Goal: Transaction & Acquisition: Purchase product/service

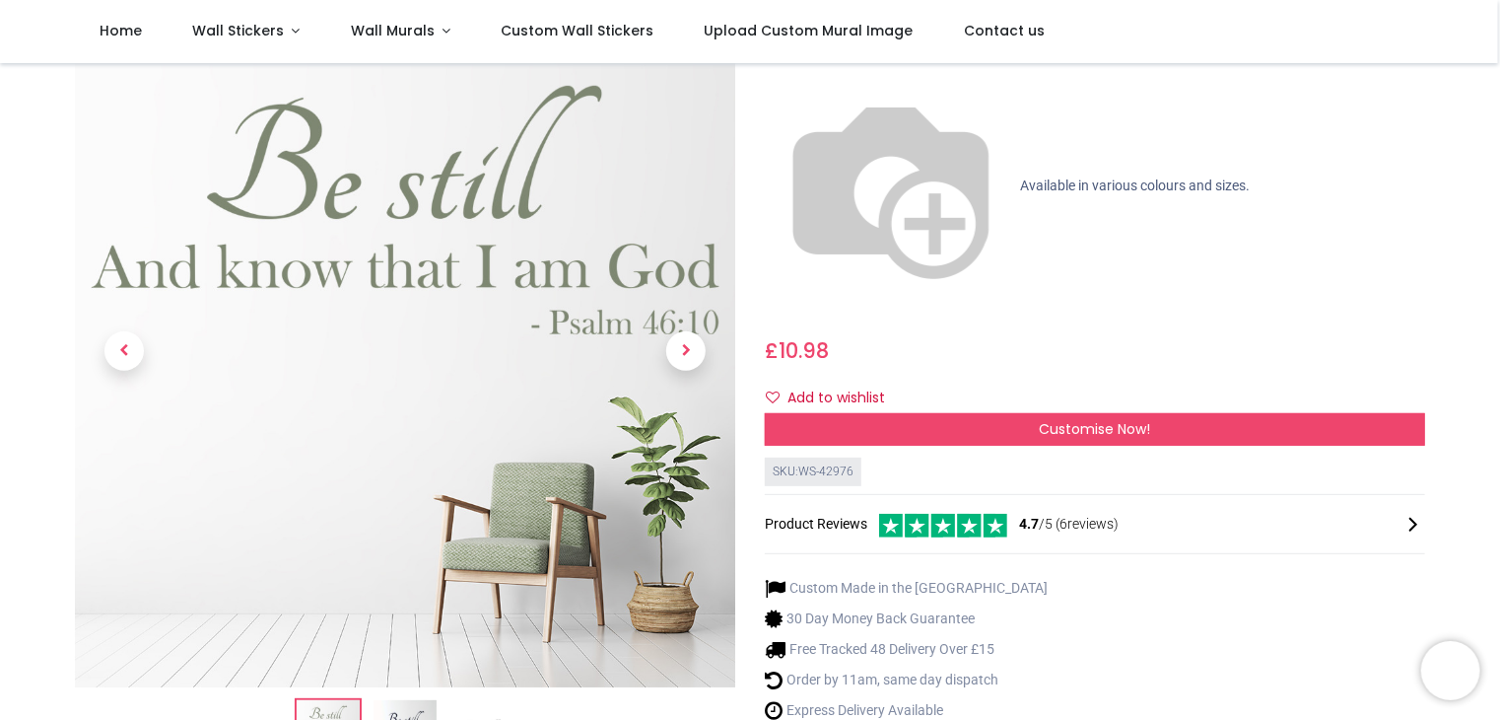
scroll to position [197, 0]
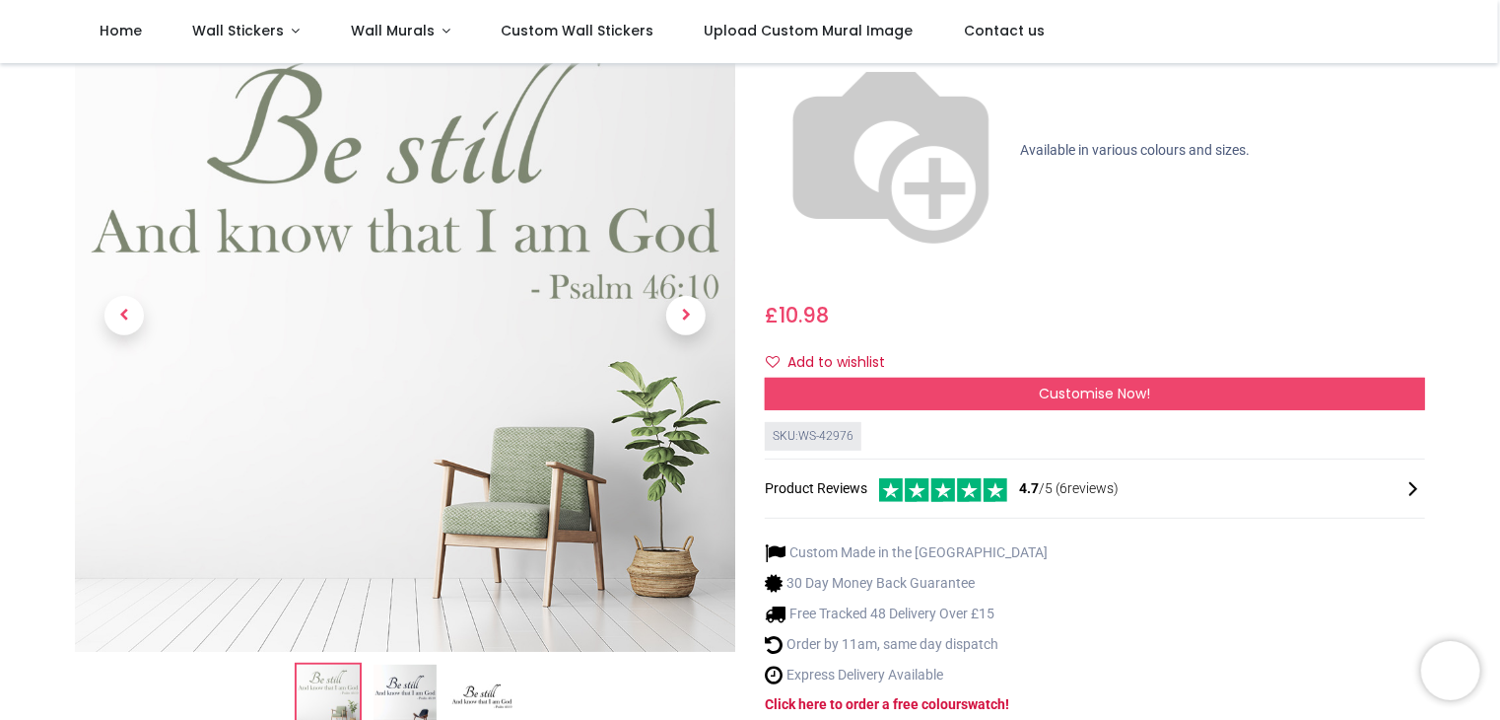
click at [394, 665] on img at bounding box center [405, 696] width 63 height 63
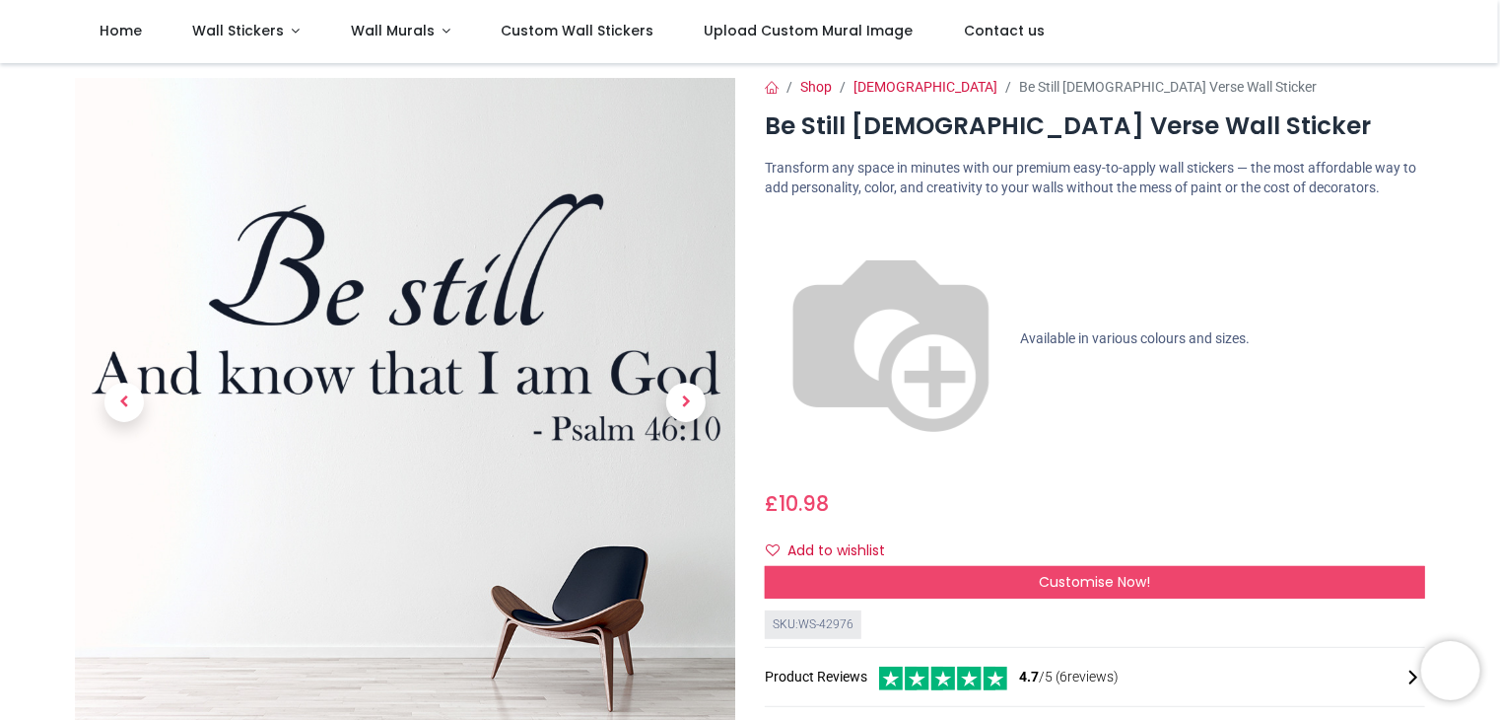
scroll to position [0, 0]
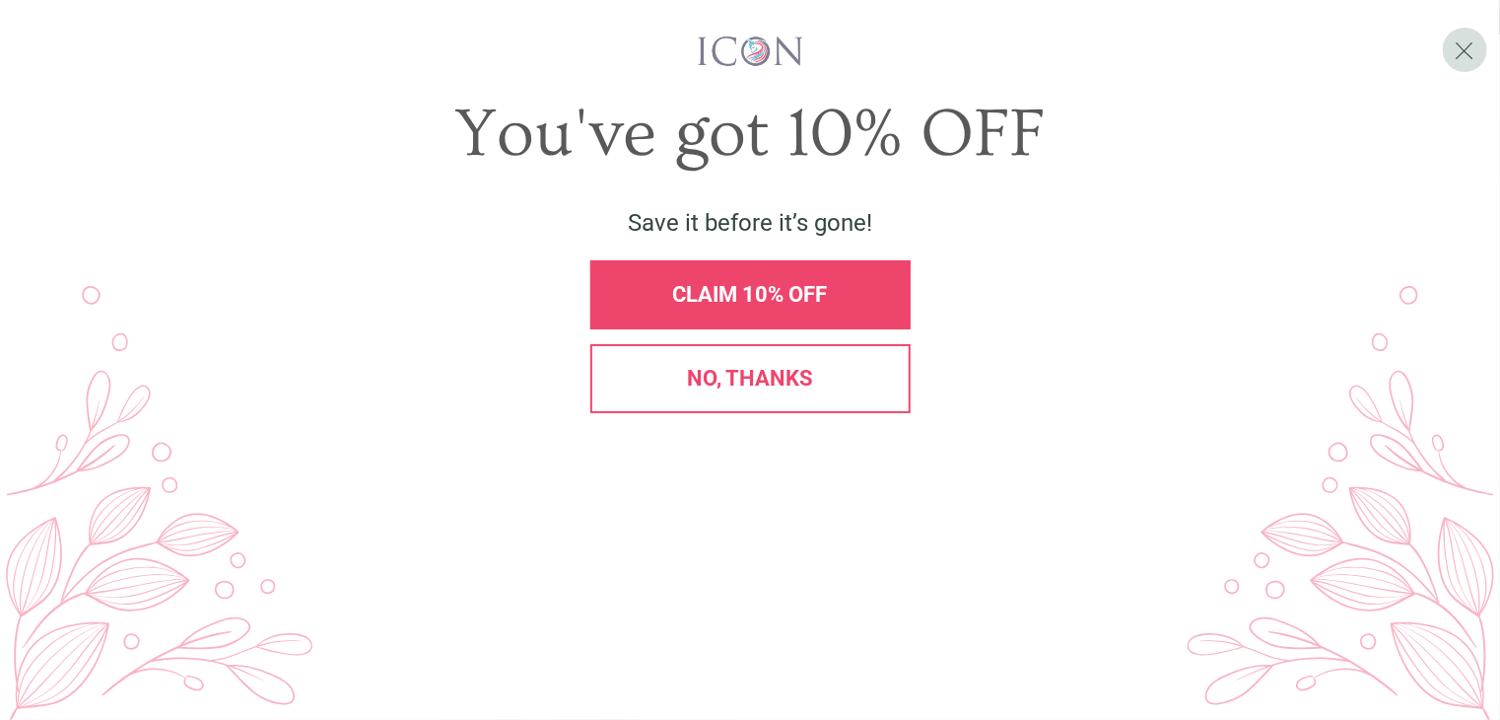
click at [740, 329] on div "CLAIM 10% OFF" at bounding box center [750, 294] width 320 height 69
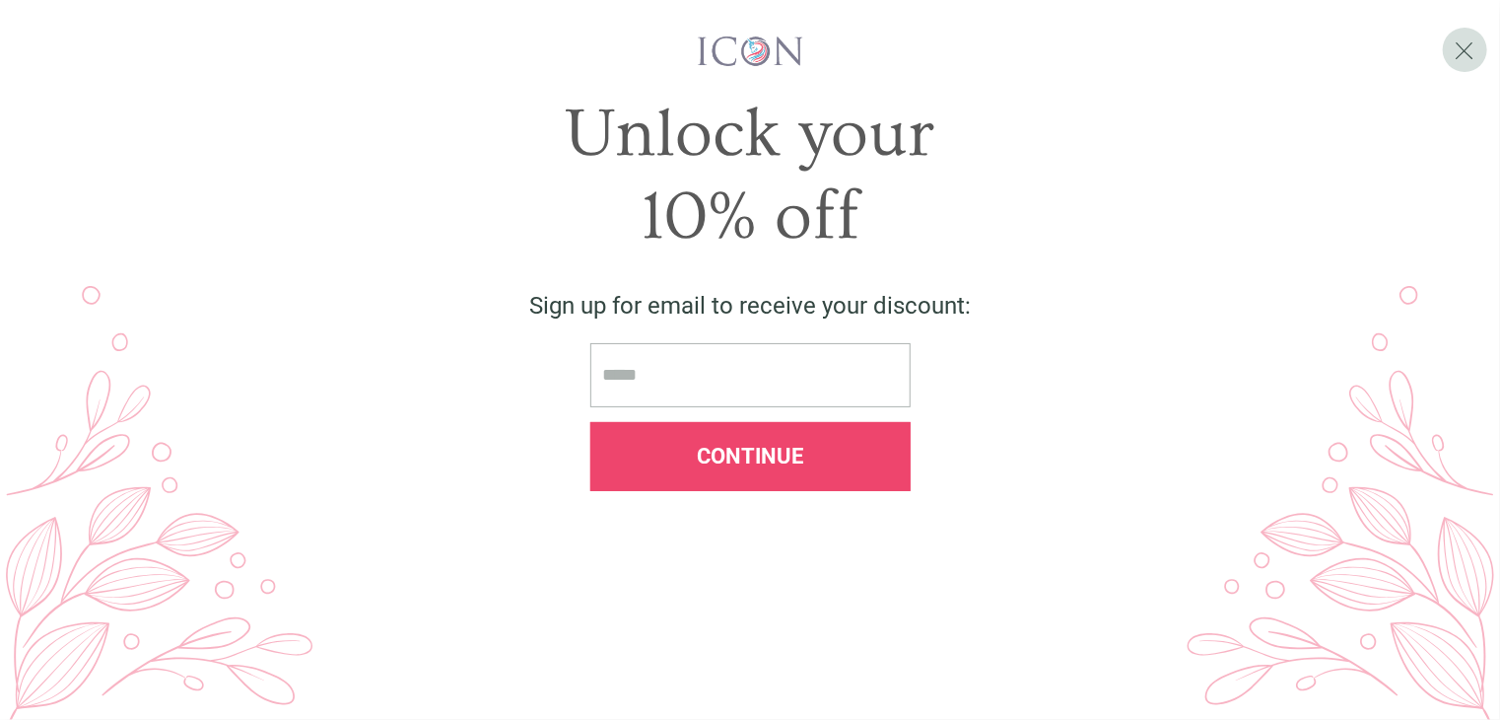
click at [644, 407] on input "email" at bounding box center [750, 375] width 320 height 64
type input "**********"
click at [729, 468] on span "Continue" at bounding box center [750, 456] width 106 height 25
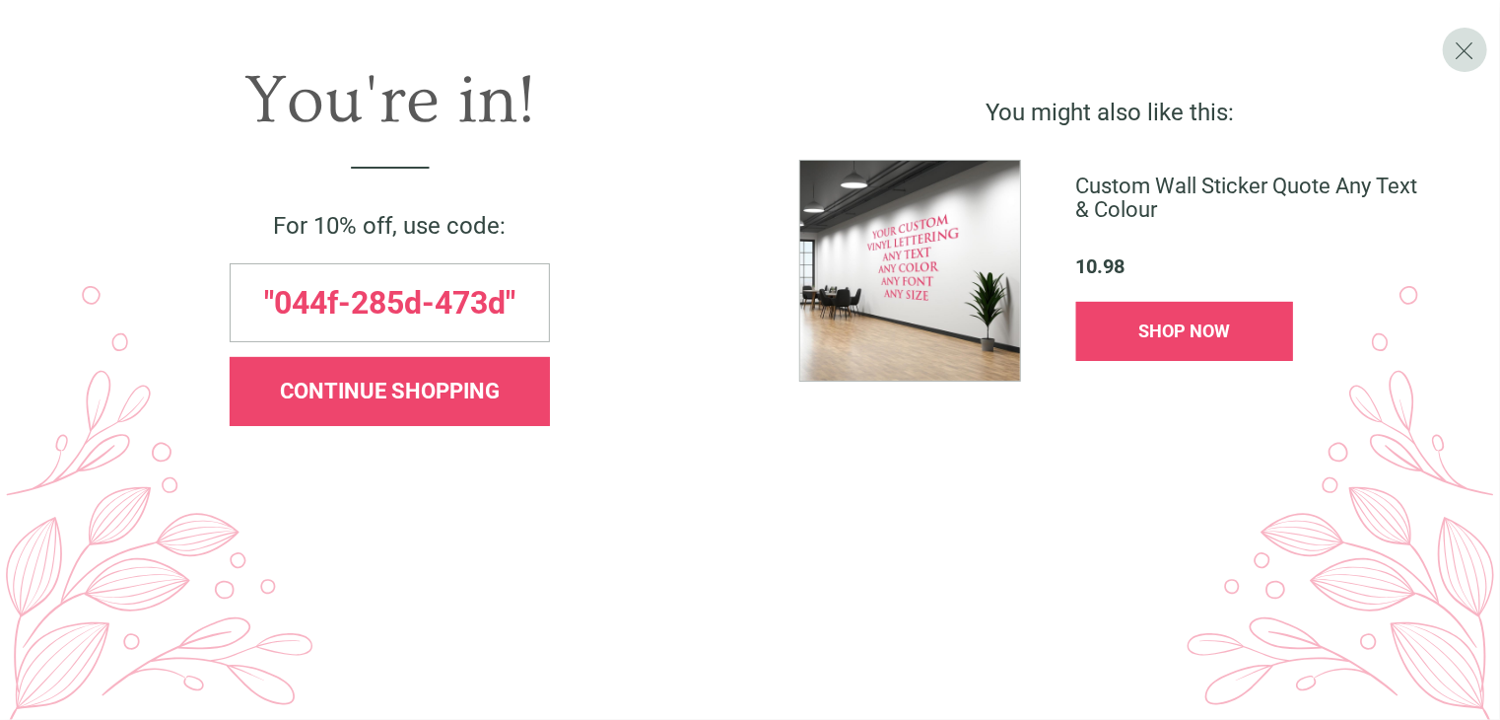
click at [473, 403] on span "CONTINUE SHOPPING" at bounding box center [390, 391] width 220 height 25
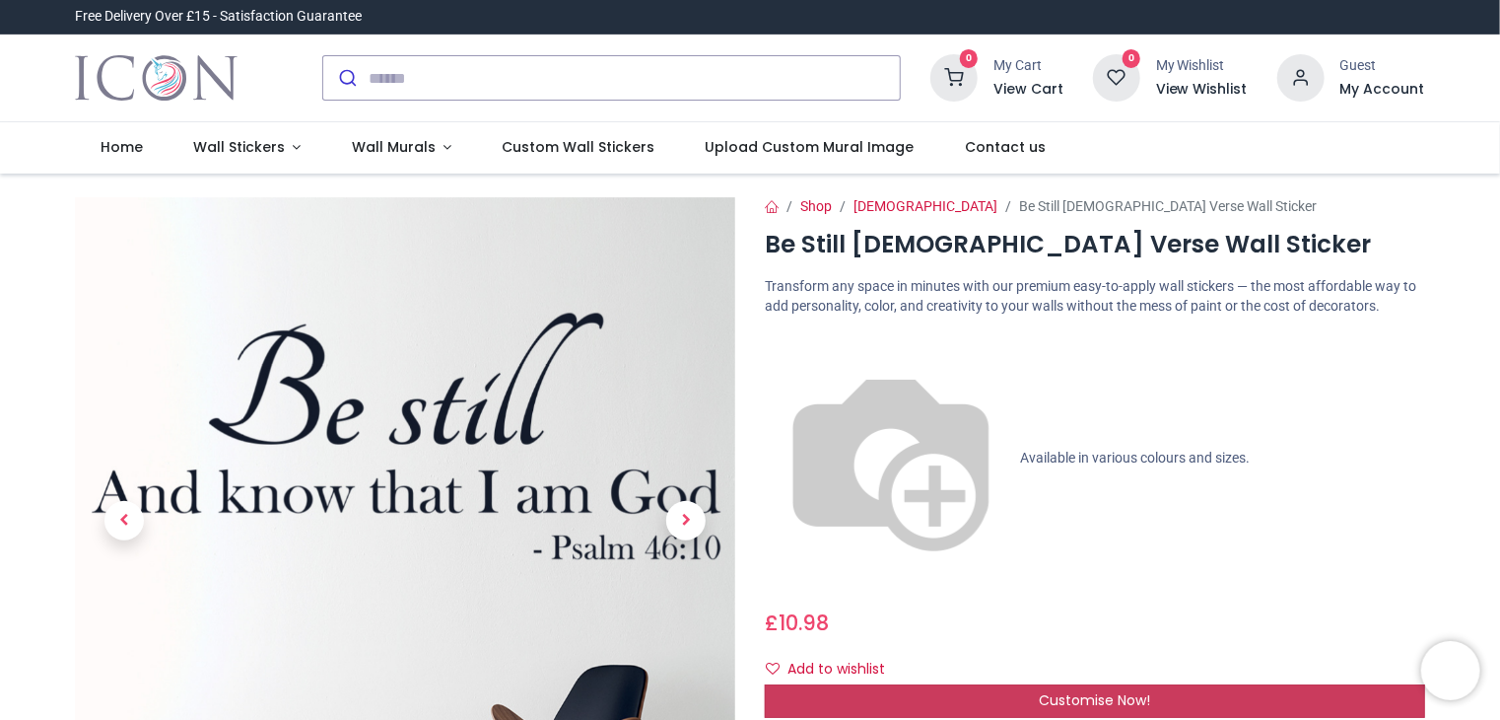
click at [942, 684] on div "Customise Now!" at bounding box center [1095, 701] width 660 height 34
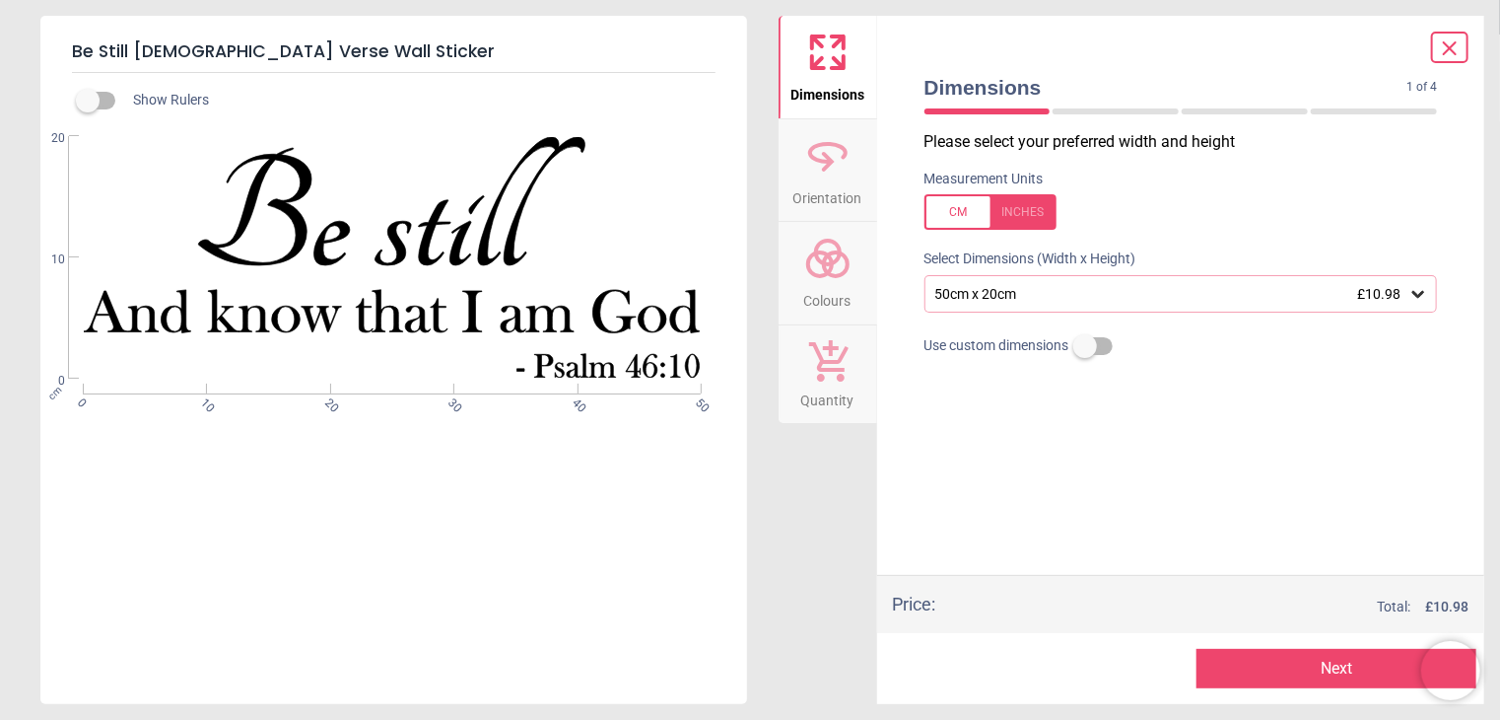
click at [816, 268] on icon at bounding box center [827, 258] width 47 height 47
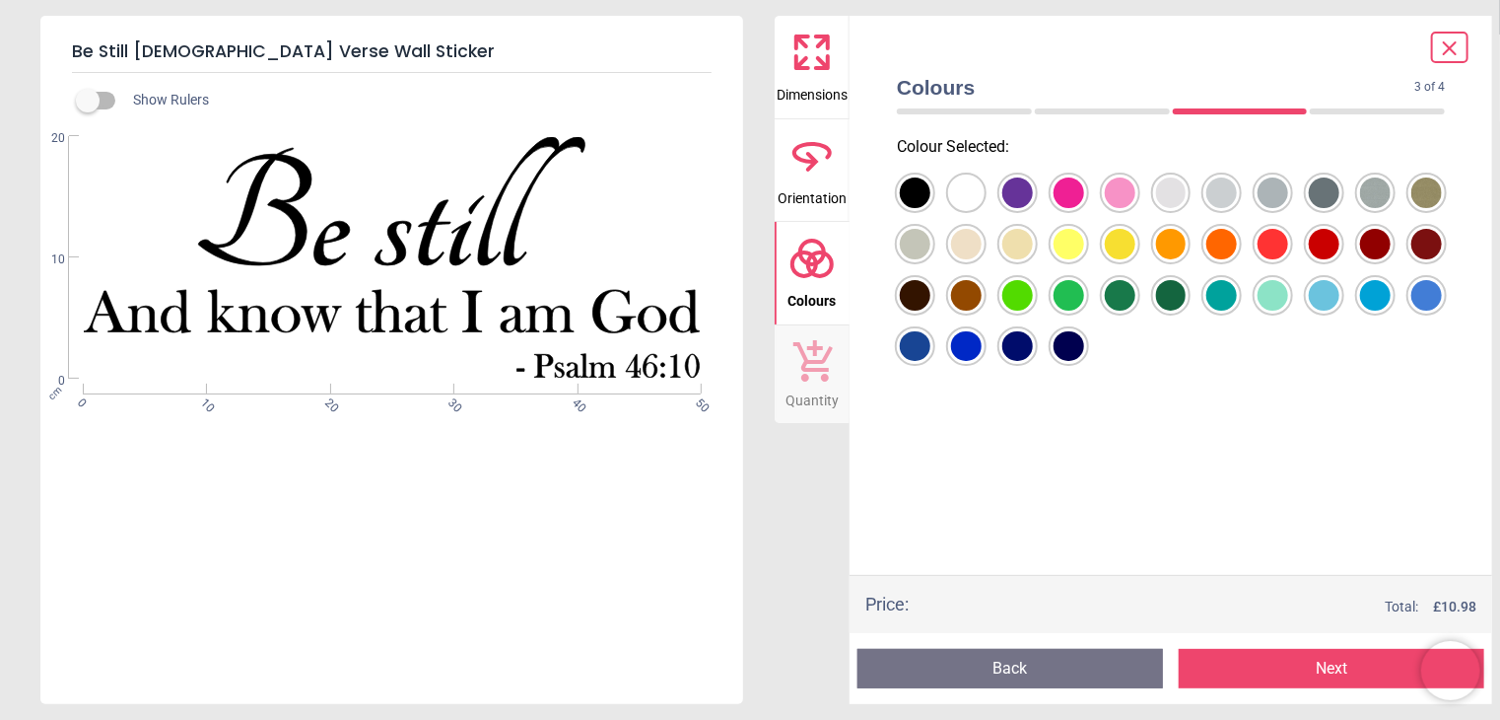
click at [930, 208] on div at bounding box center [915, 192] width 31 height 31
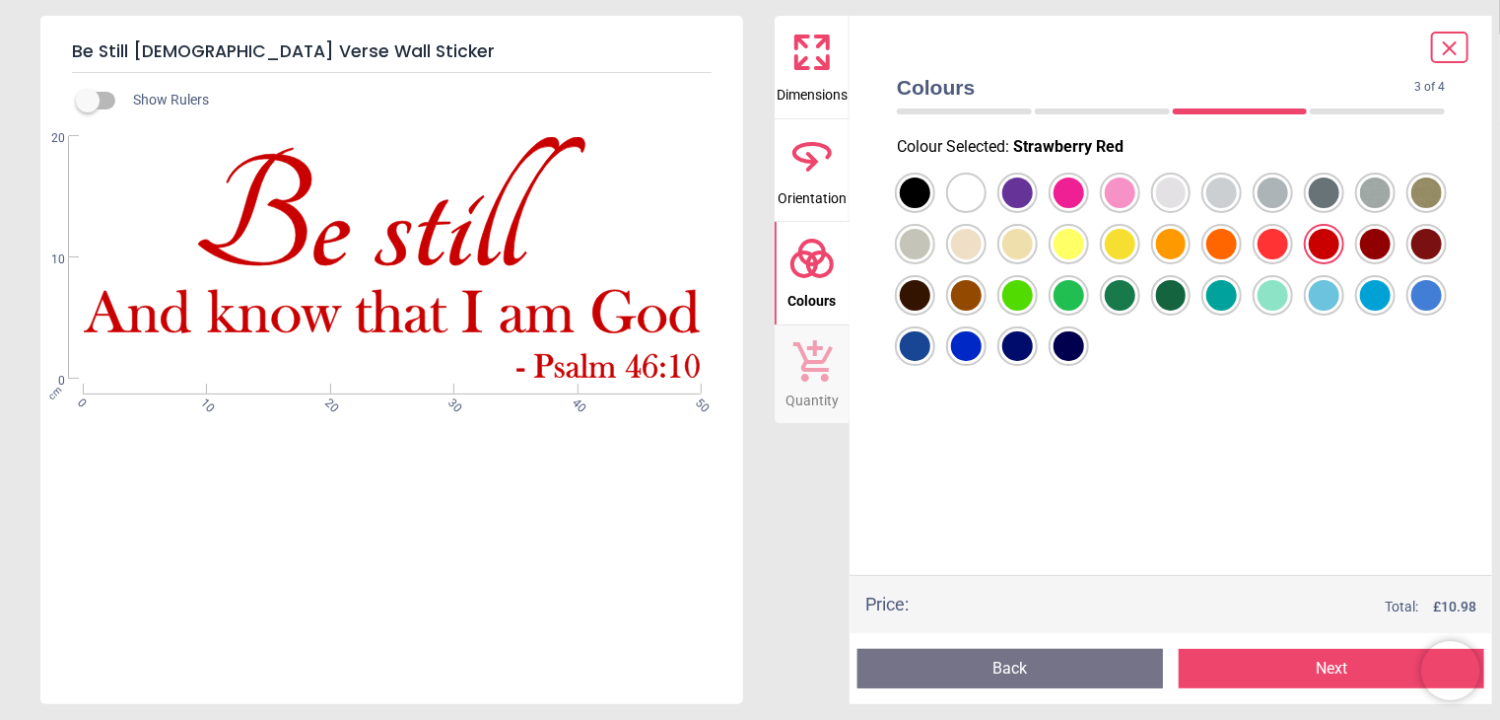
click at [930, 208] on div at bounding box center [915, 192] width 31 height 31
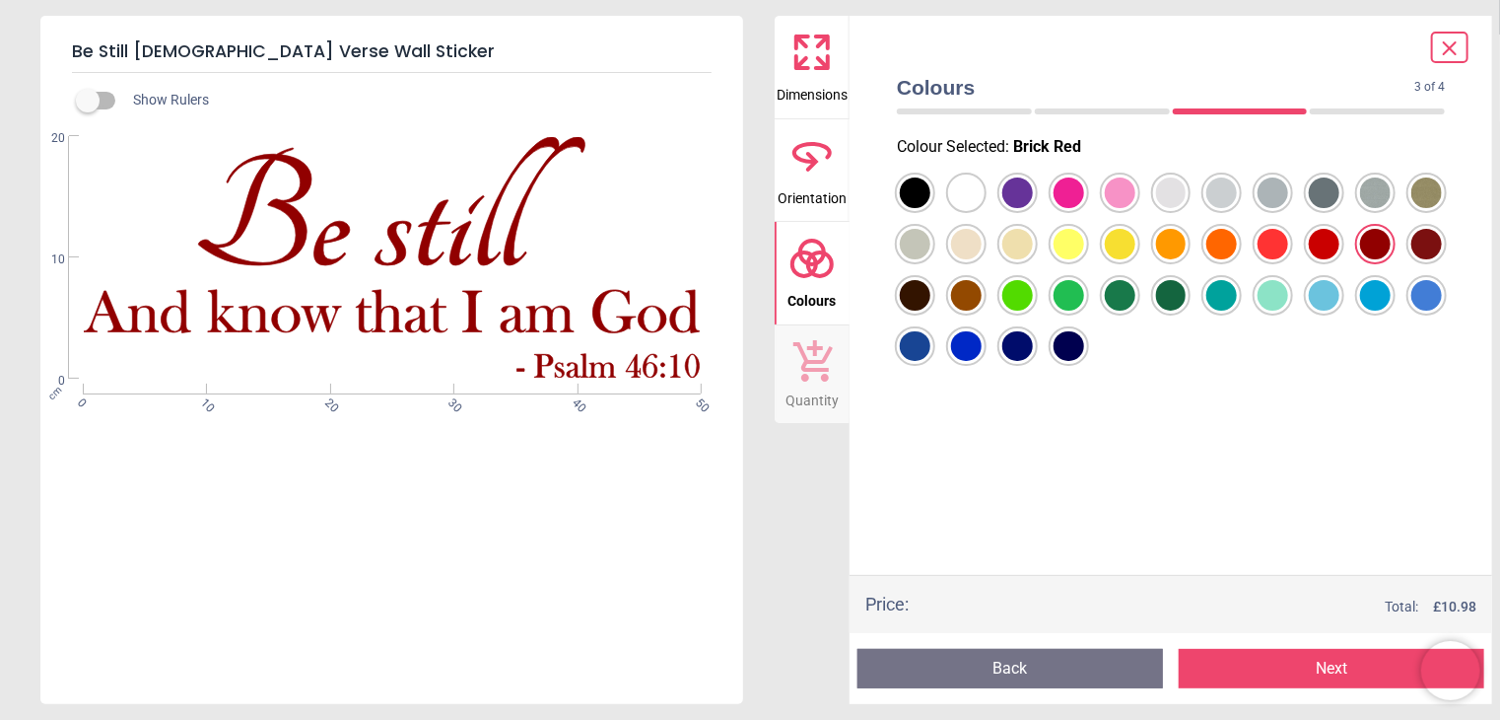
click at [930, 208] on div at bounding box center [915, 192] width 31 height 31
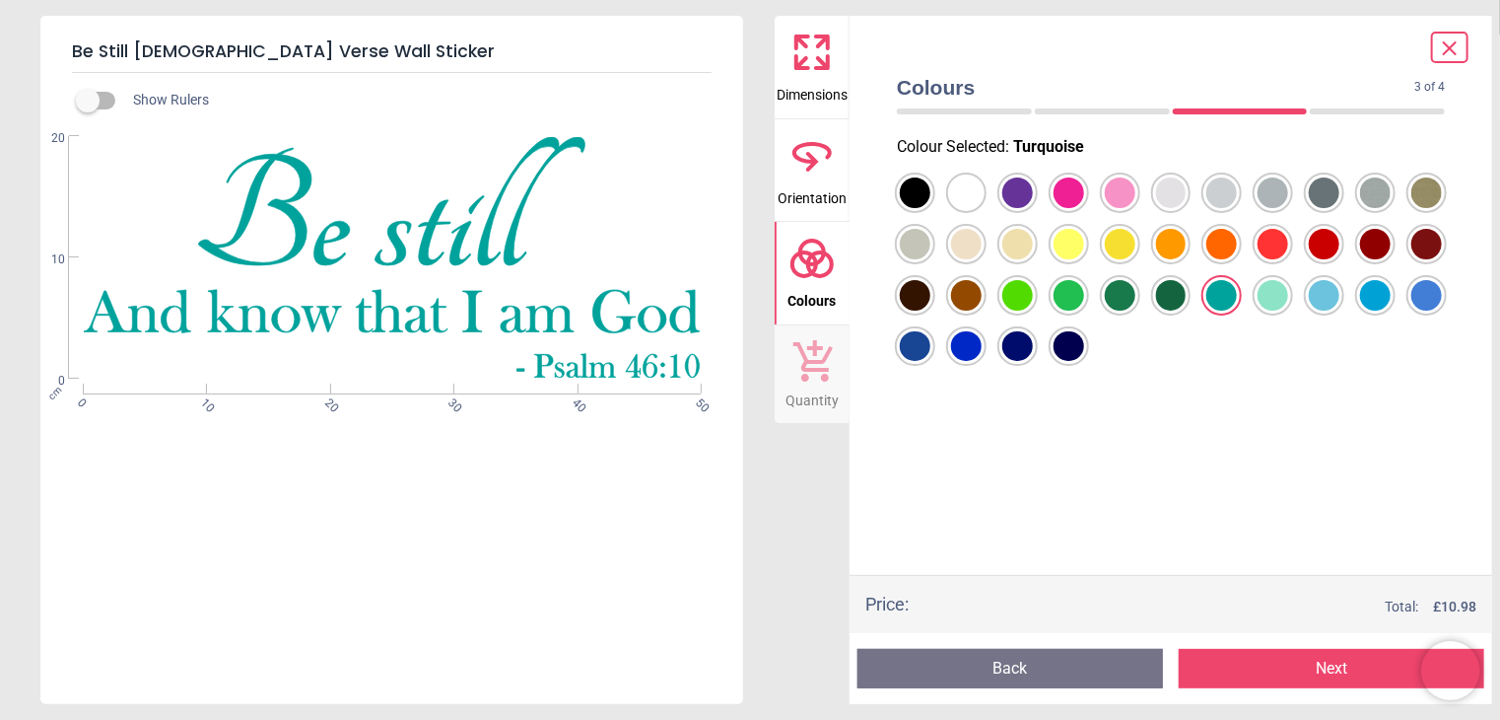
click at [930, 195] on div at bounding box center [915, 192] width 31 height 31
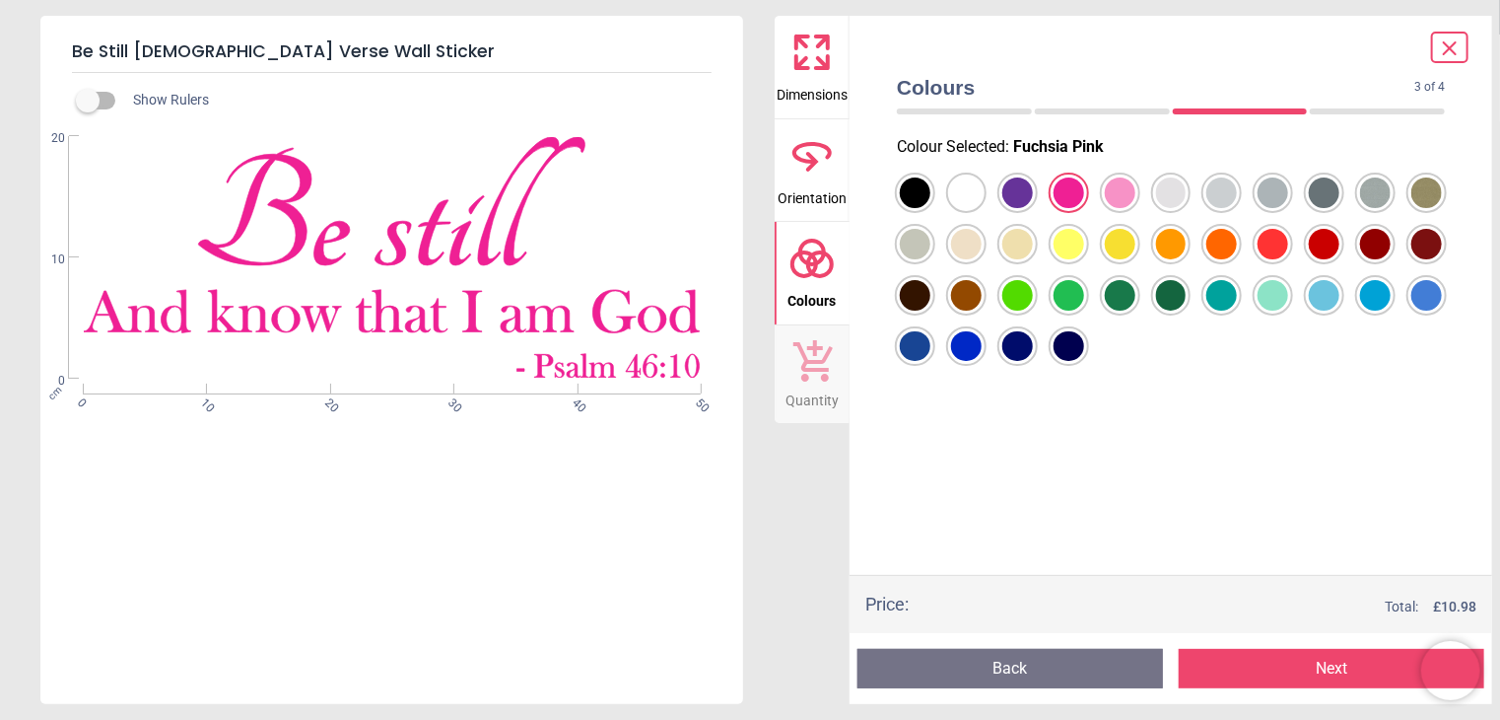
click at [1306, 667] on button "Next" at bounding box center [1332, 668] width 306 height 39
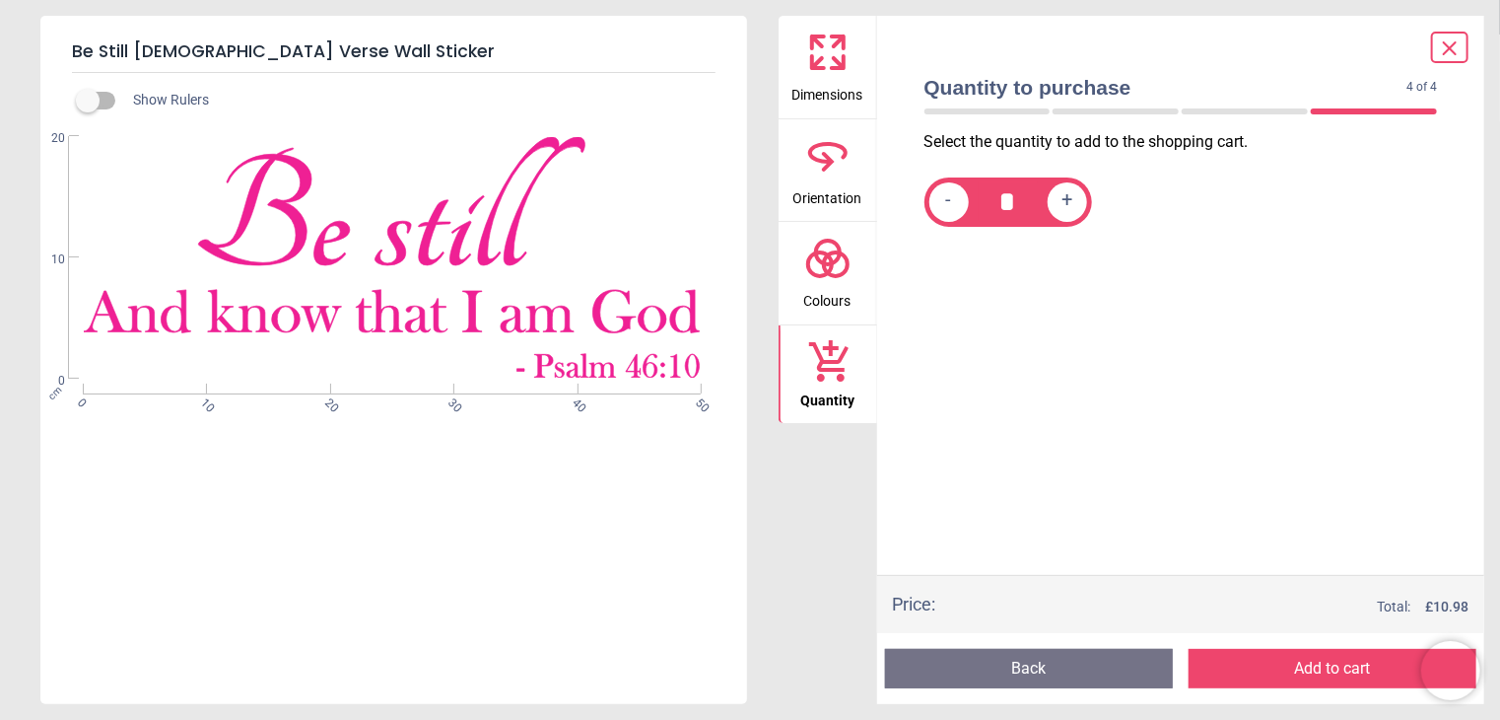
click at [1305, 667] on button "Add to cart" at bounding box center [1333, 668] width 288 height 39
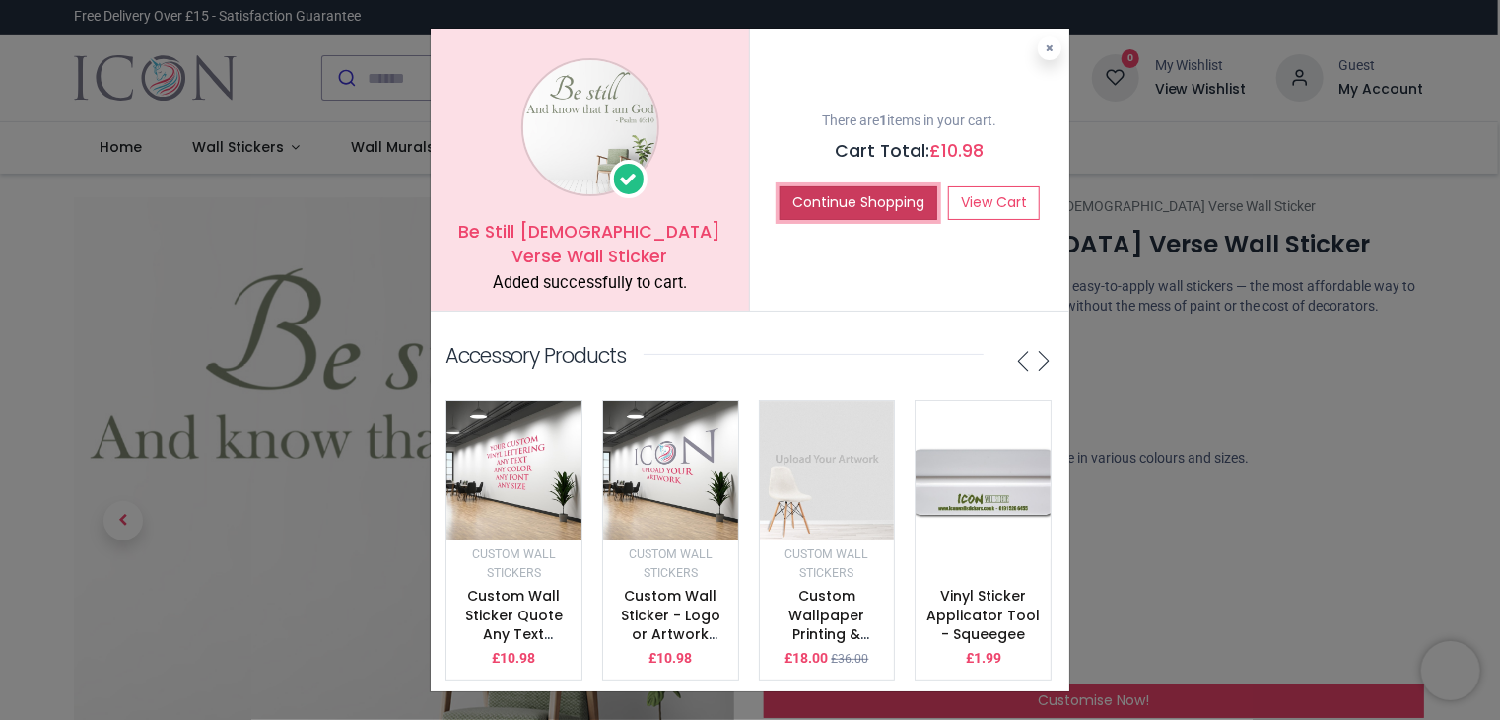
click at [861, 192] on button "Continue Shopping" at bounding box center [859, 203] width 158 height 34
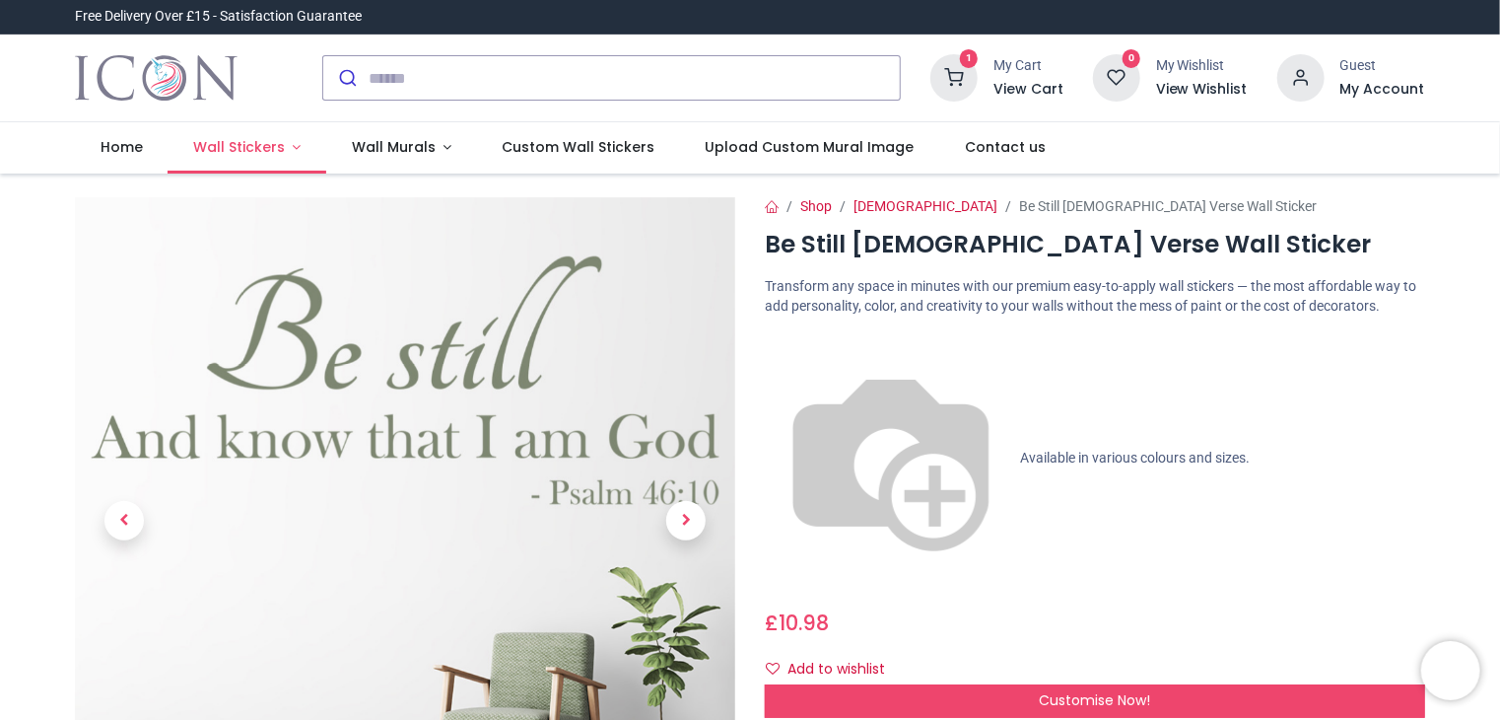
click at [285, 151] on link "Wall Stickers" at bounding box center [247, 147] width 159 height 51
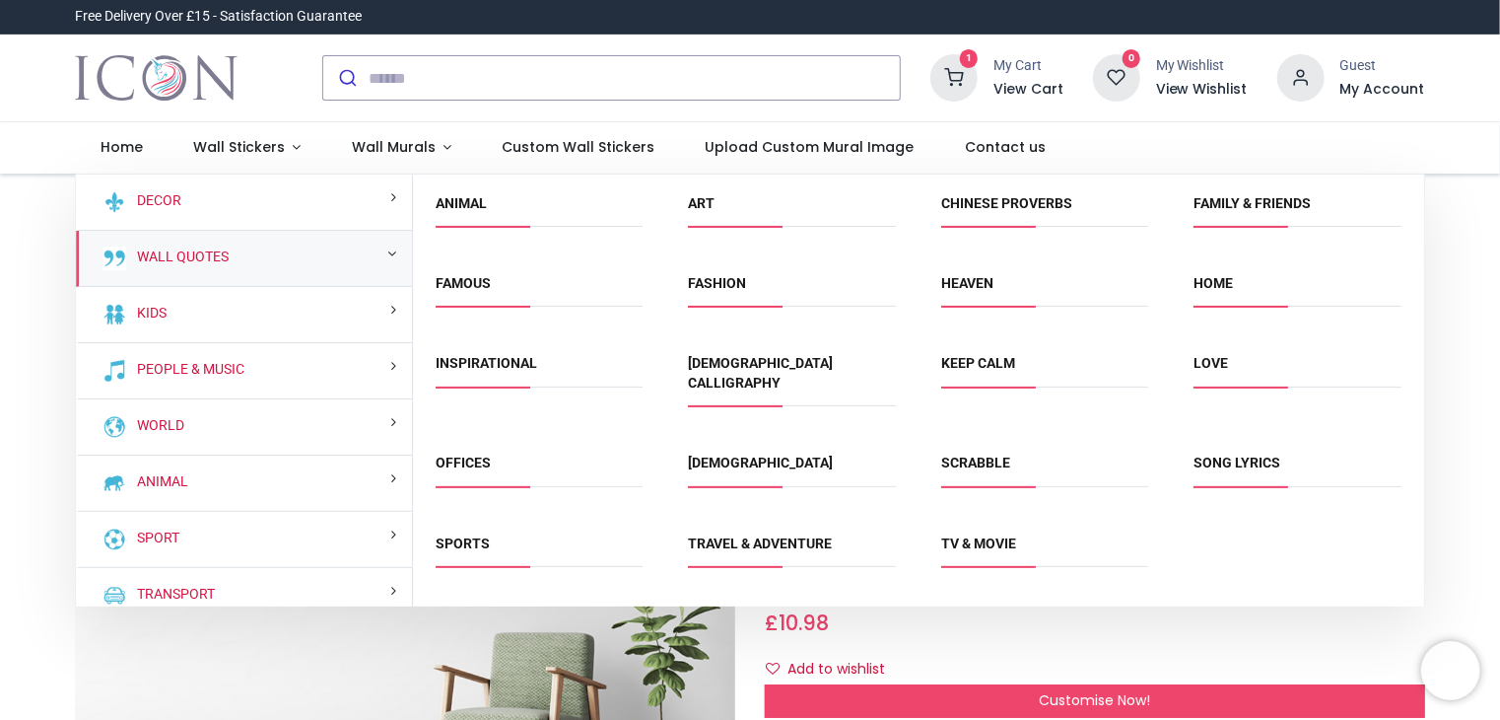
click at [298, 259] on div "Wall Quotes" at bounding box center [244, 259] width 336 height 56
click at [192, 264] on link "Wall Quotes" at bounding box center [179, 257] width 100 height 20
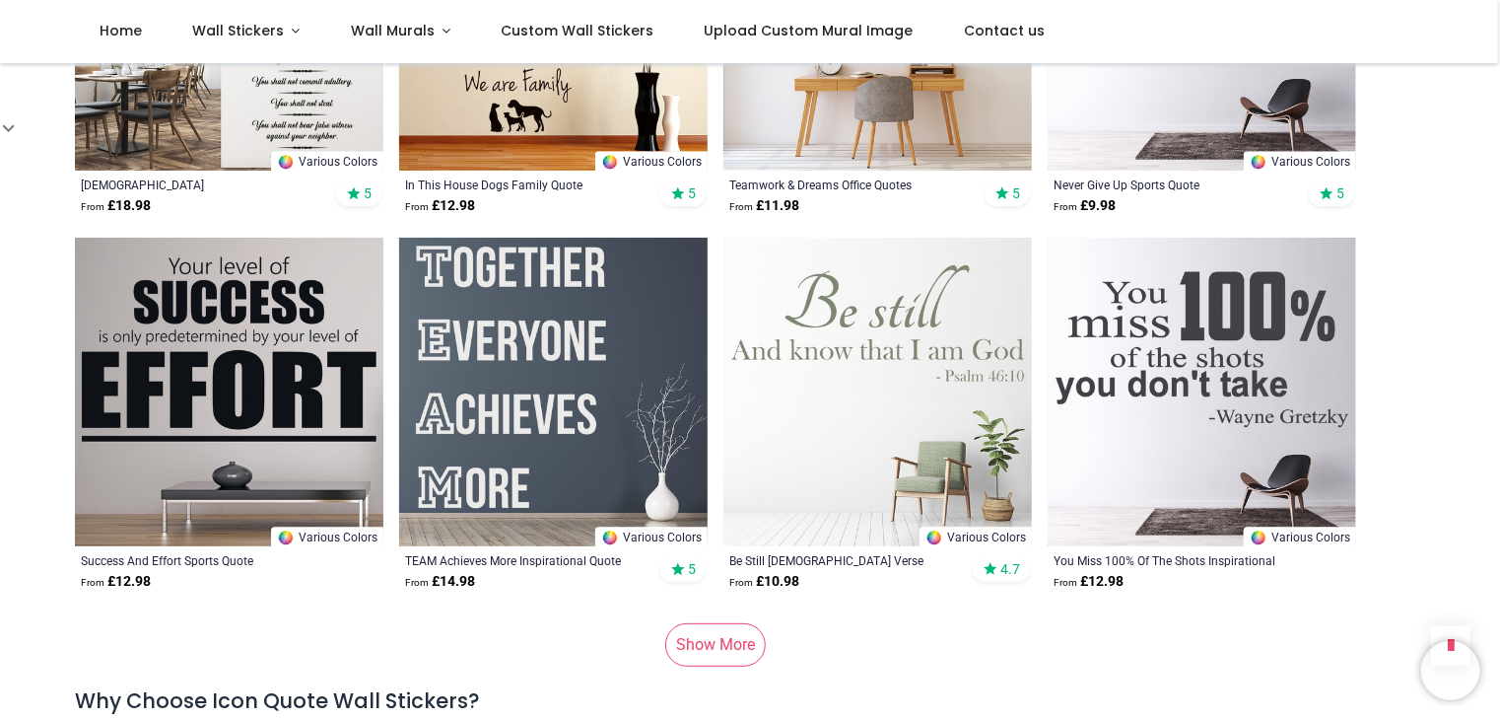
scroll to position [2475, 0]
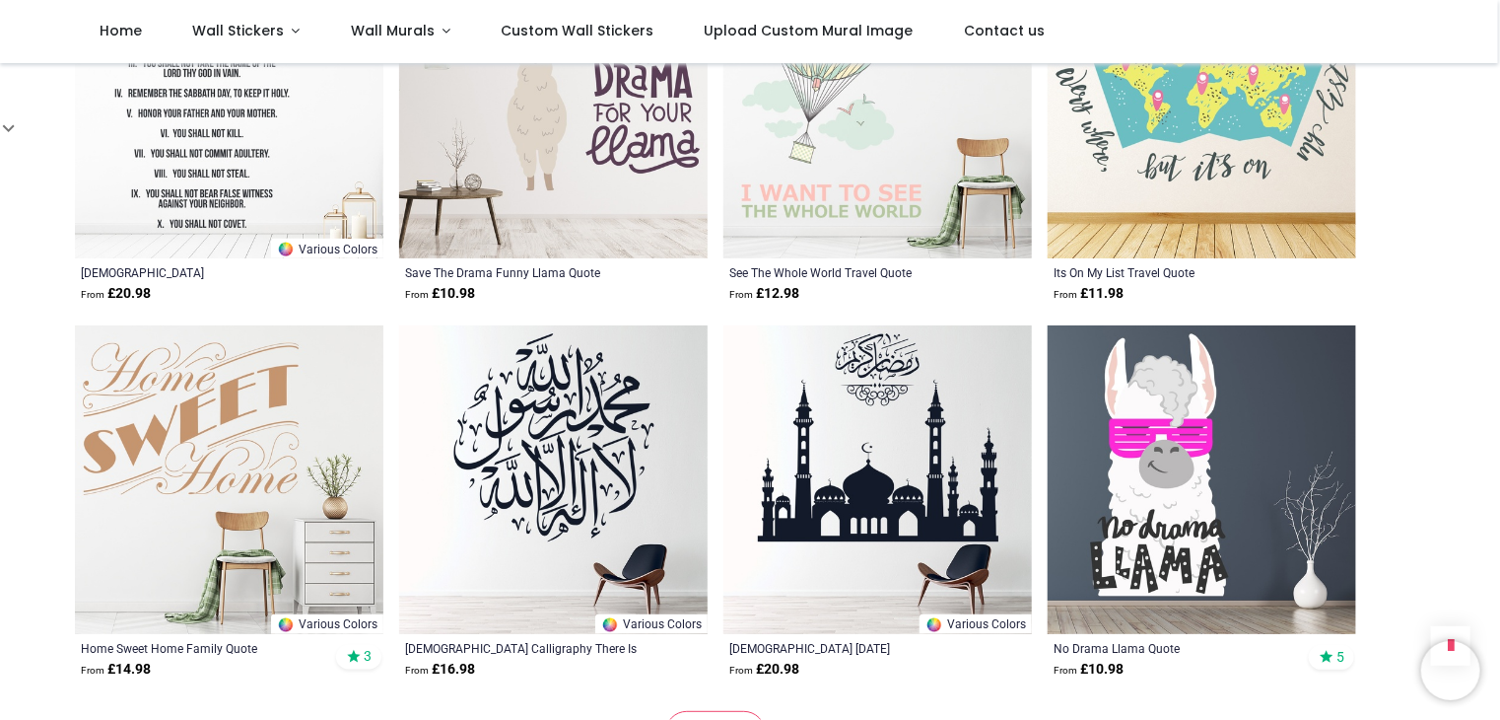
scroll to position [5038, 0]
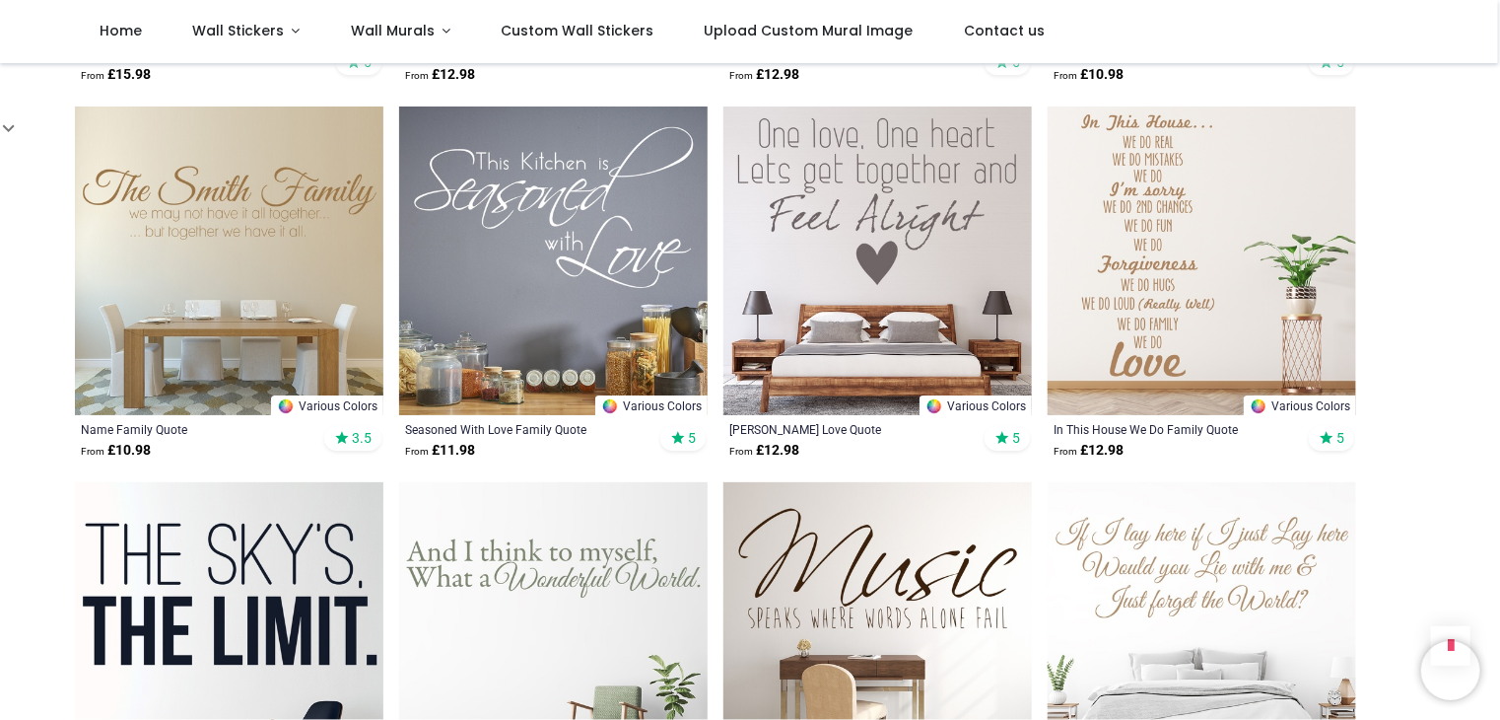
scroll to position [7502, 0]
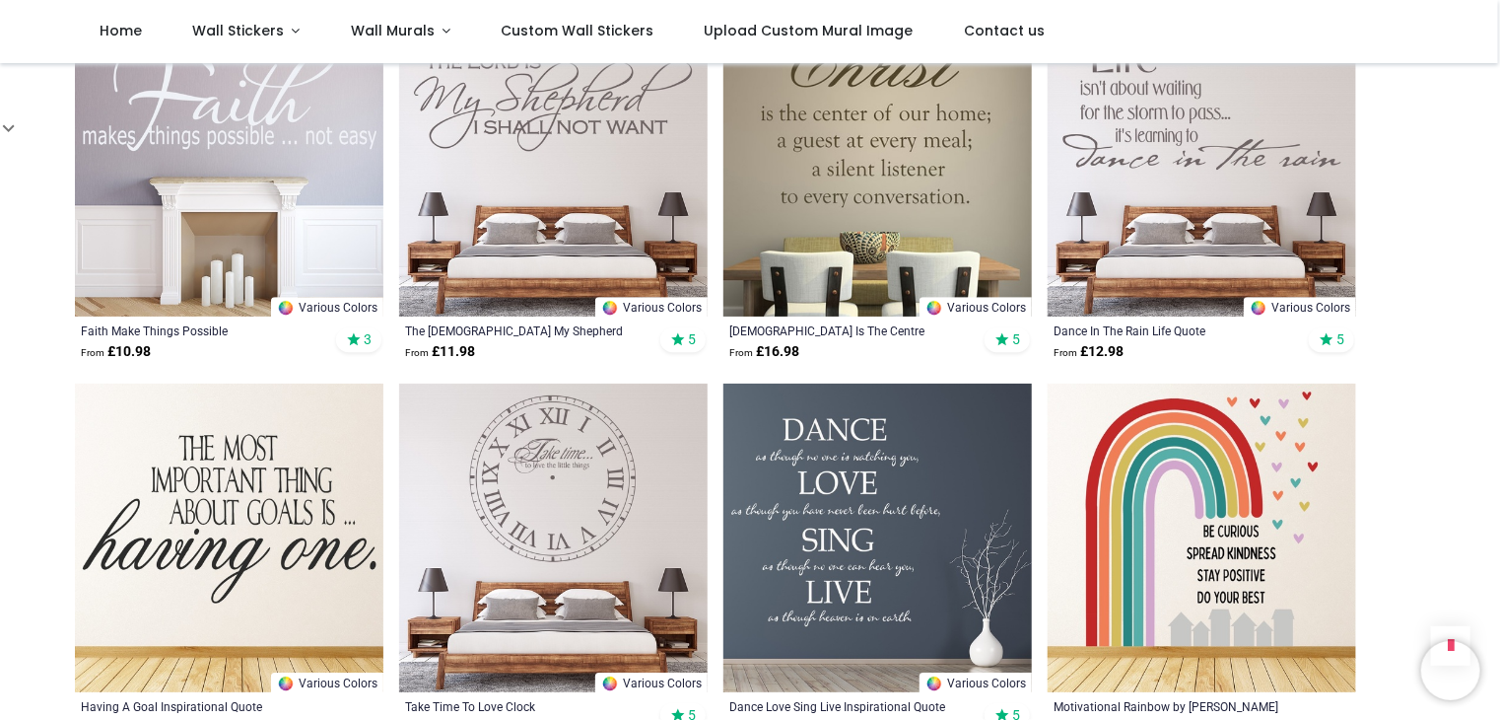
scroll to position [10262, 0]
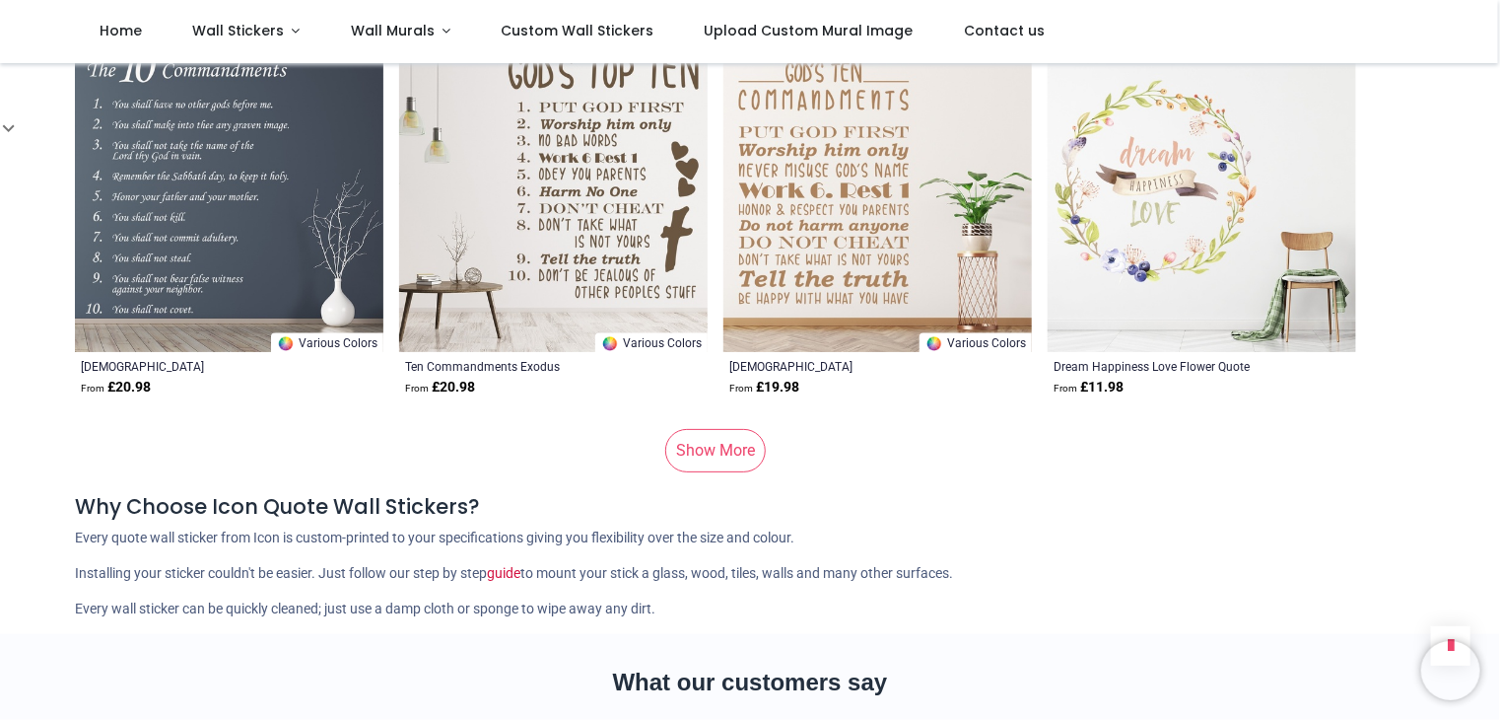
scroll to position [13318, 0]
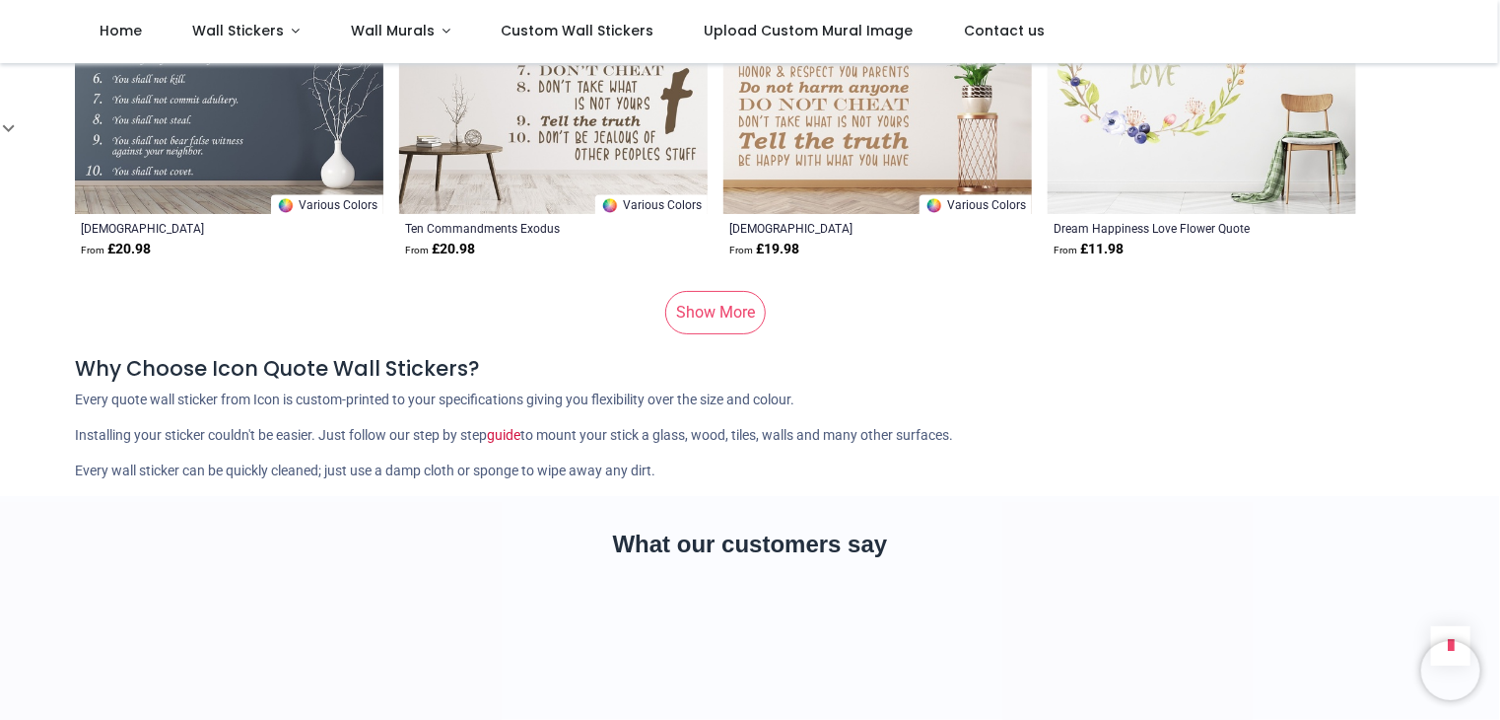
click at [733, 303] on link "Show More" at bounding box center [715, 312] width 101 height 43
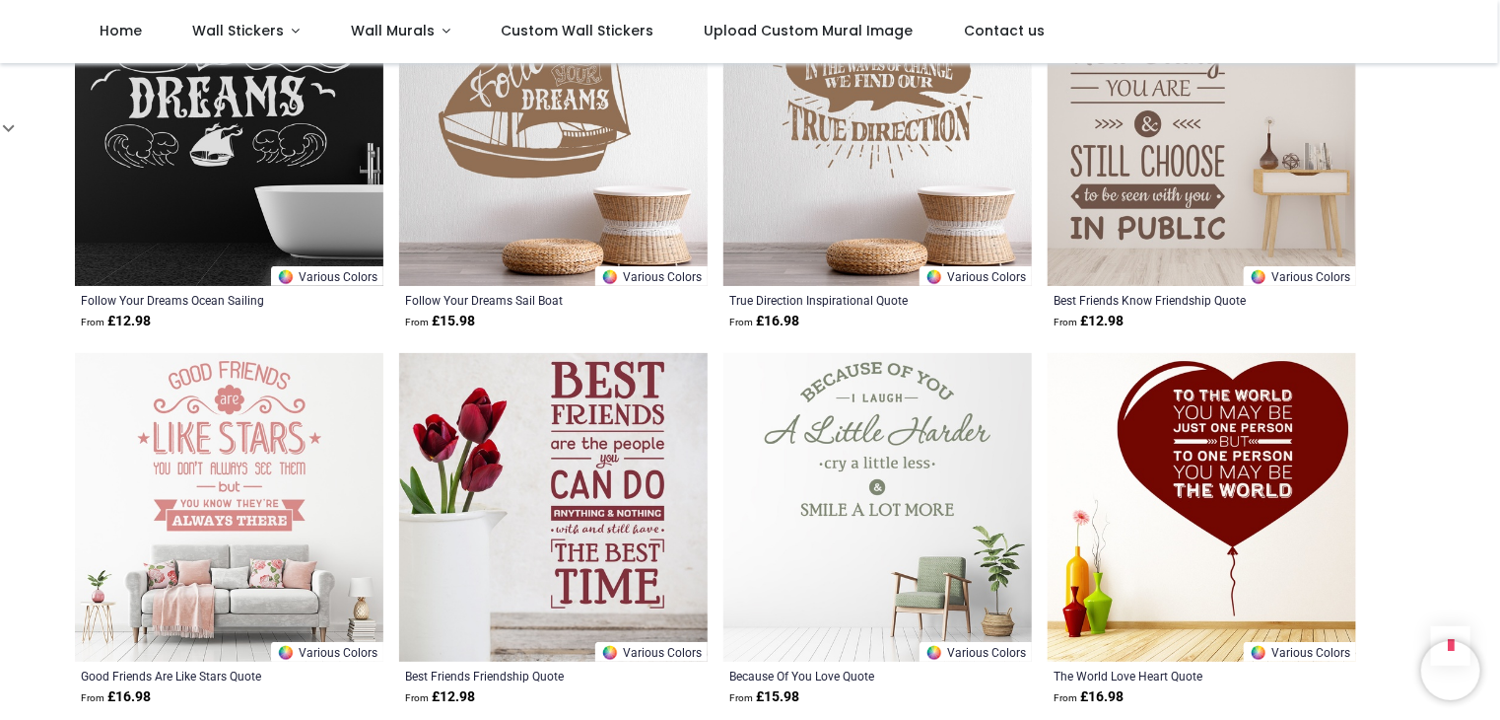
scroll to position [15585, 0]
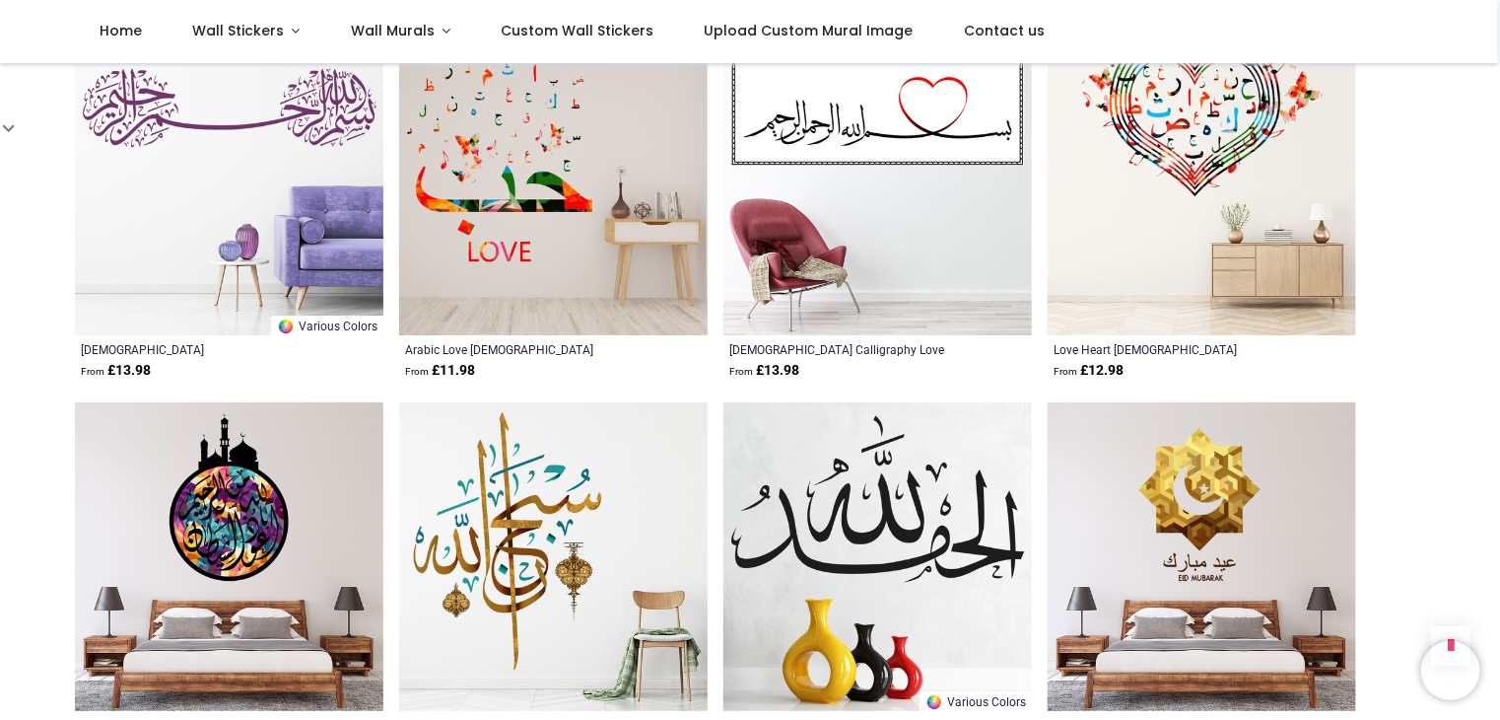
scroll to position [18147, 0]
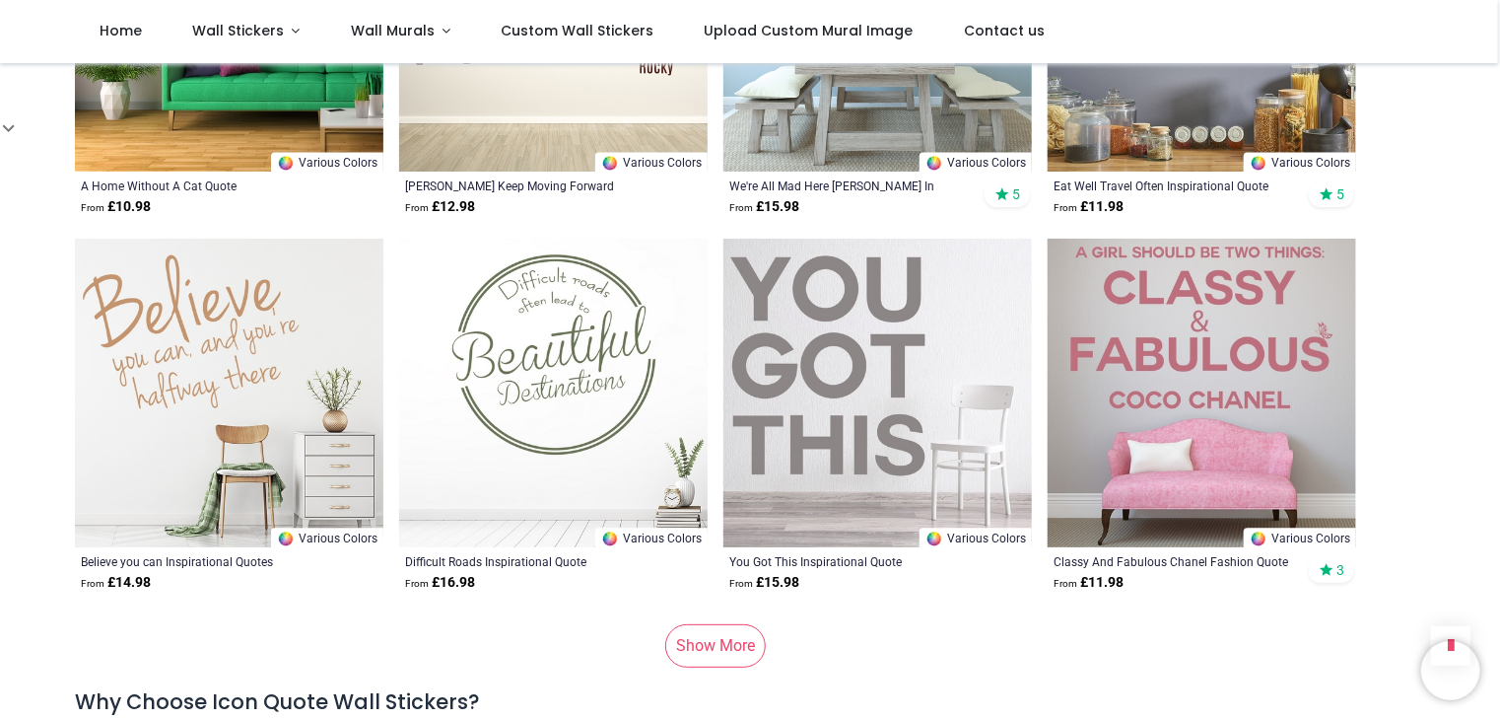
scroll to position [20907, 0]
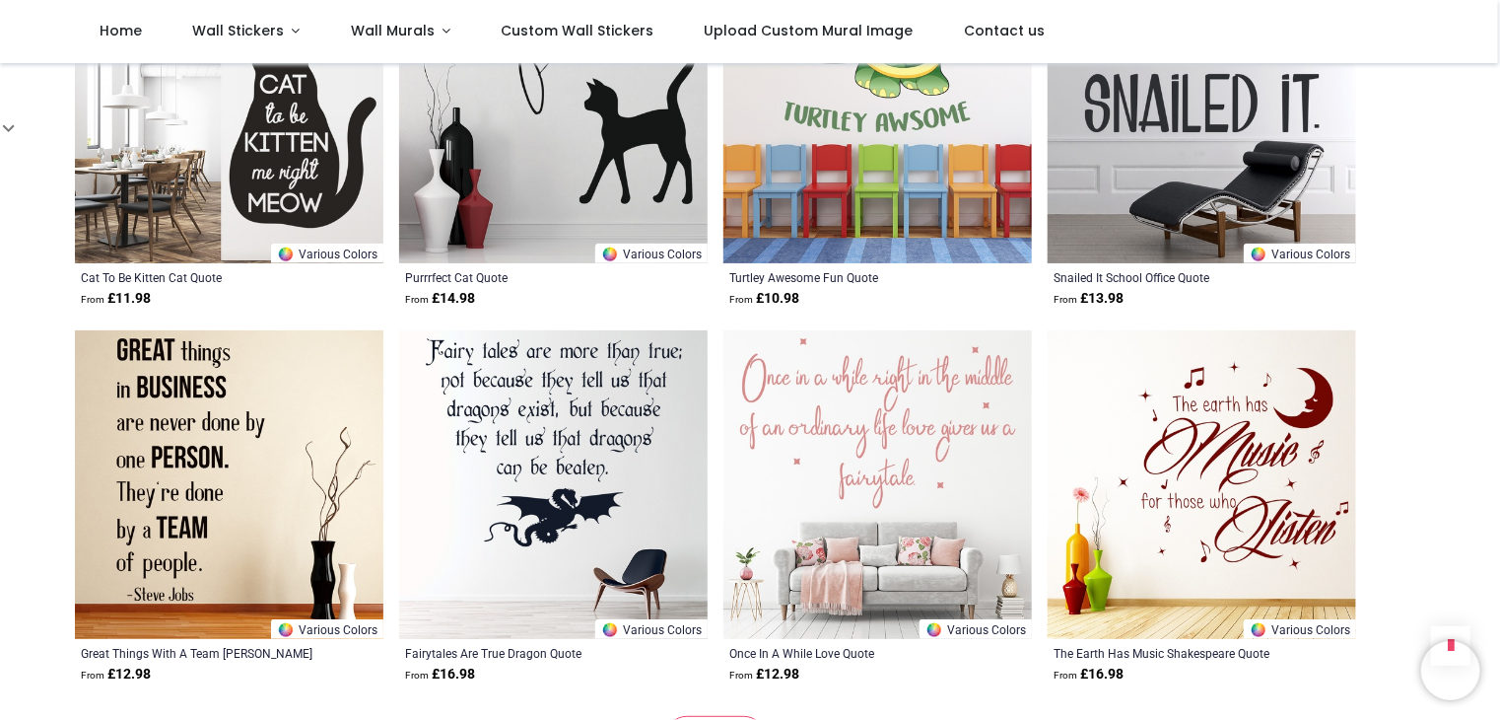
scroll to position [23470, 0]
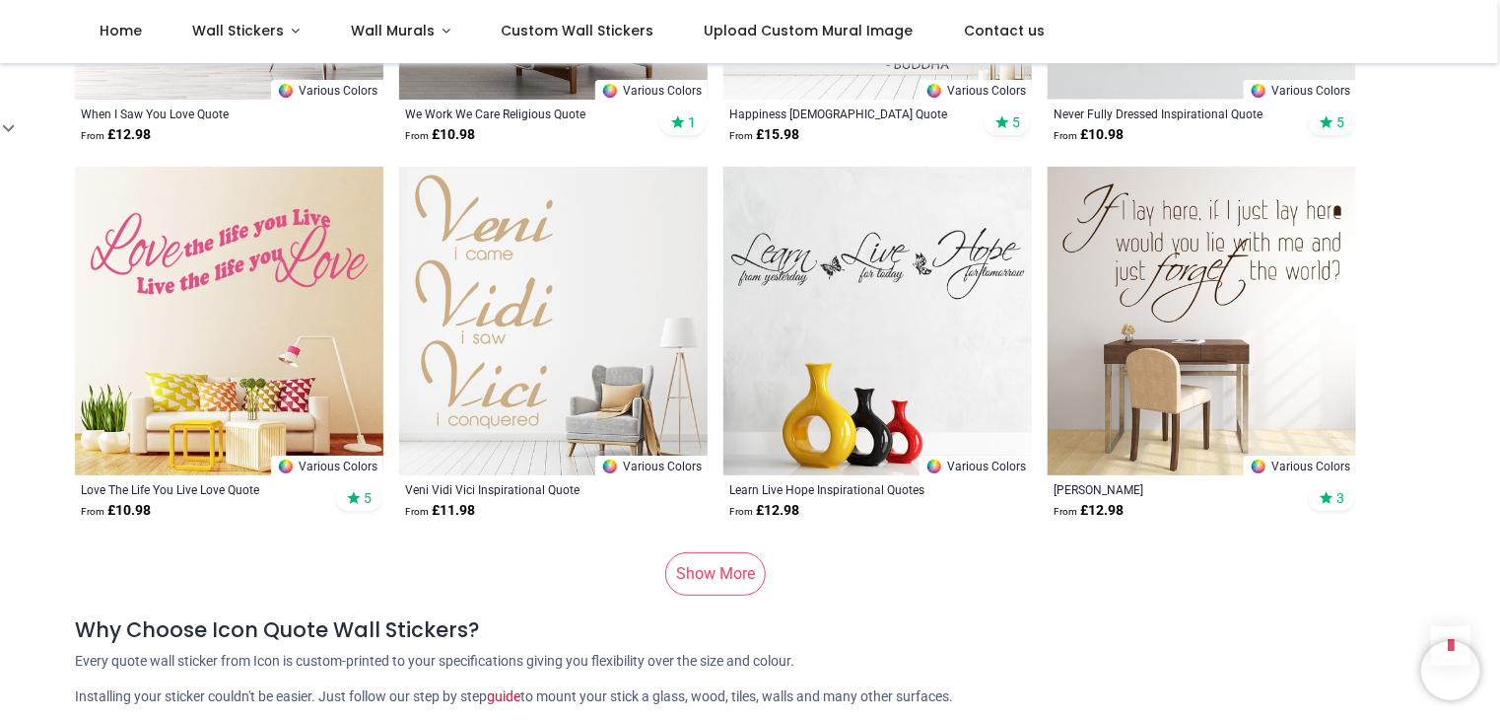
scroll to position [26427, 0]
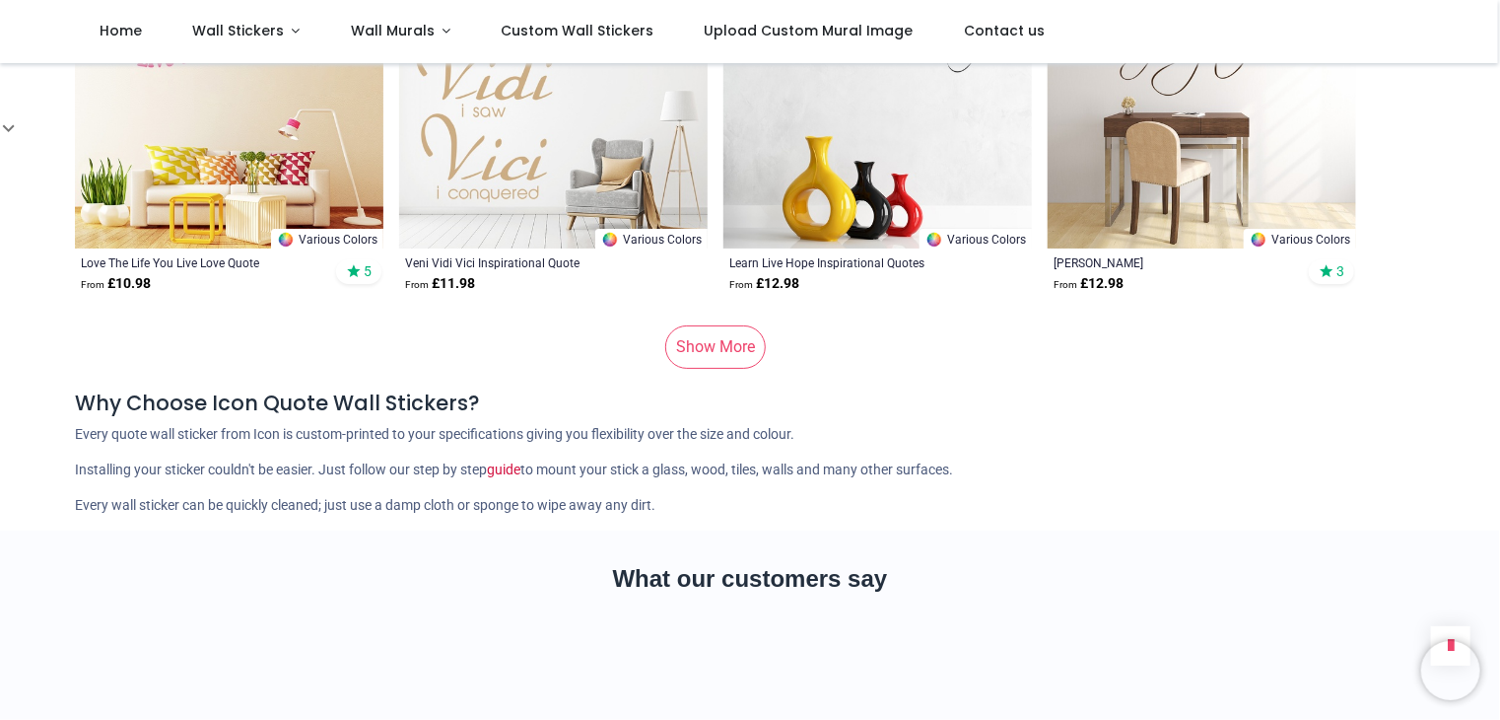
click at [686, 325] on link "Show More" at bounding box center [715, 346] width 101 height 43
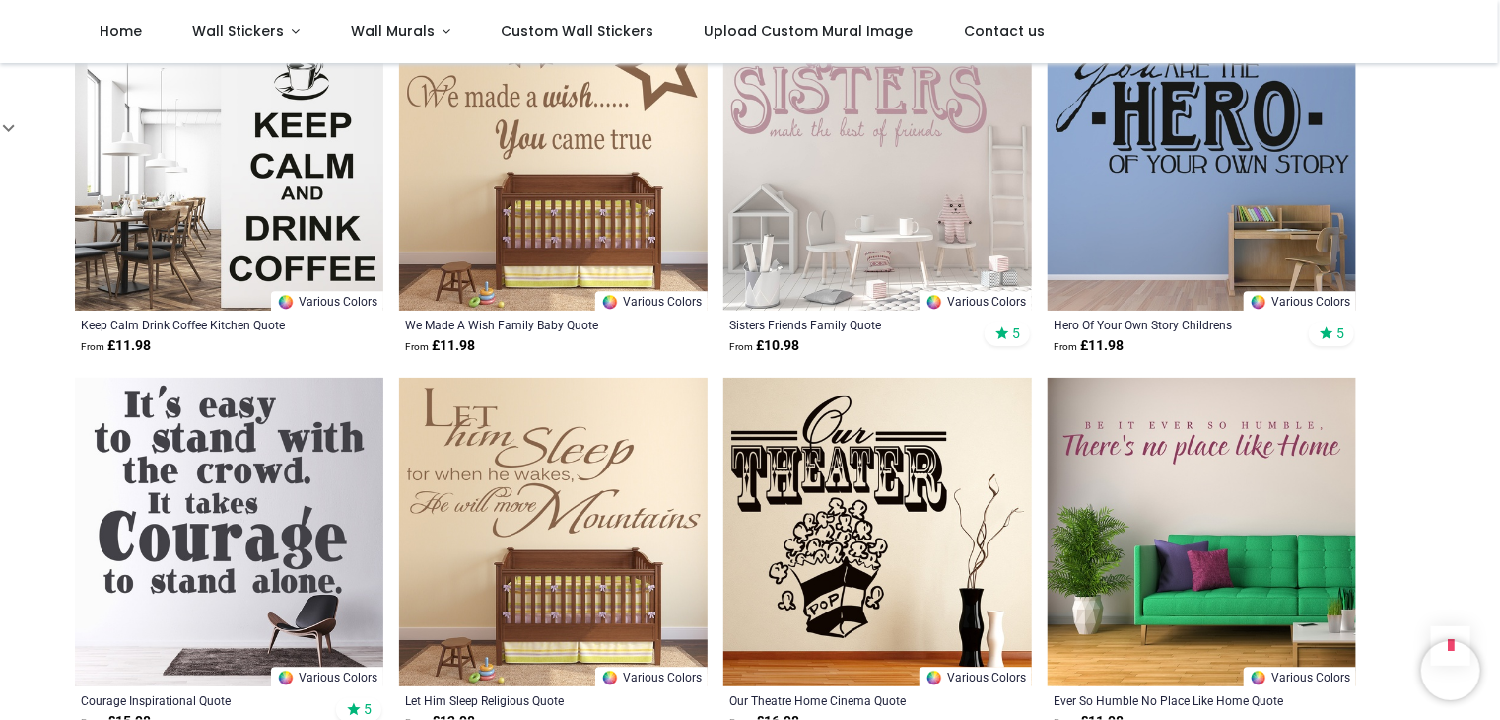
scroll to position [28694, 0]
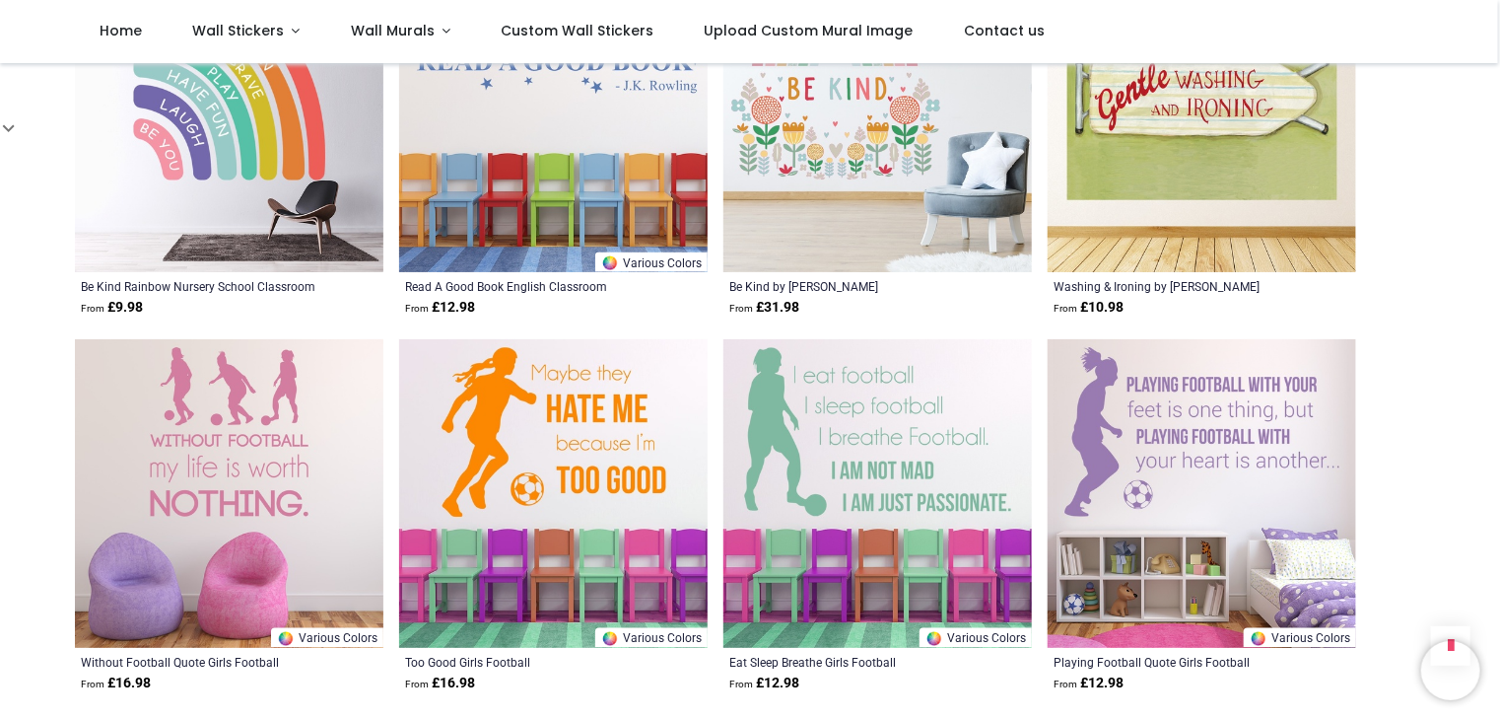
scroll to position [31356, 0]
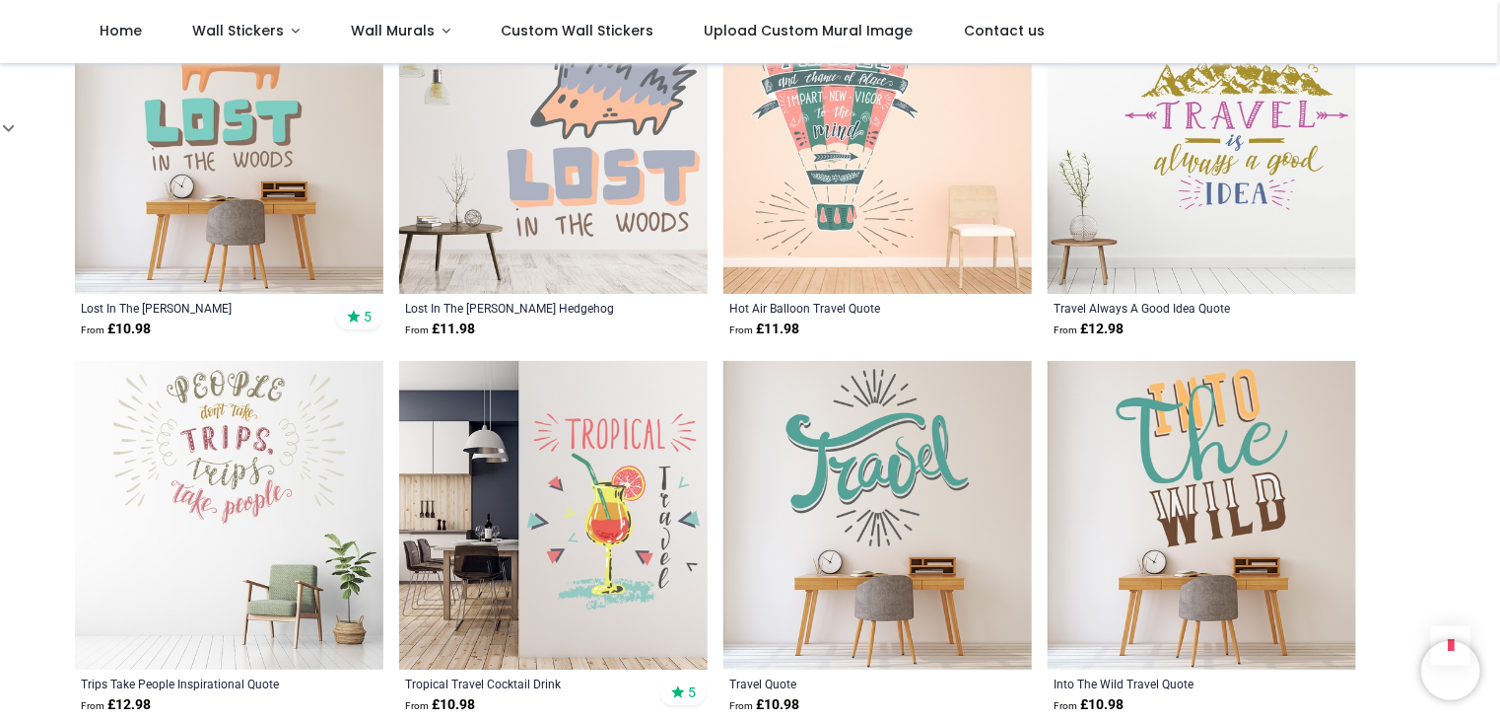
scroll to position [33918, 0]
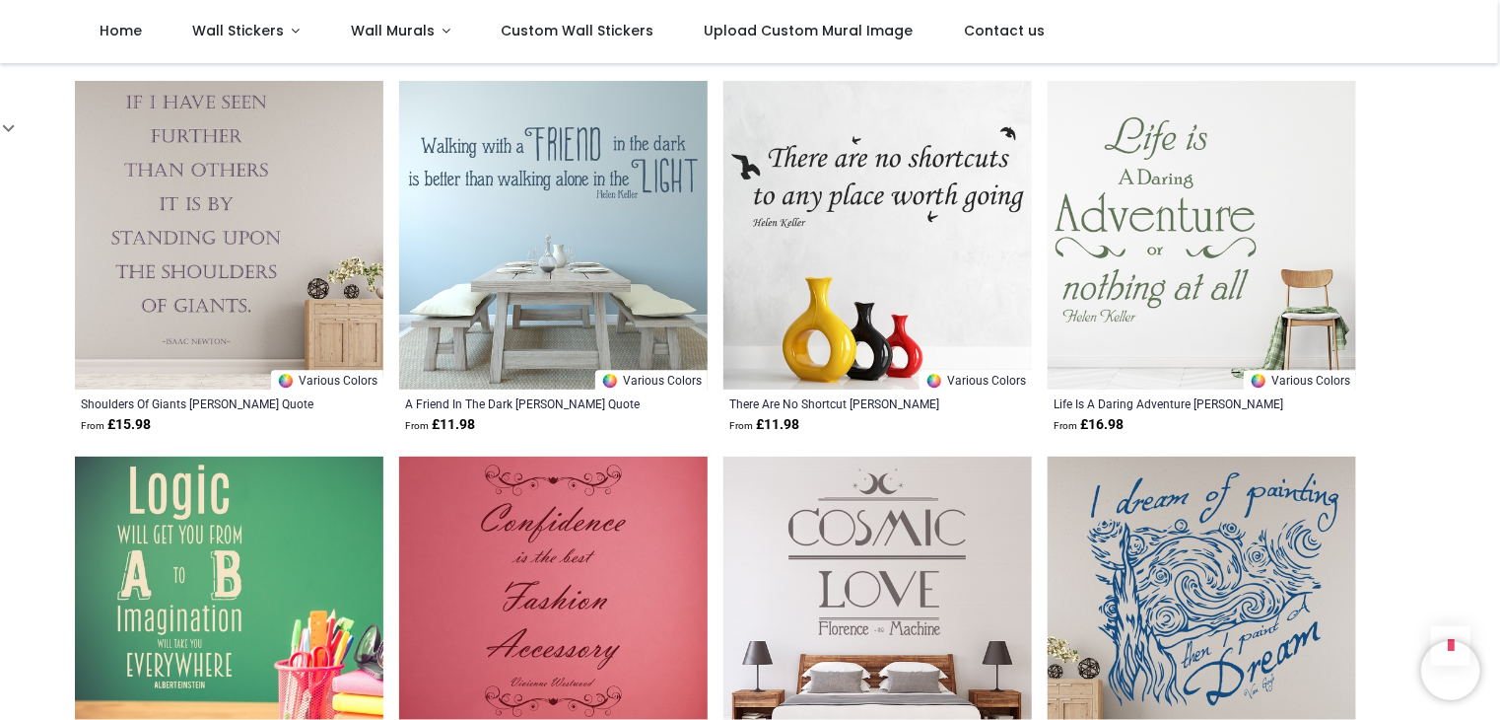
scroll to position [36580, 0]
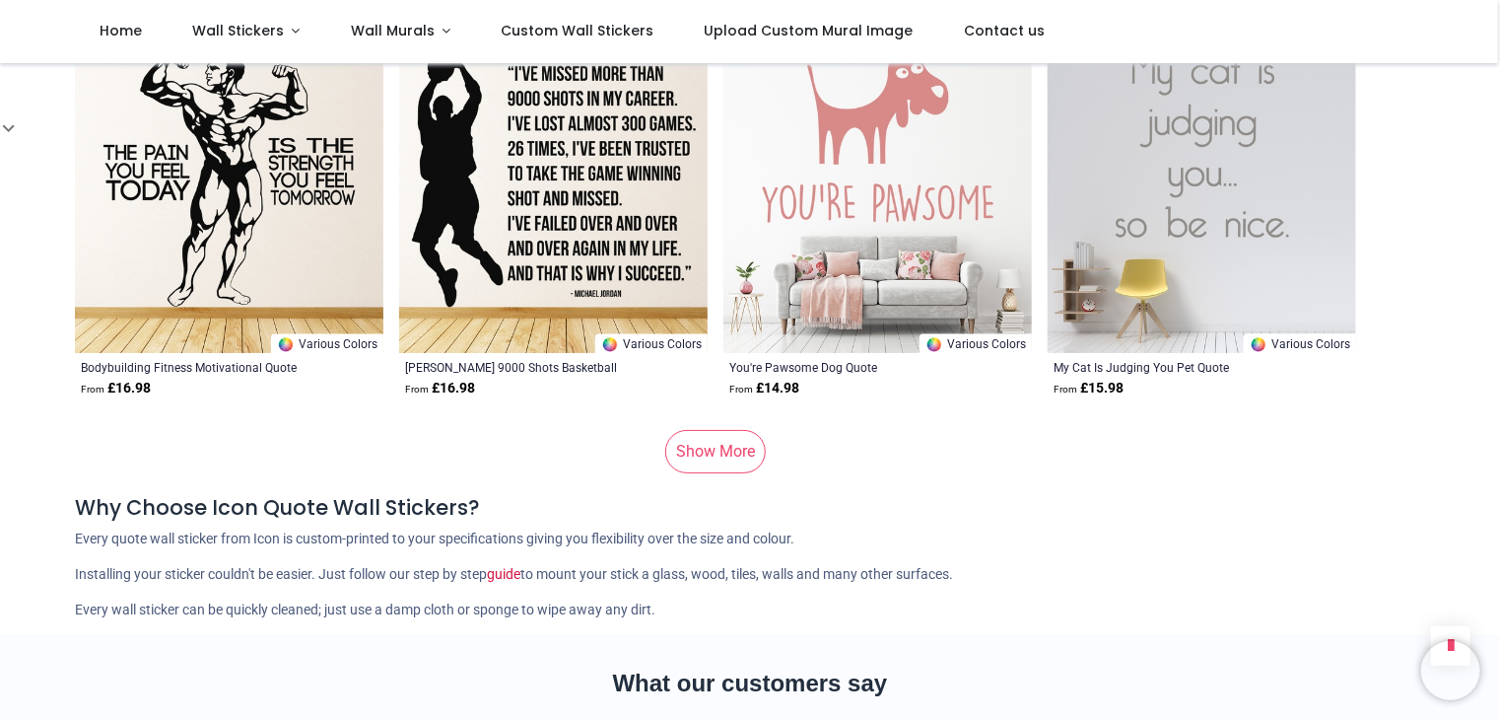
scroll to position [39635, 0]
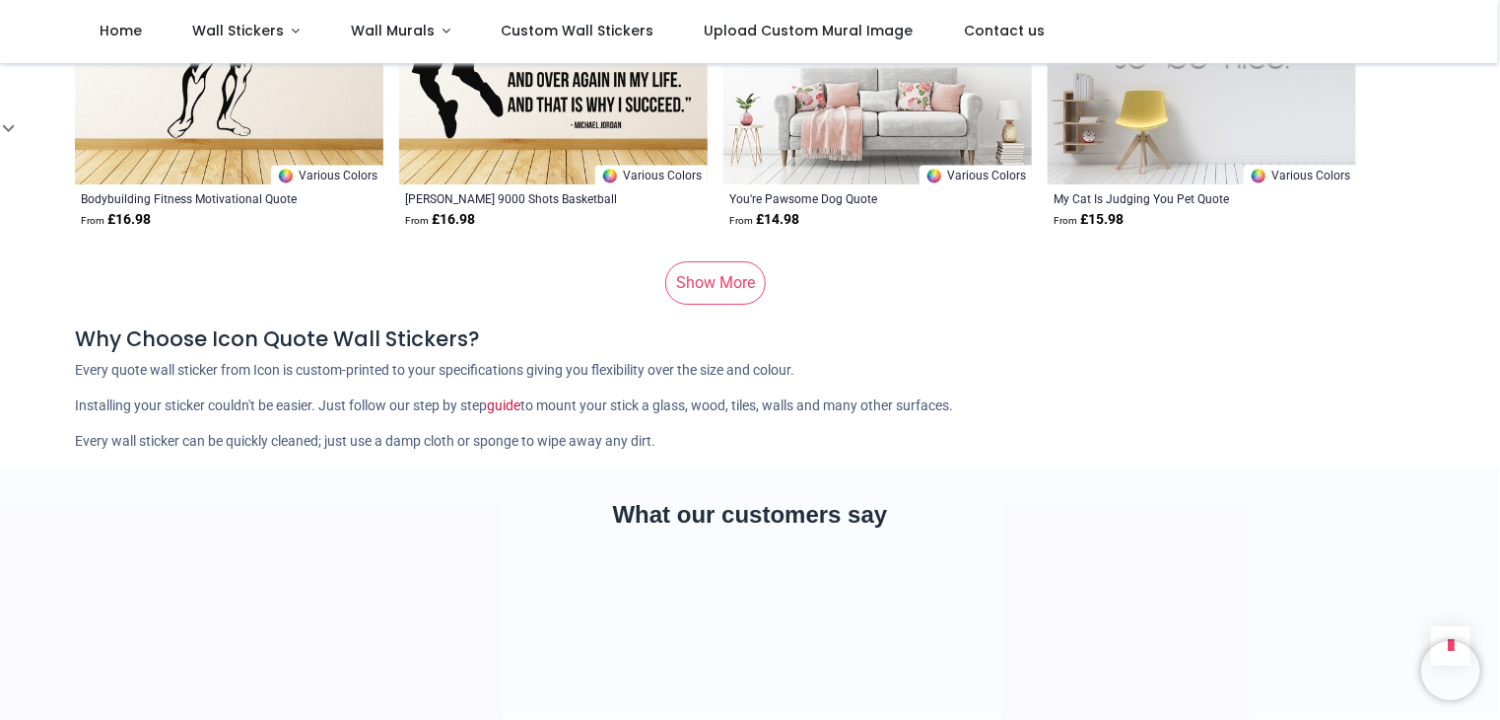
click at [706, 261] on link "Show More" at bounding box center [715, 282] width 101 height 43
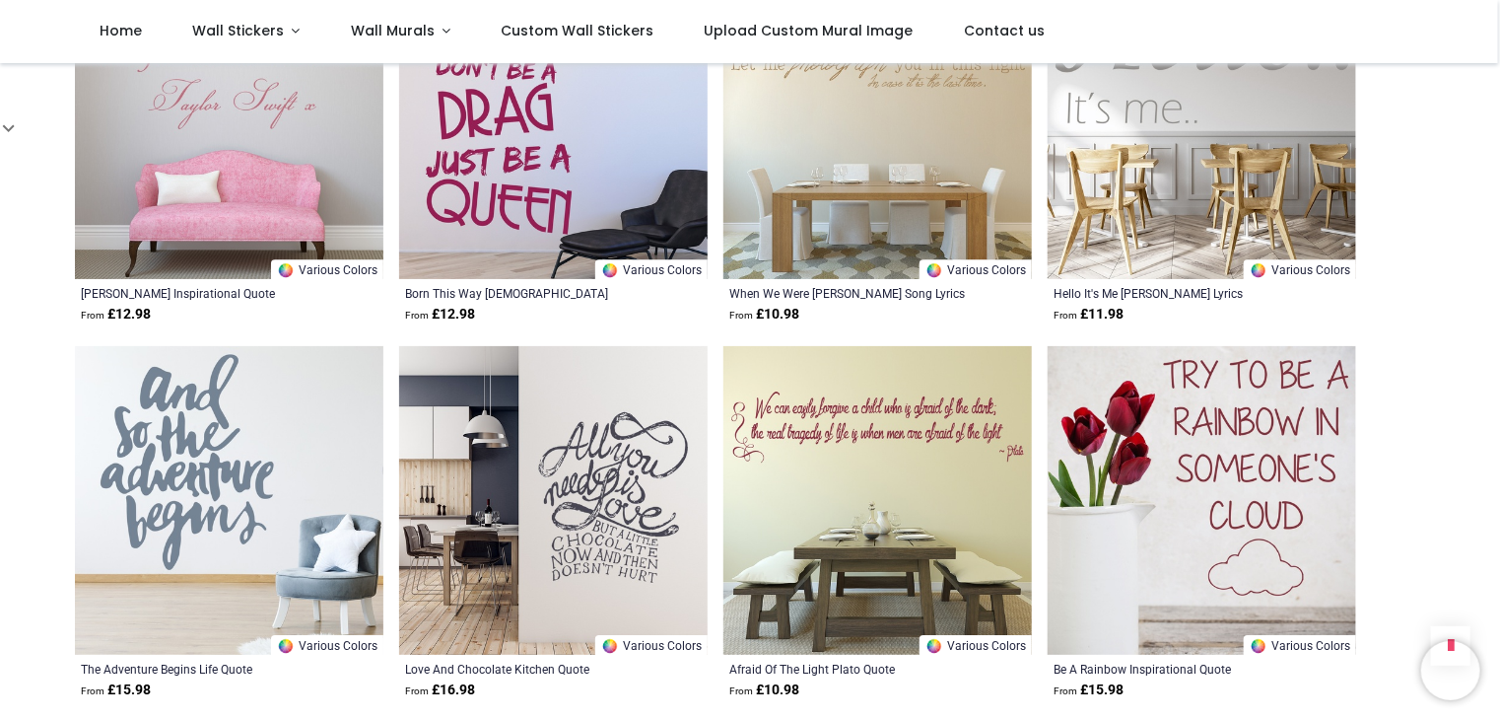
scroll to position [40325, 0]
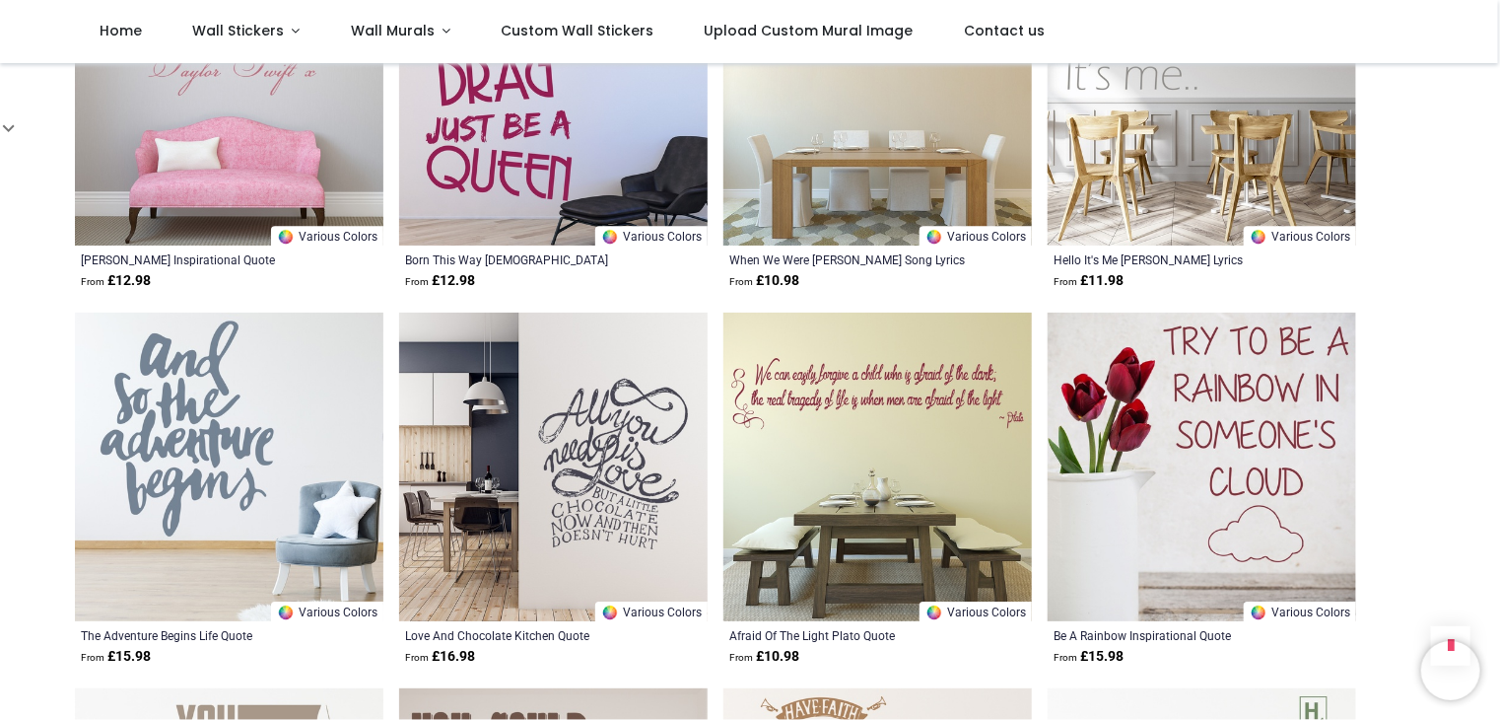
click at [603, 442] on img at bounding box center [553, 466] width 309 height 309
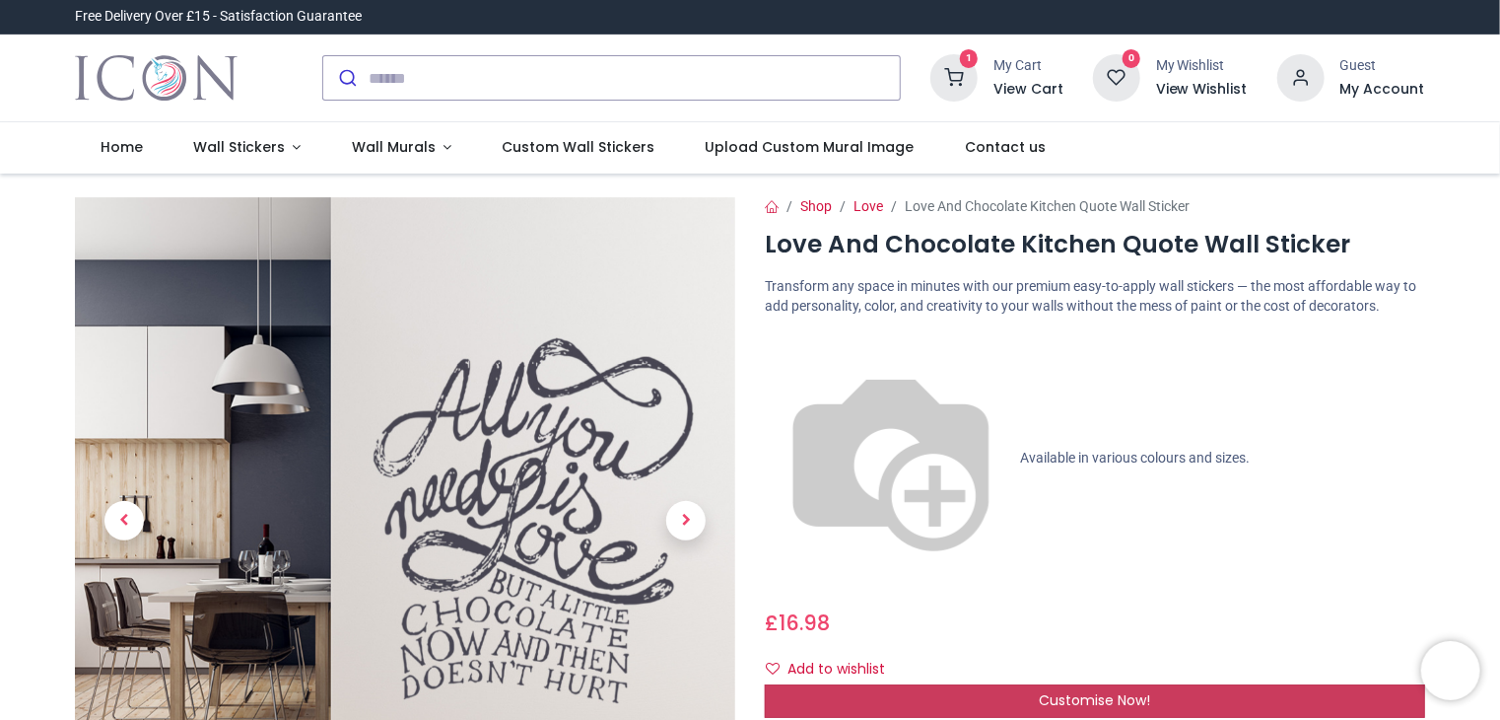
click at [1044, 690] on span "Customise Now!" at bounding box center [1094, 700] width 111 height 20
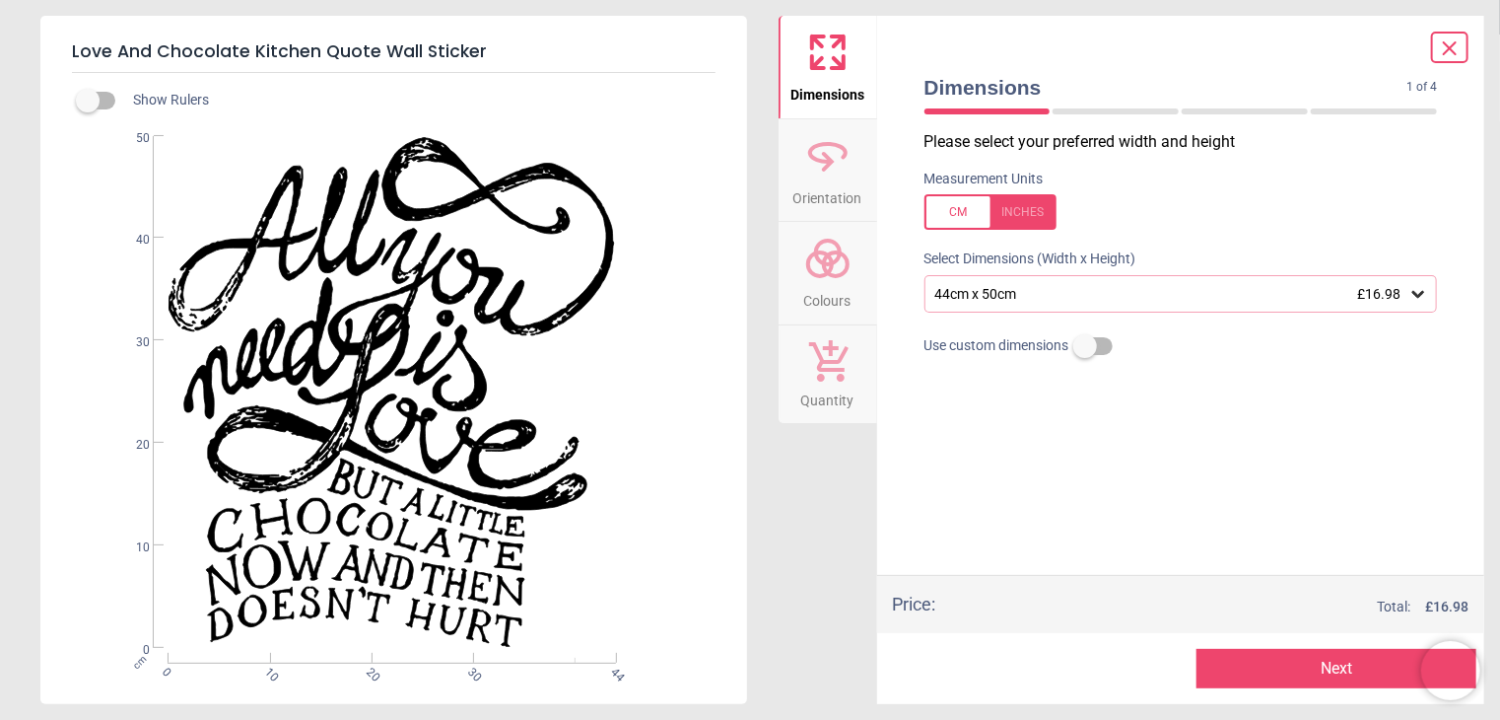
click at [833, 276] on circle at bounding box center [836, 264] width 24 height 24
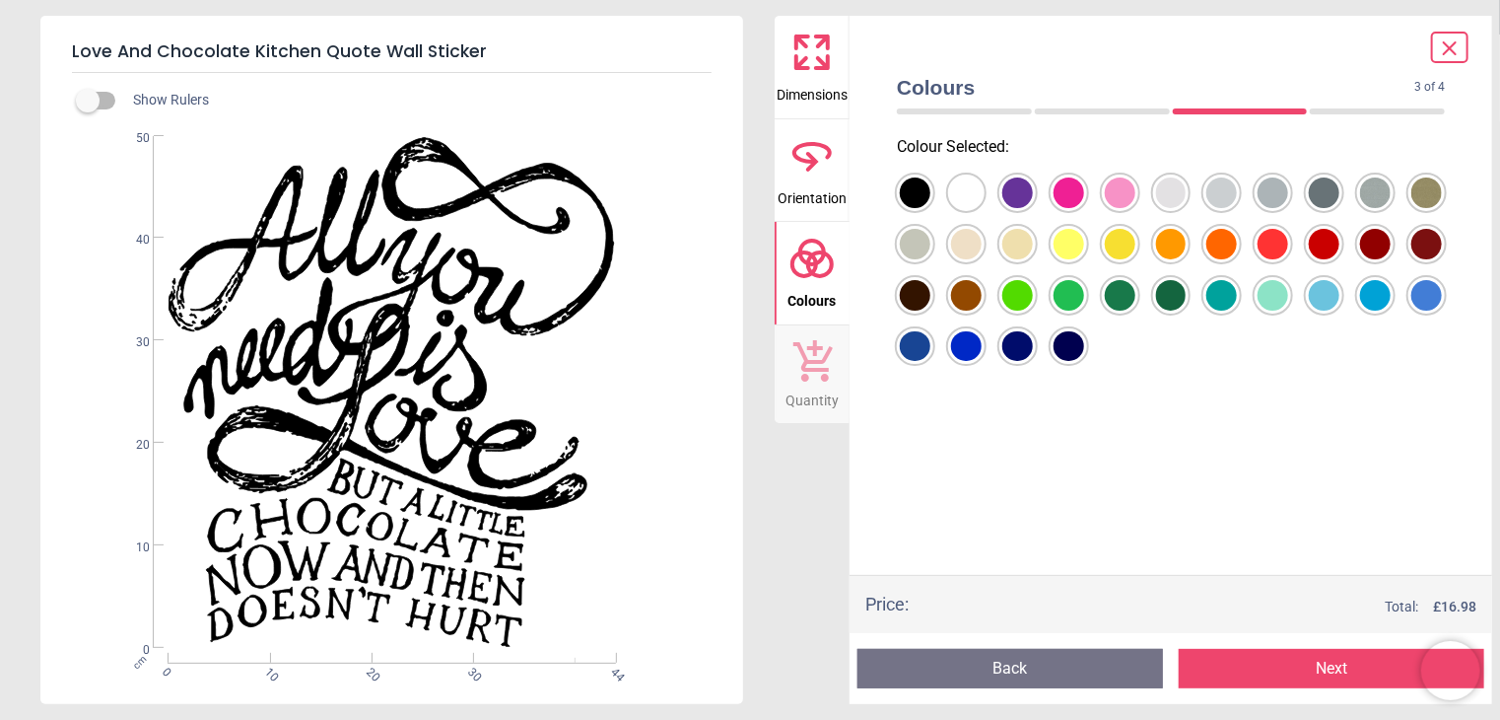
click at [930, 208] on div at bounding box center [915, 192] width 31 height 31
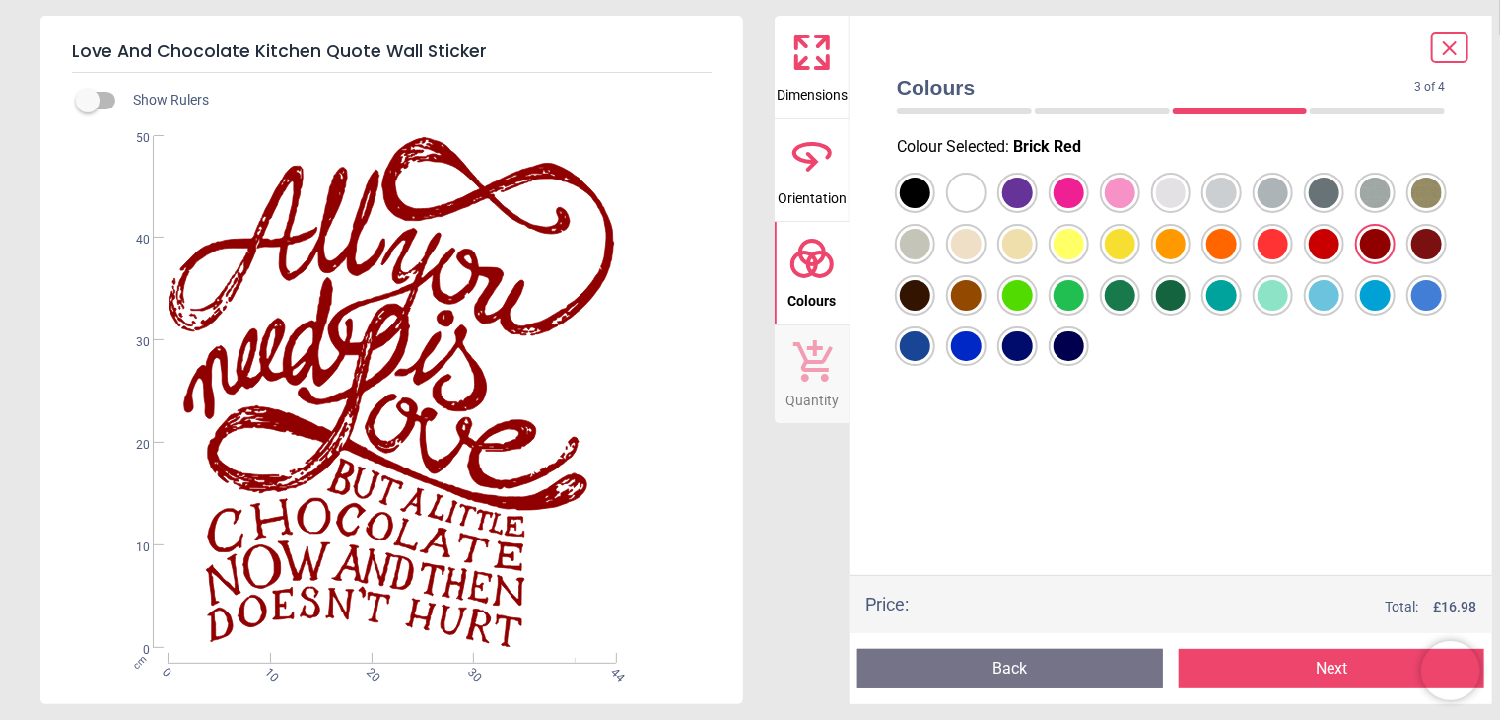
click at [930, 208] on div at bounding box center [915, 192] width 31 height 31
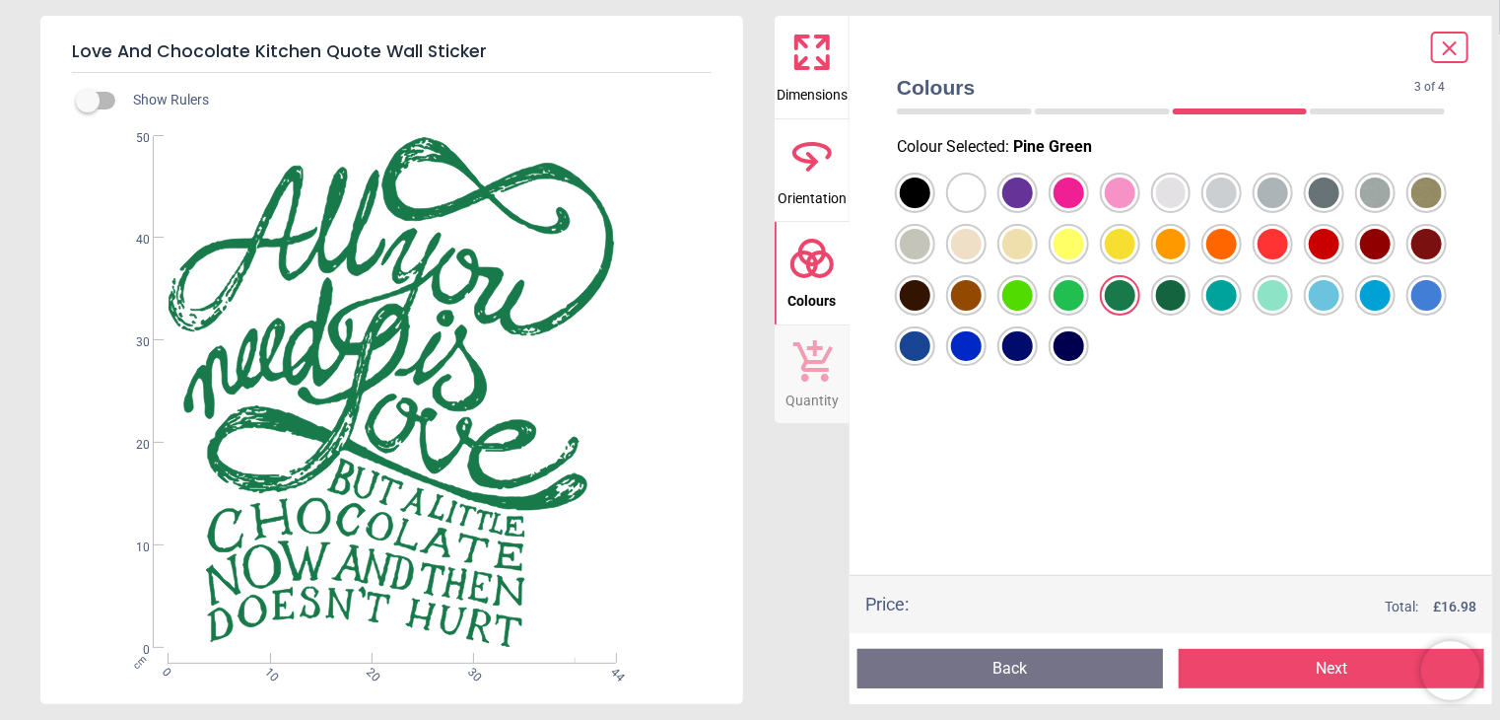
click at [930, 208] on div at bounding box center [915, 192] width 31 height 31
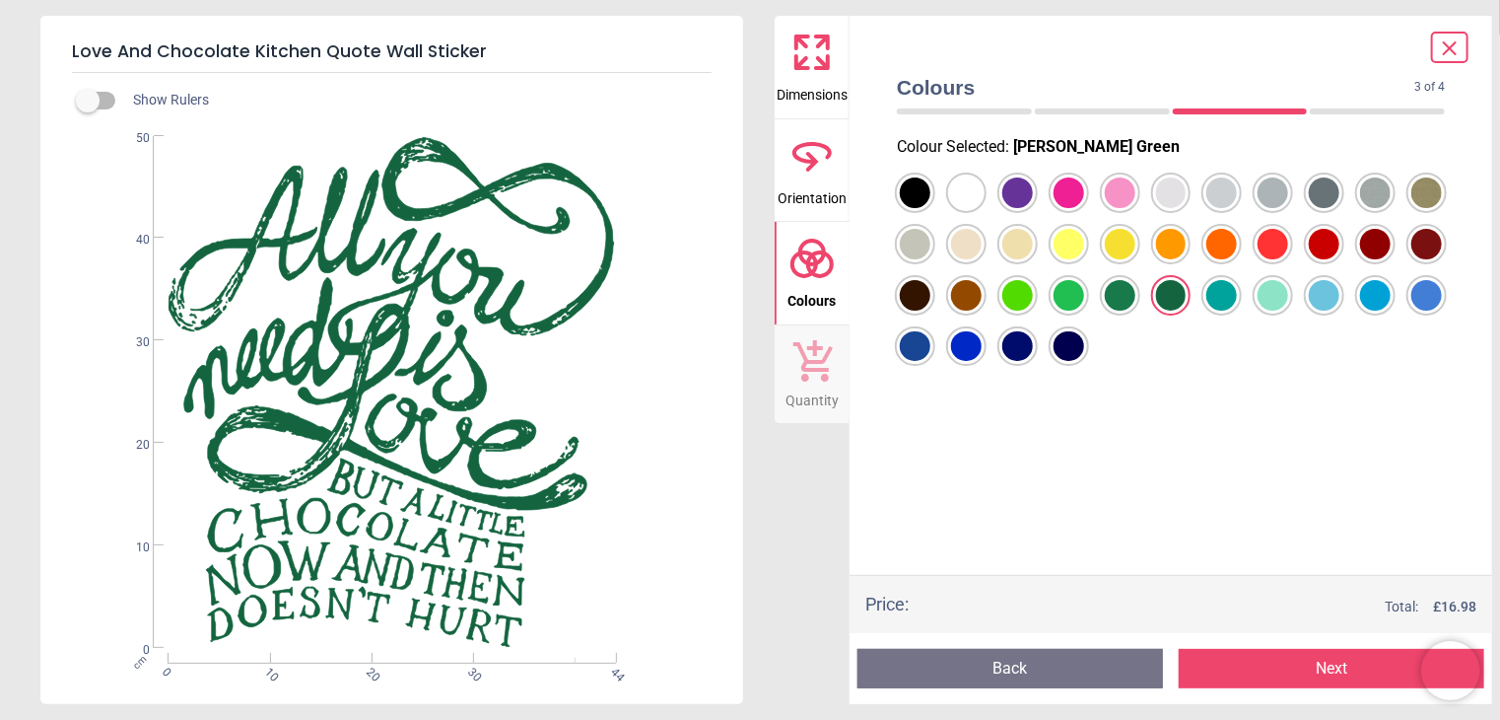
click at [930, 208] on div at bounding box center [915, 192] width 31 height 31
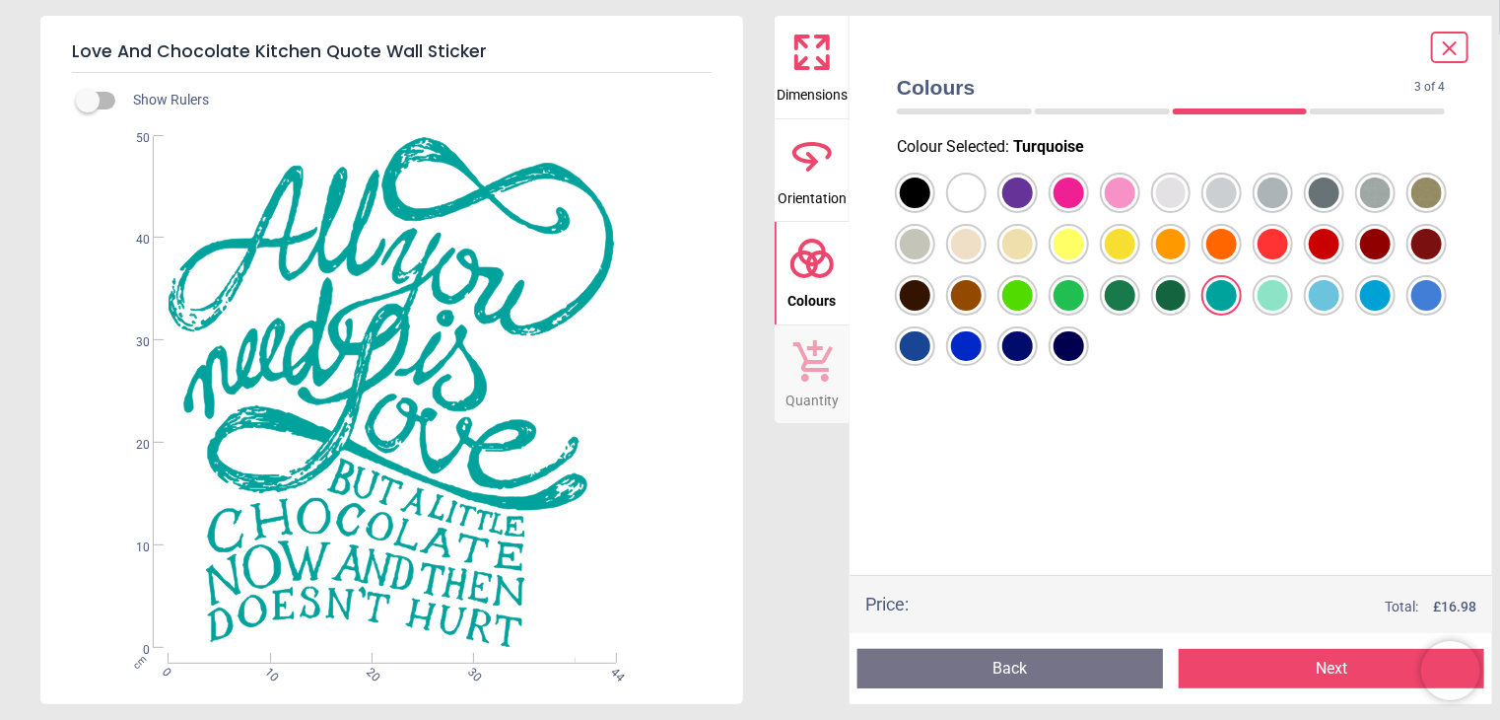
click at [1087, 667] on button "Back" at bounding box center [1011, 668] width 306 height 39
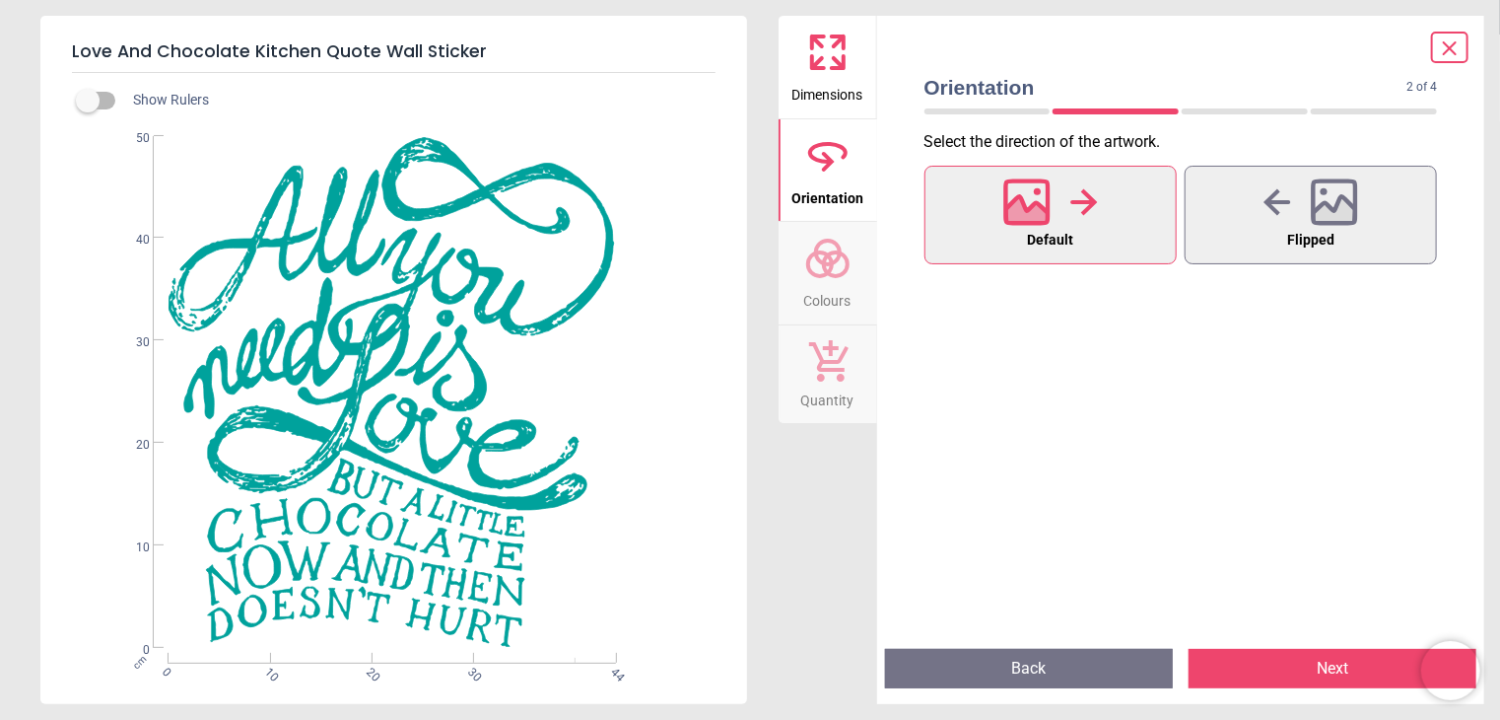
click at [1041, 663] on button "Back" at bounding box center [1029, 668] width 288 height 39
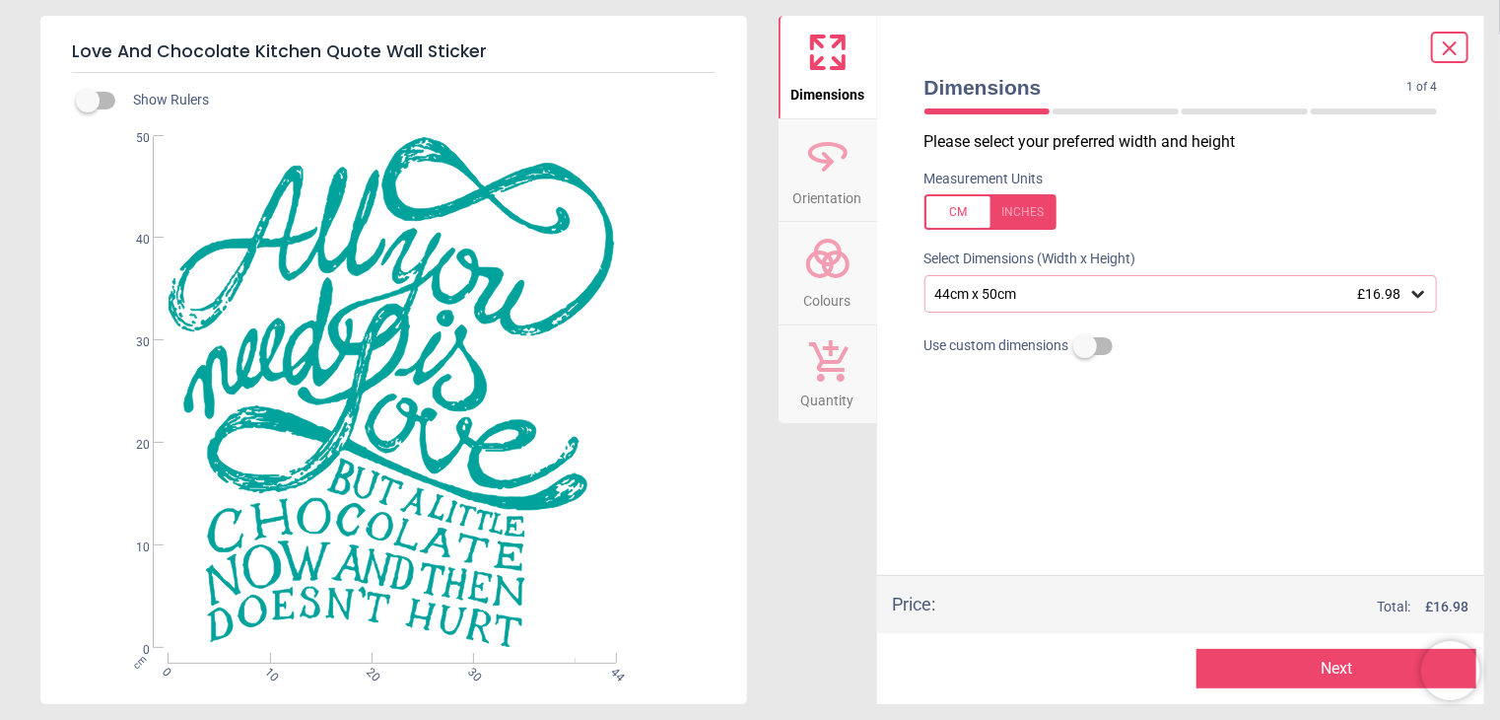
click at [1418, 295] on icon at bounding box center [1419, 294] width 20 height 20
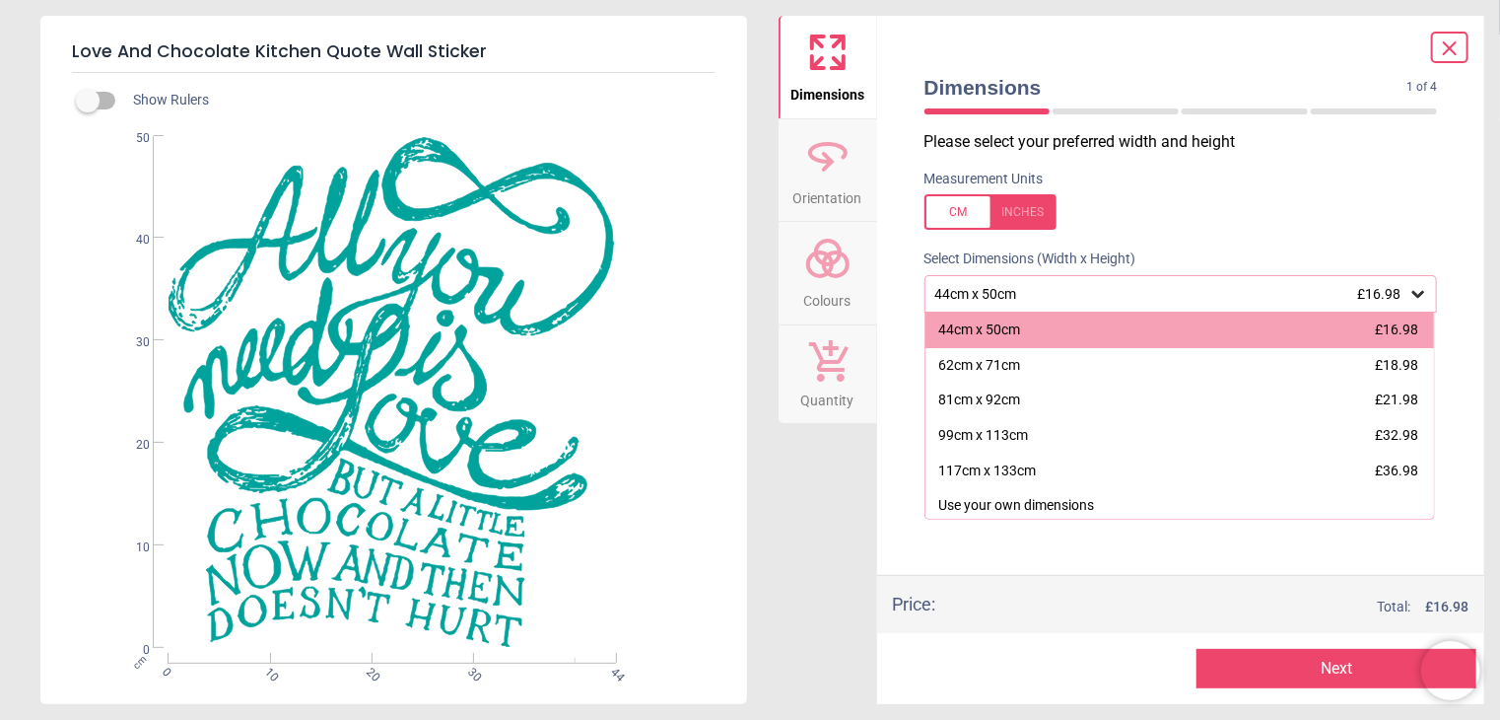
click at [1454, 204] on div "Dimensions 1 of 4 1 of 5 Please select your preferred width and height Measurem…" at bounding box center [1181, 360] width 608 height 688
click at [1321, 670] on button "Next" at bounding box center [1337, 668] width 280 height 39
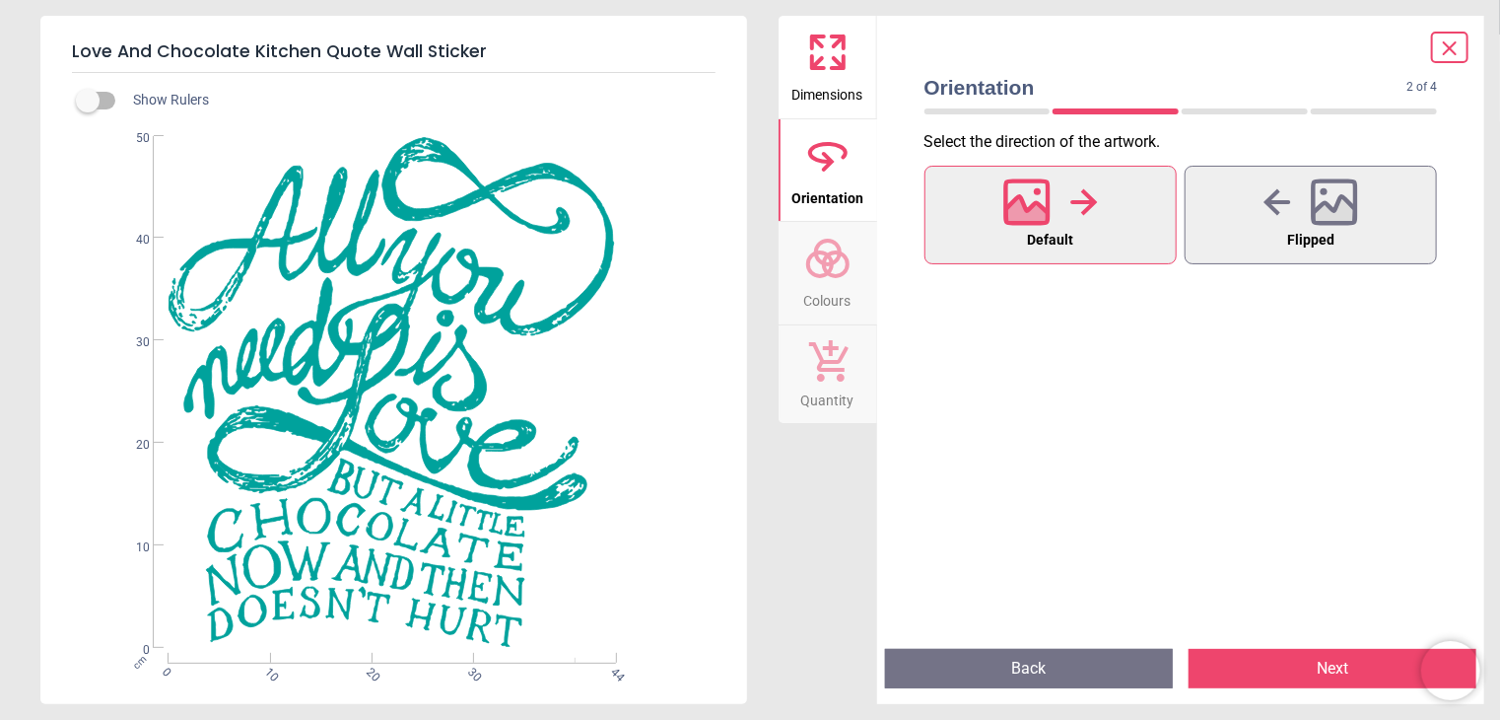
click at [1321, 670] on button "Next" at bounding box center [1333, 668] width 288 height 39
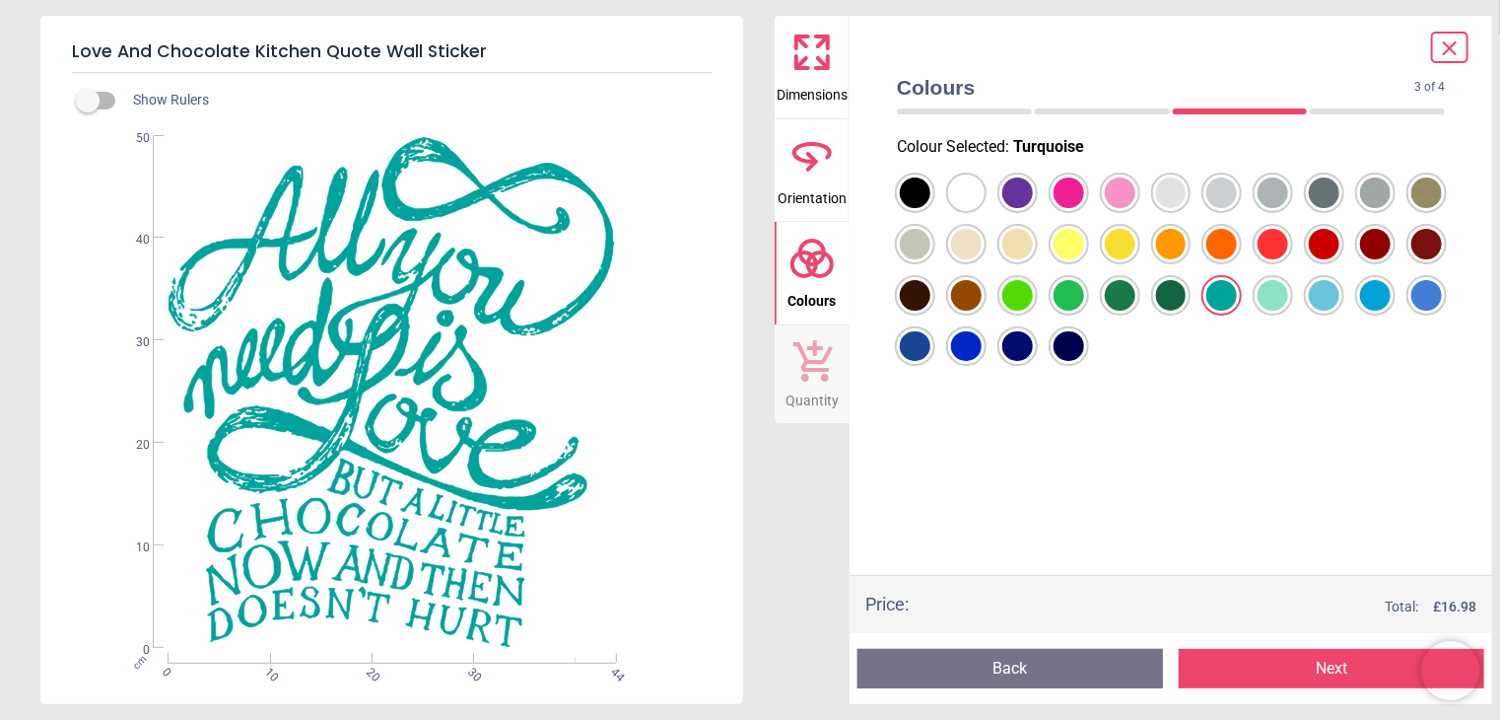
click at [1321, 670] on button "Next" at bounding box center [1332, 668] width 306 height 39
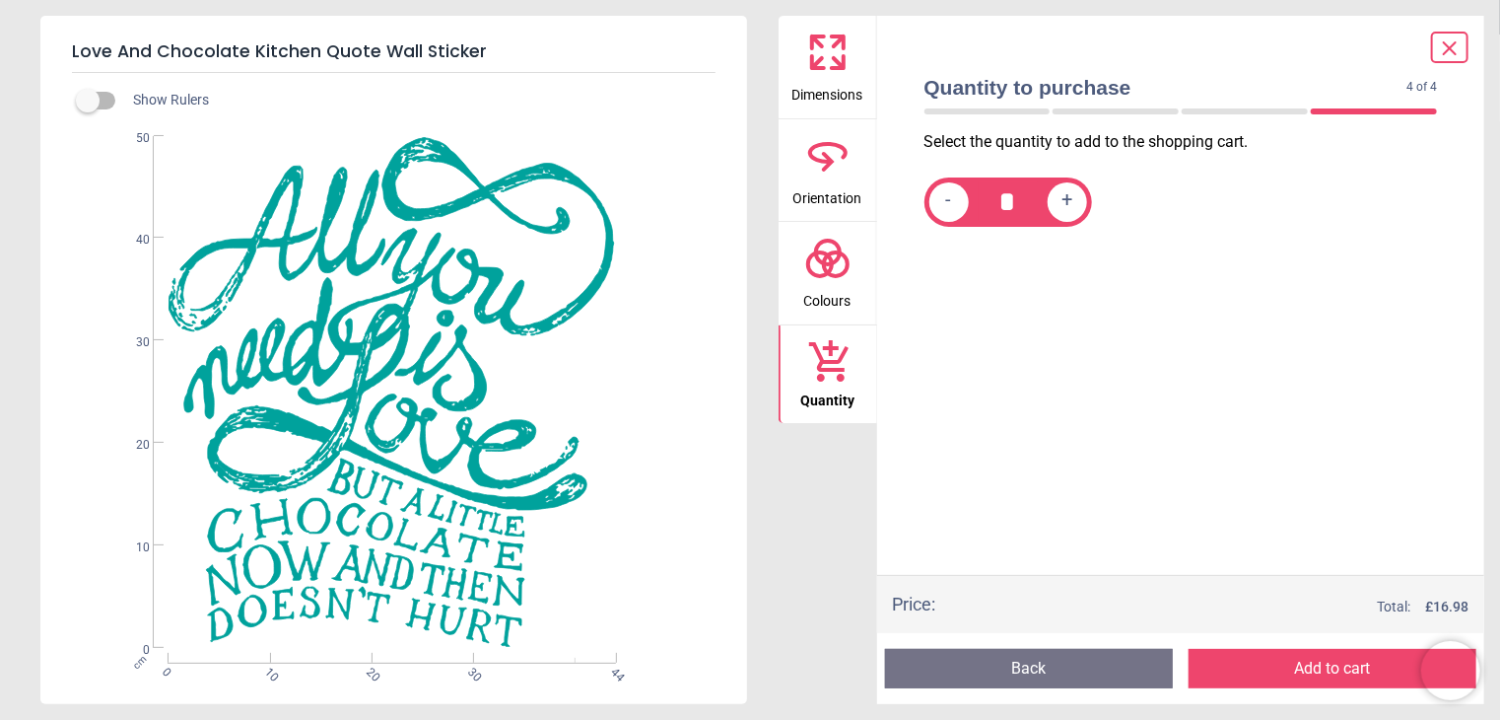
click at [1320, 671] on button "Add to cart" at bounding box center [1333, 668] width 288 height 39
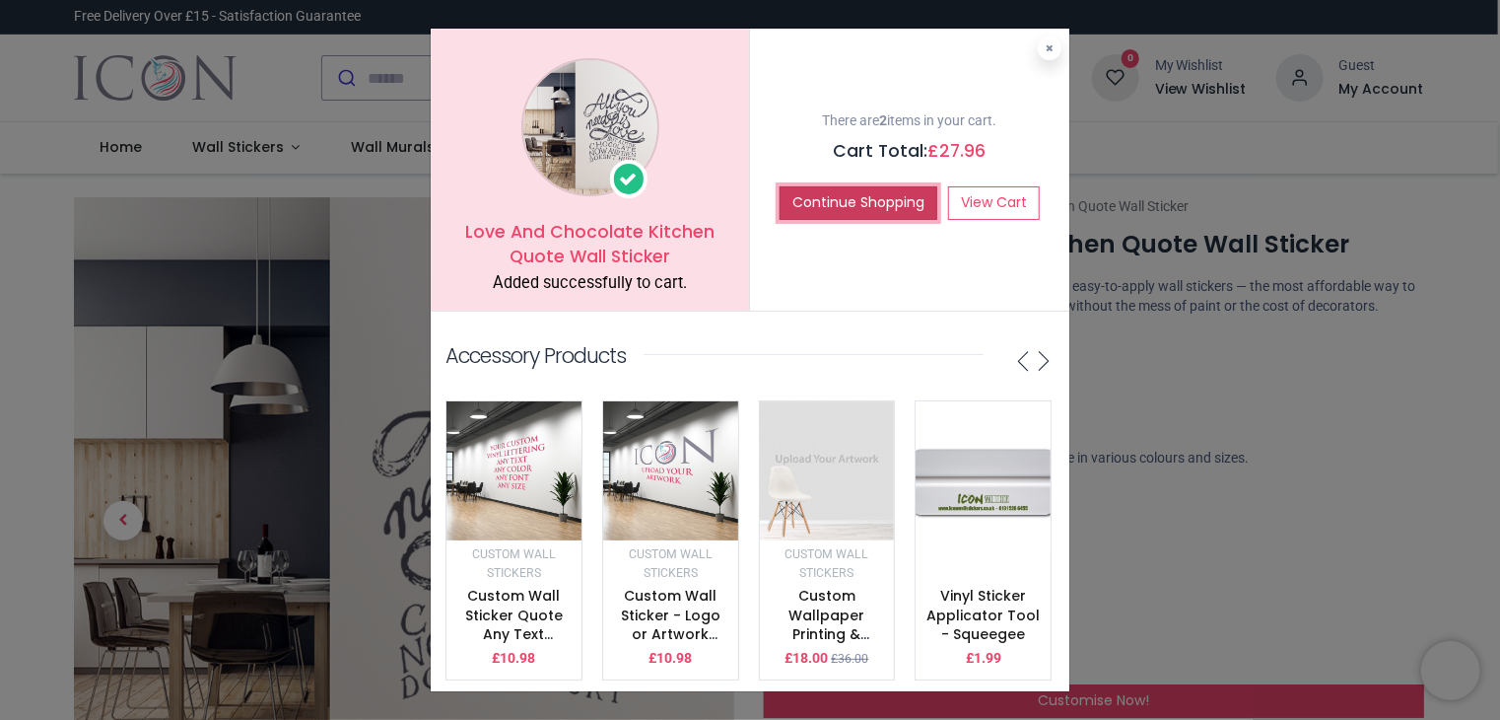
click at [861, 202] on button "Continue Shopping" at bounding box center [859, 203] width 158 height 34
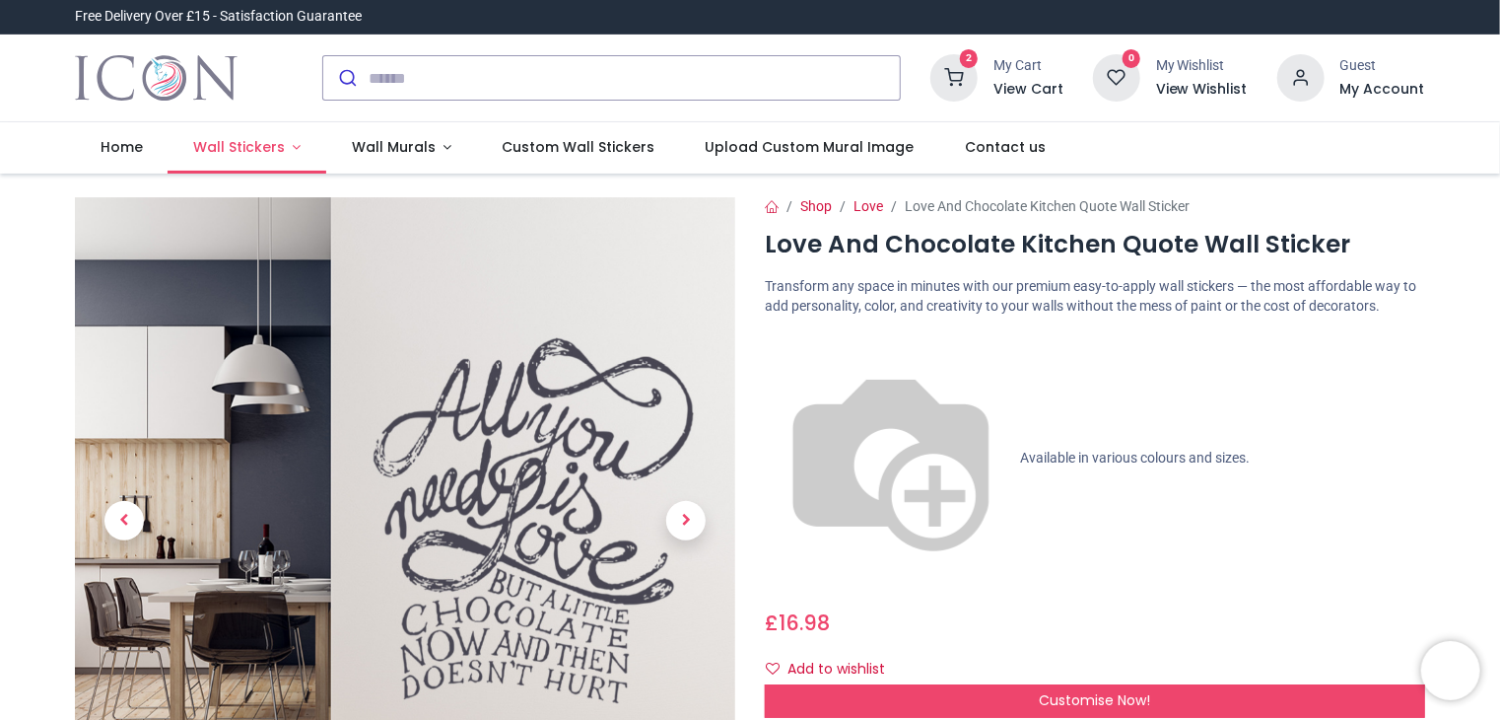
click at [286, 155] on link "Wall Stickers" at bounding box center [247, 147] width 159 height 51
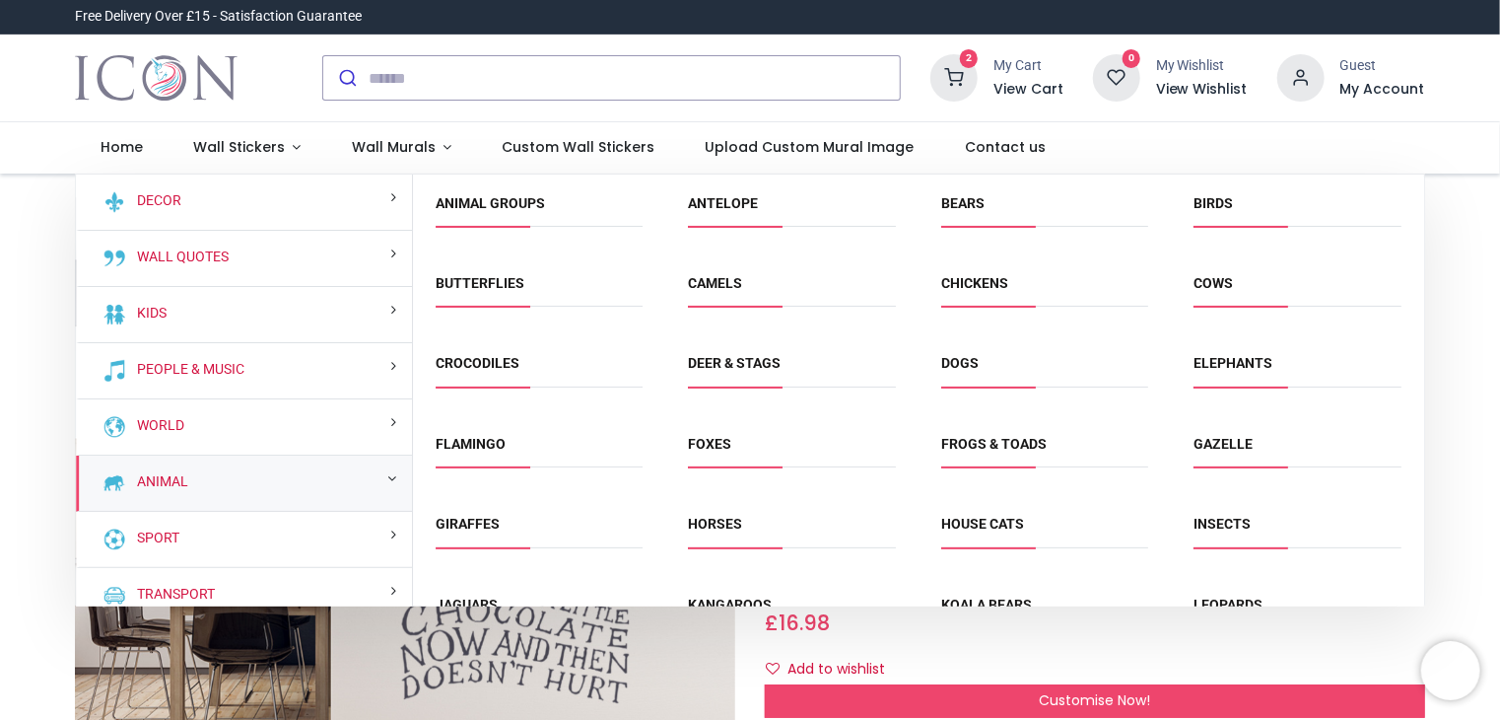
click at [189, 479] on div "Animal" at bounding box center [244, 483] width 336 height 56
click at [148, 477] on link "Animal" at bounding box center [158, 482] width 59 height 20
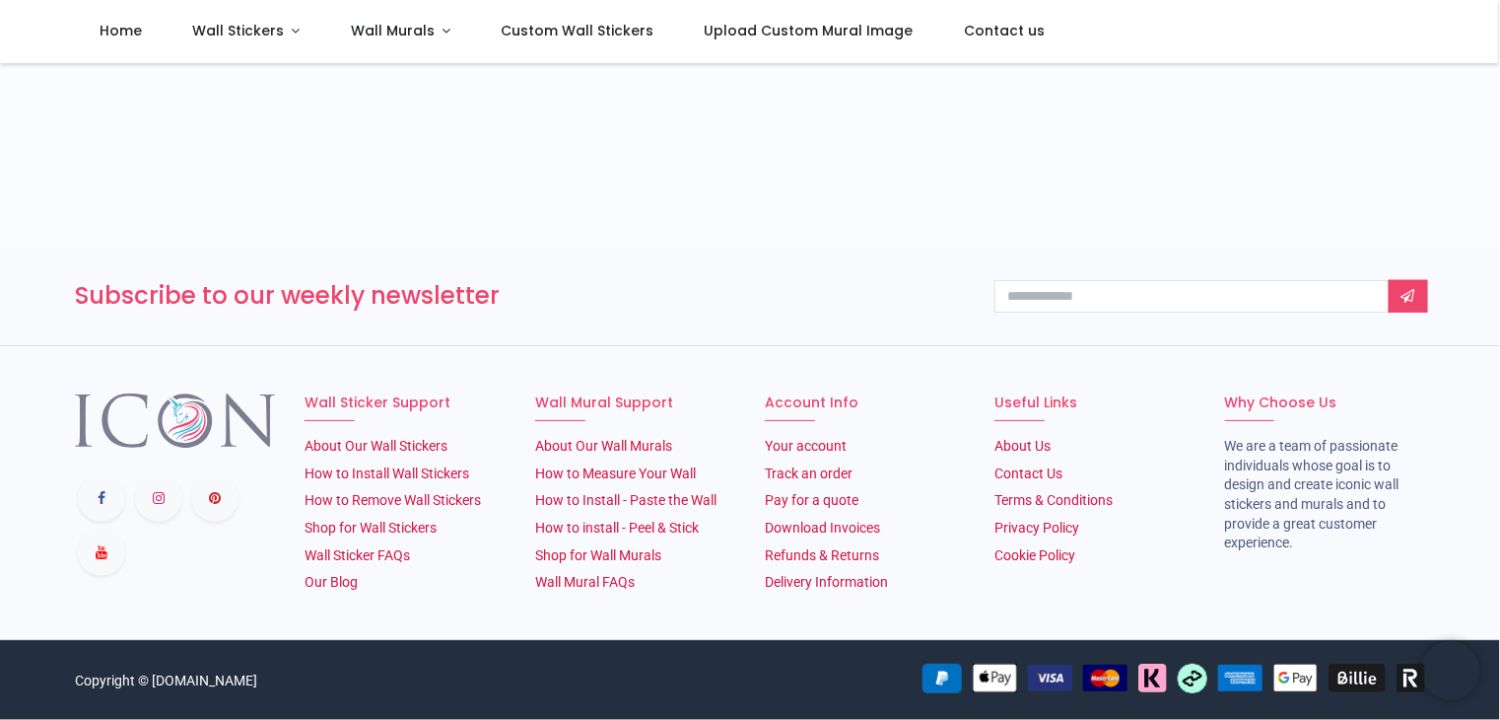
scroll to position [395, 0]
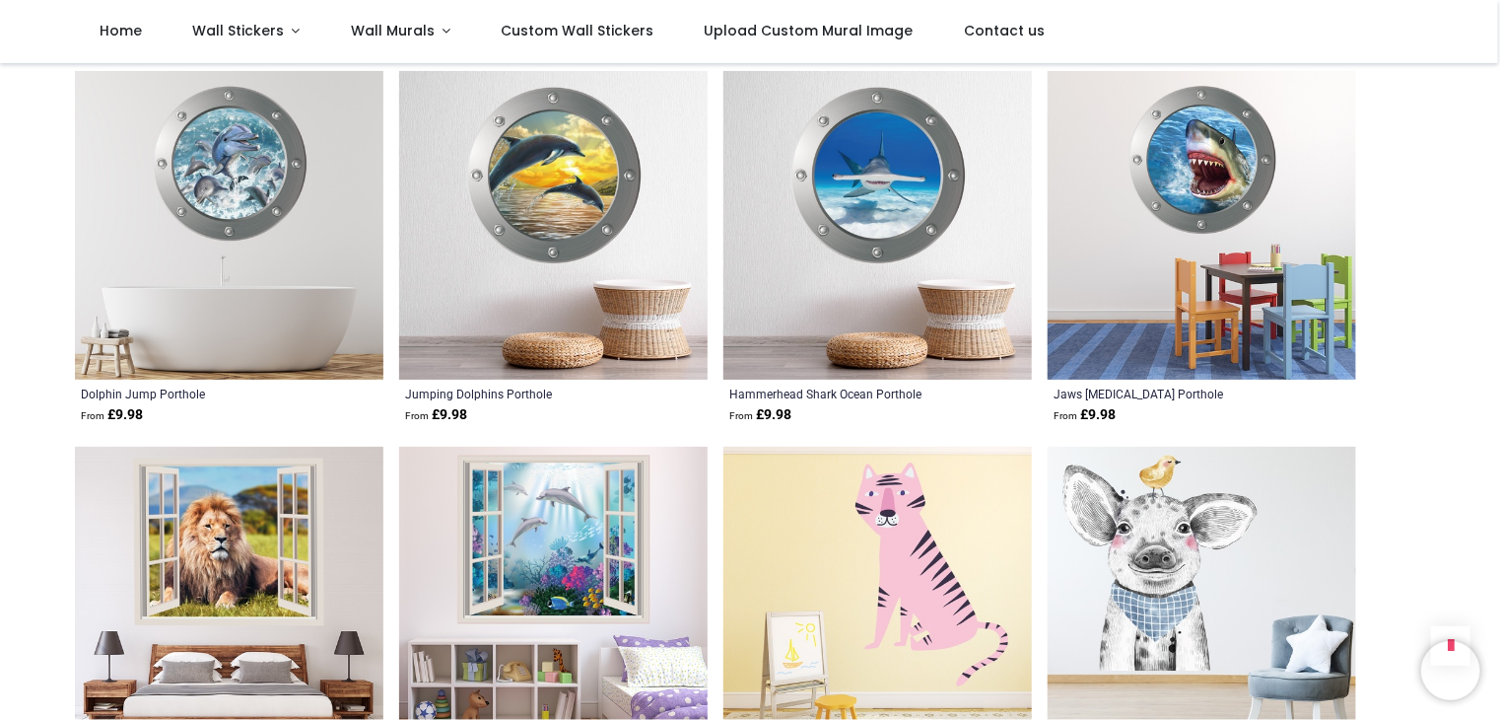
scroll to position [5028, 0]
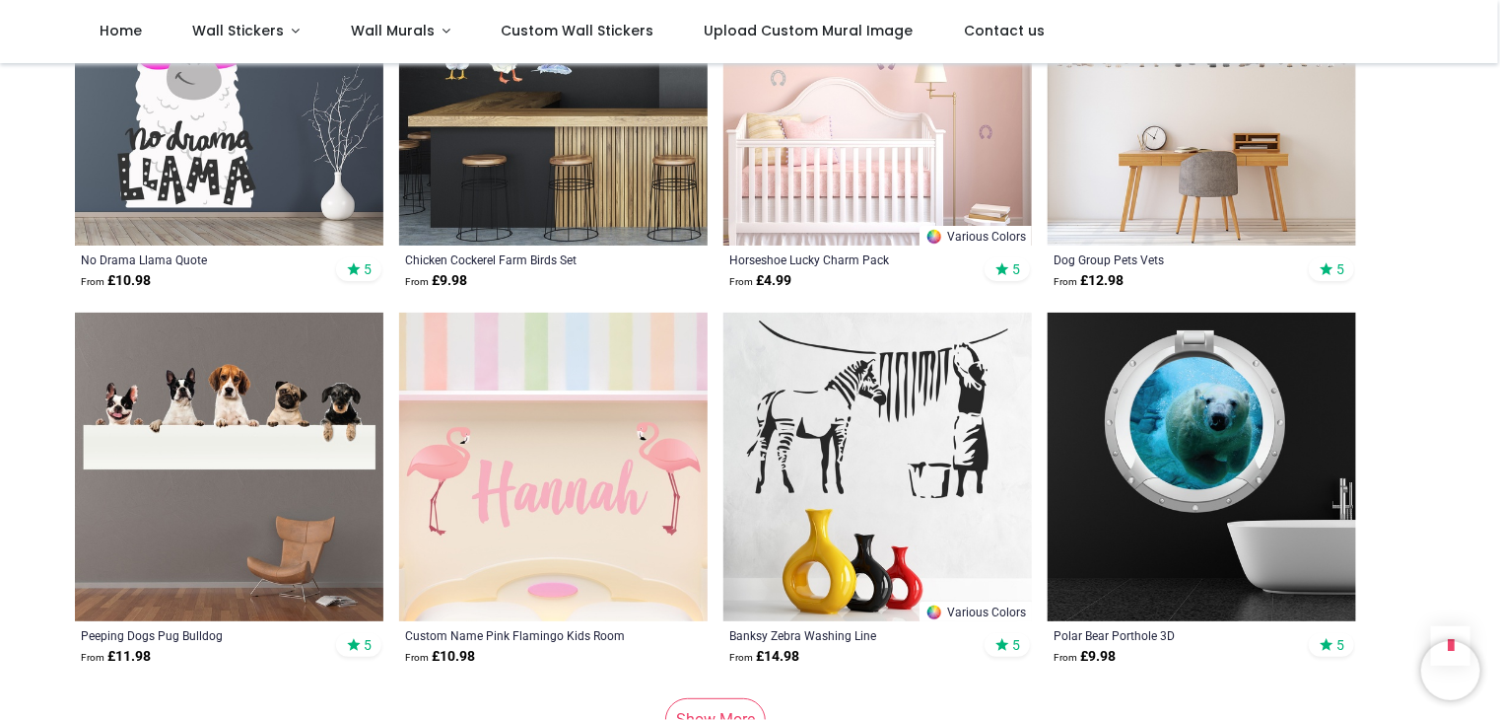
scroll to position [7788, 0]
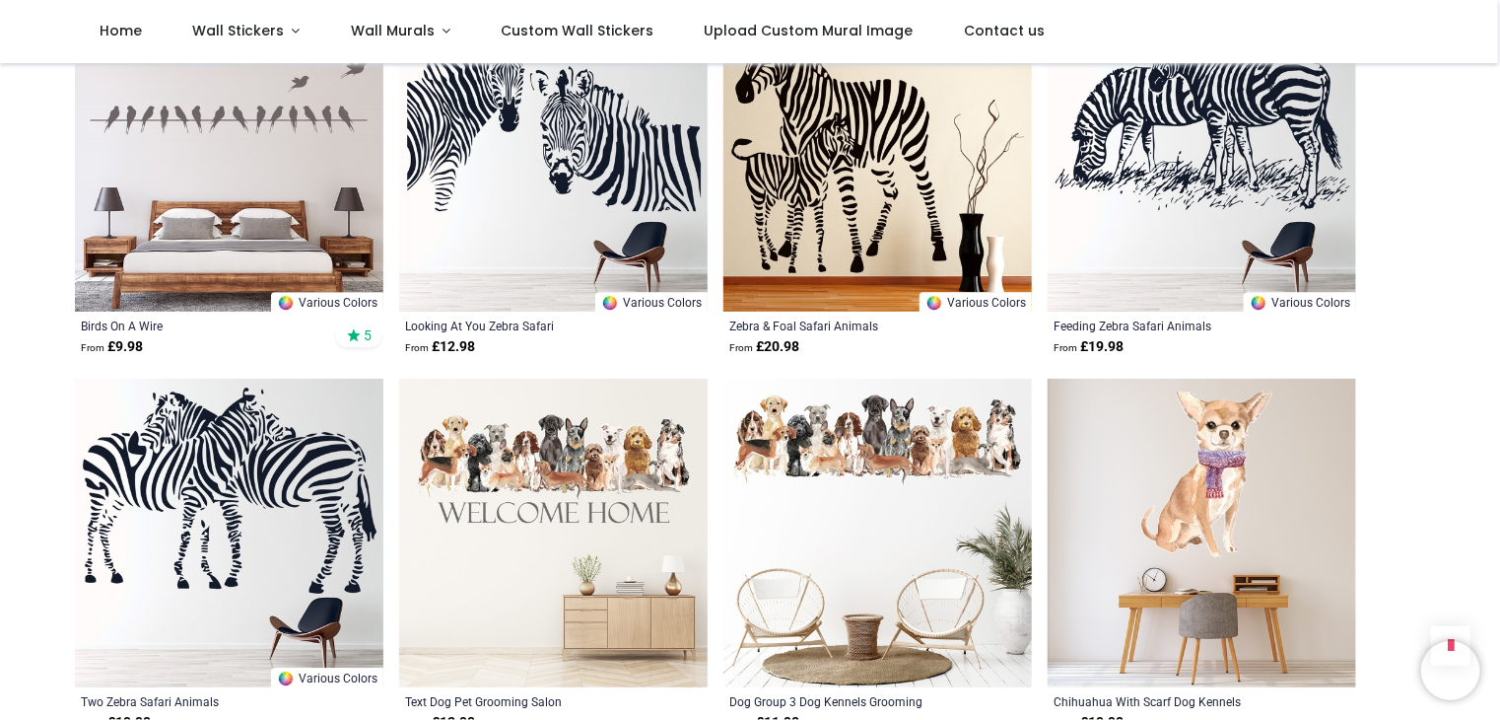
scroll to position [10252, 0]
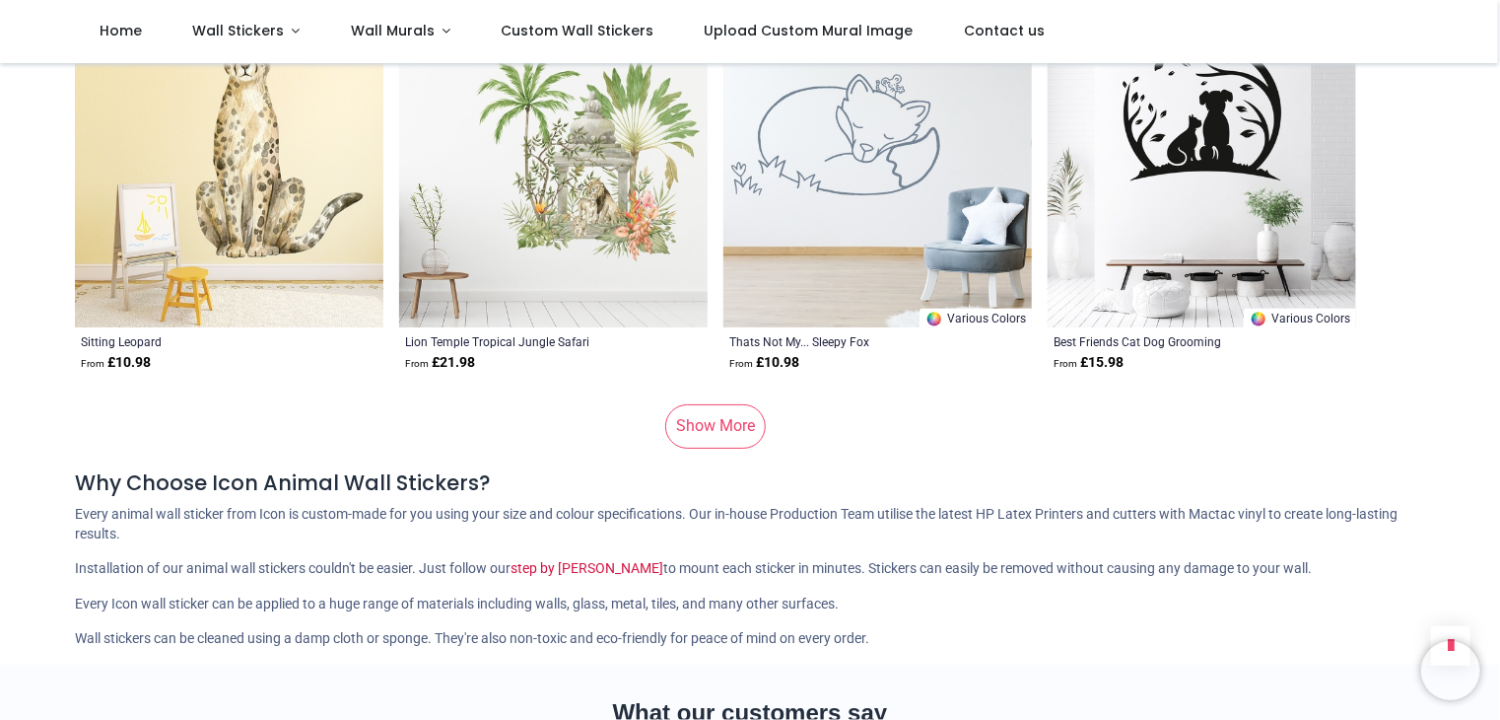
scroll to position [13308, 0]
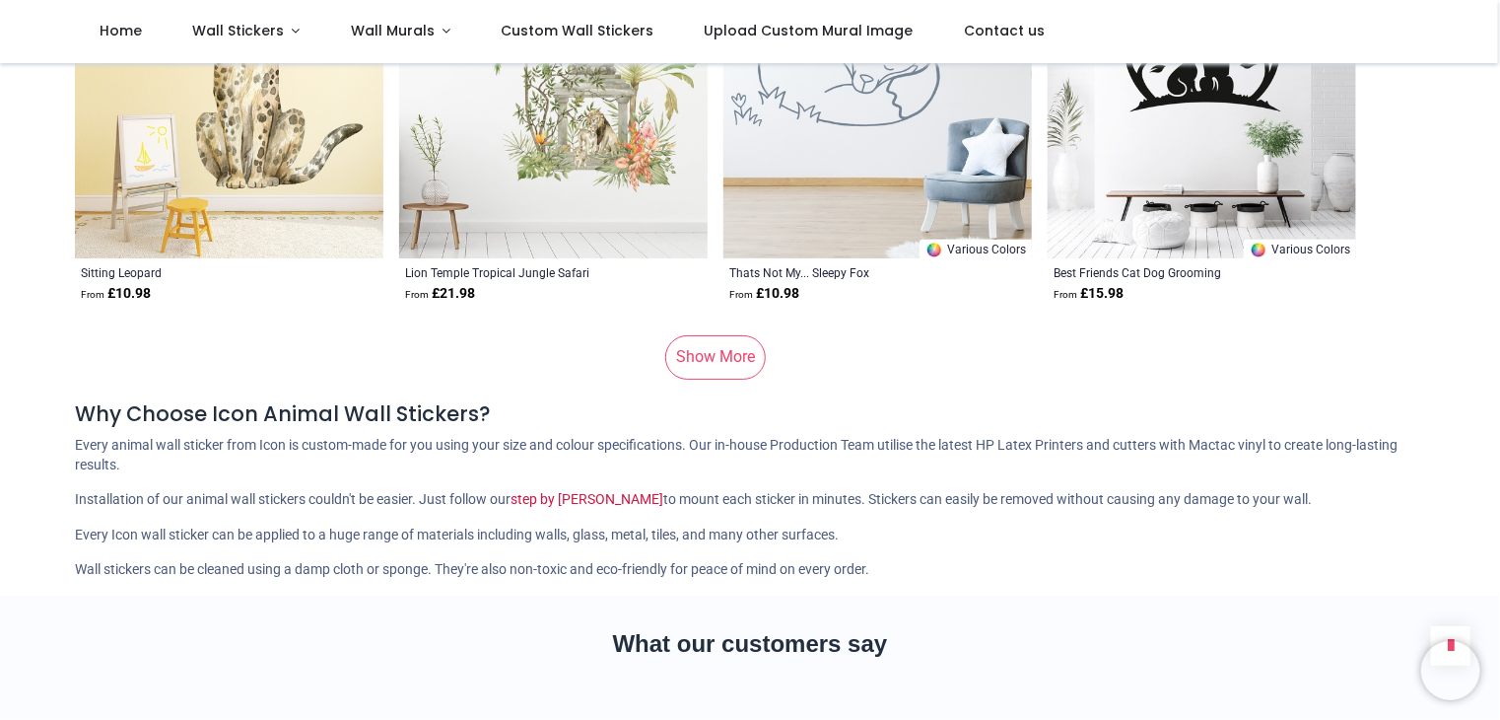
click at [728, 360] on link "Show More" at bounding box center [715, 356] width 101 height 43
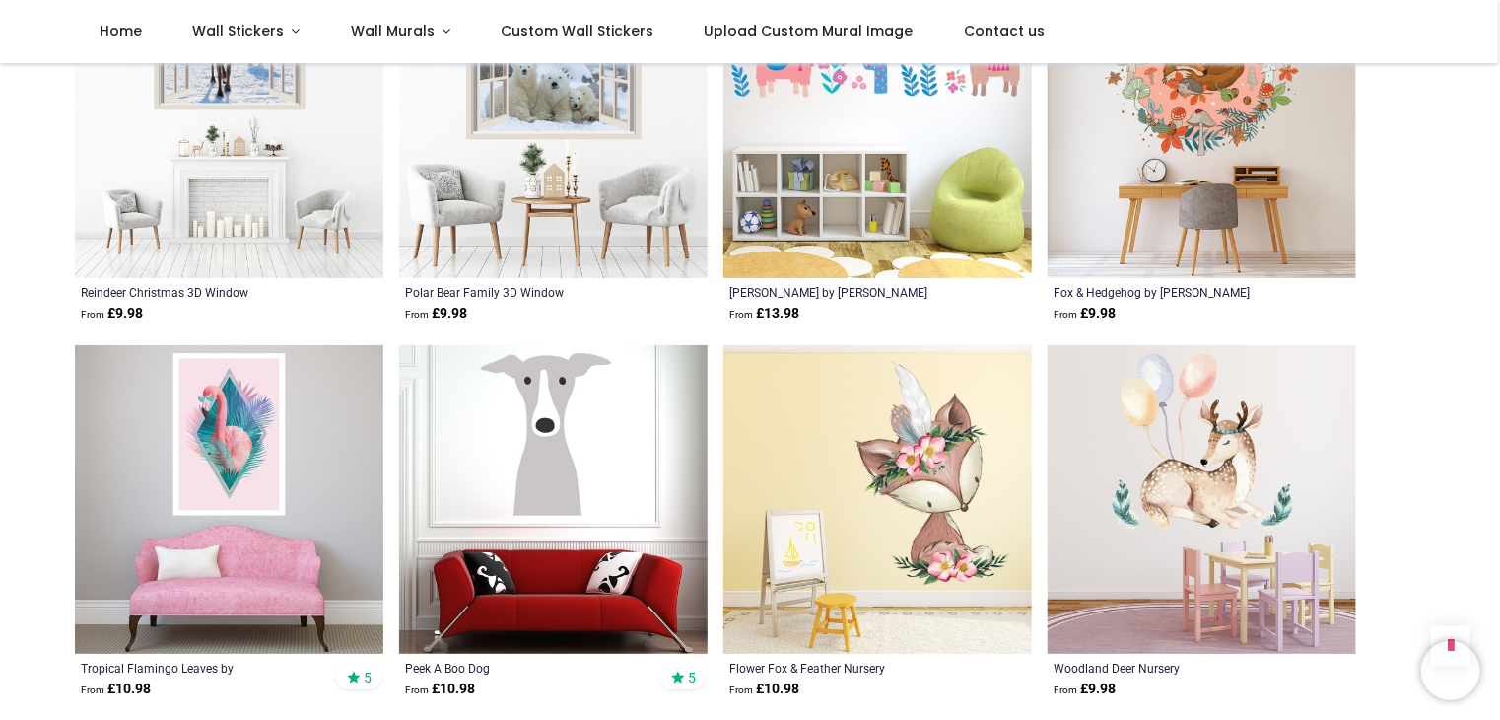
scroll to position [15575, 0]
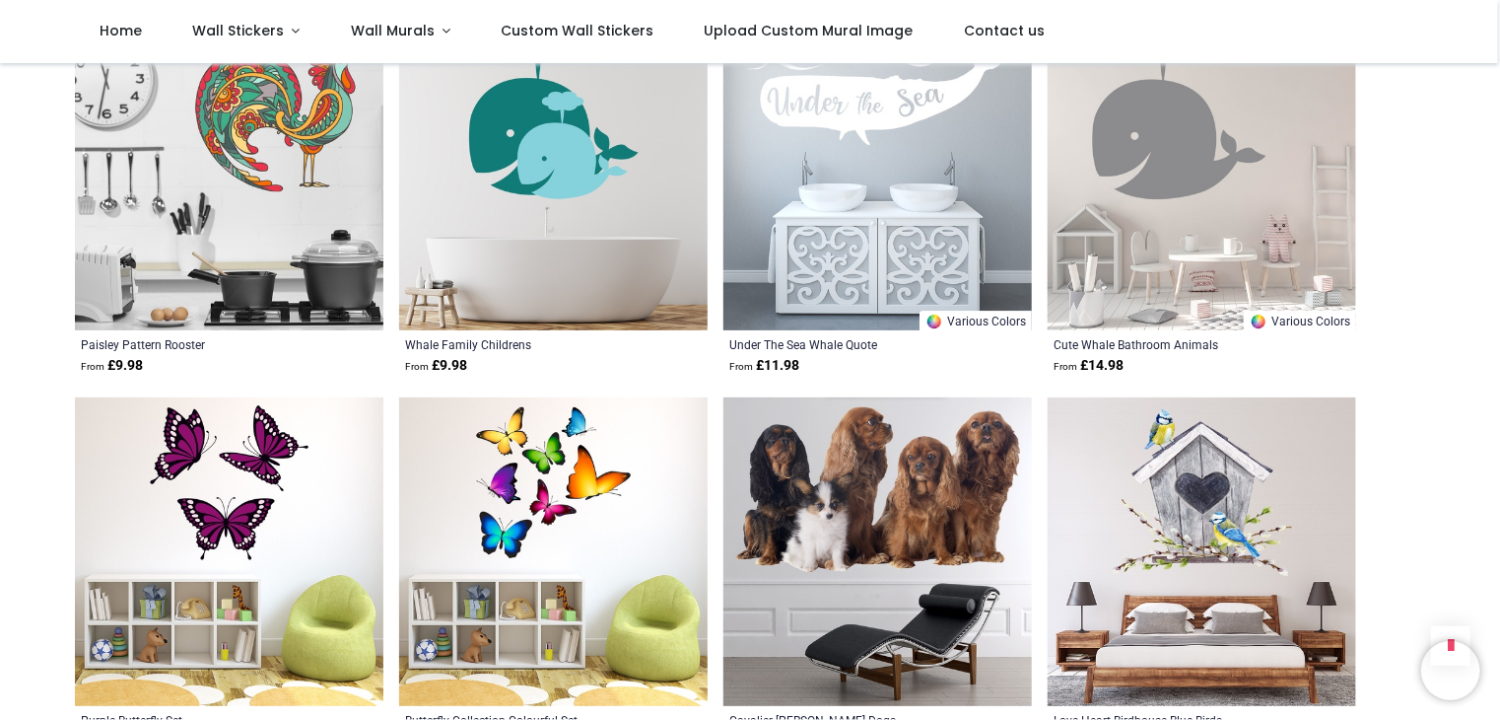
scroll to position [18433, 0]
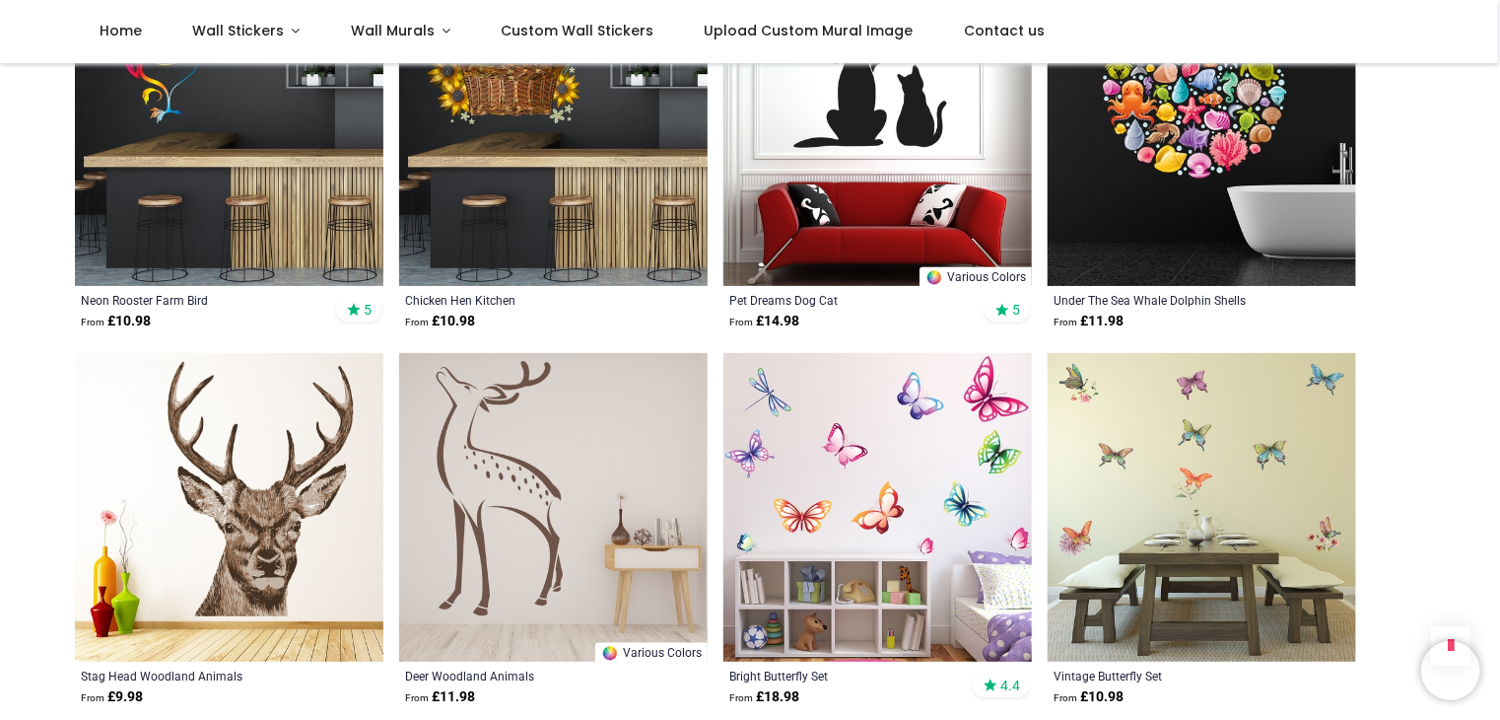
scroll to position [20799, 0]
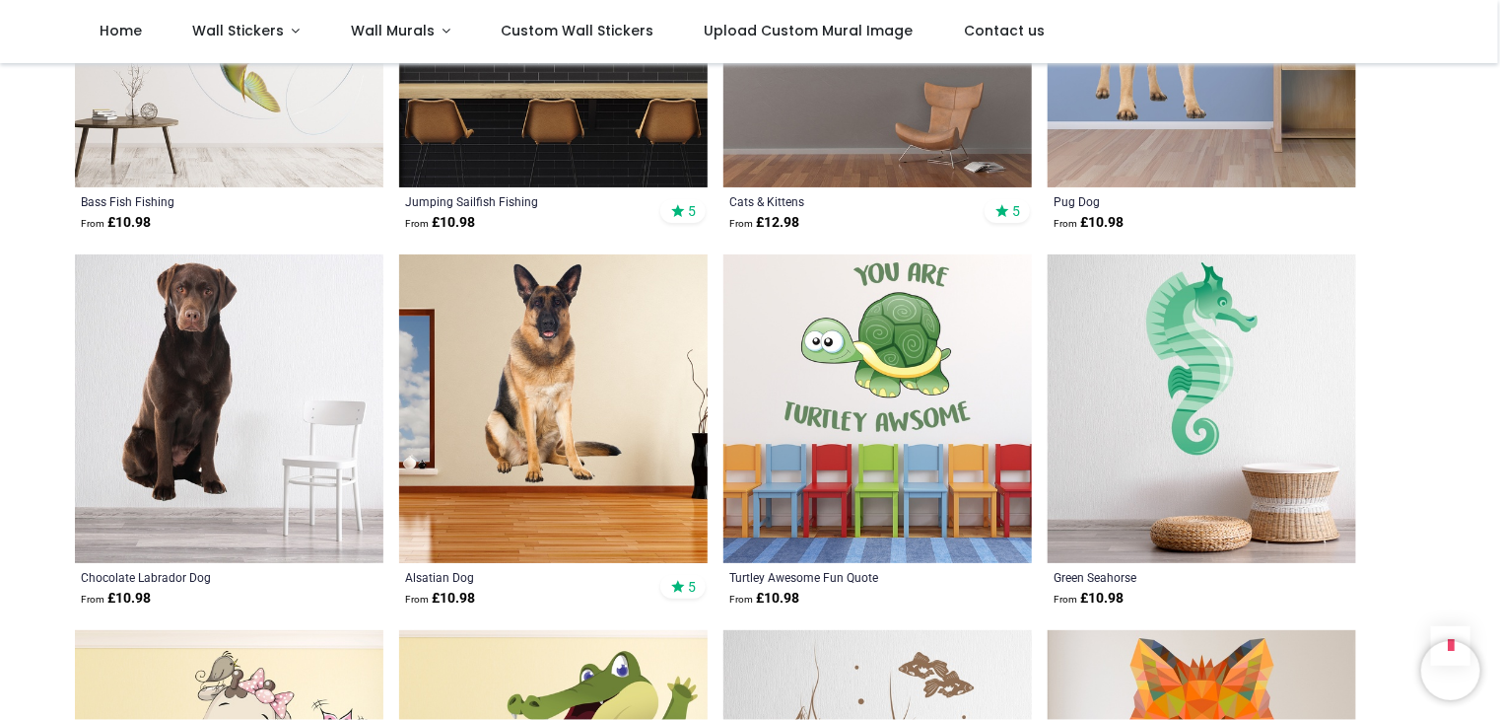
scroll to position [23165, 0]
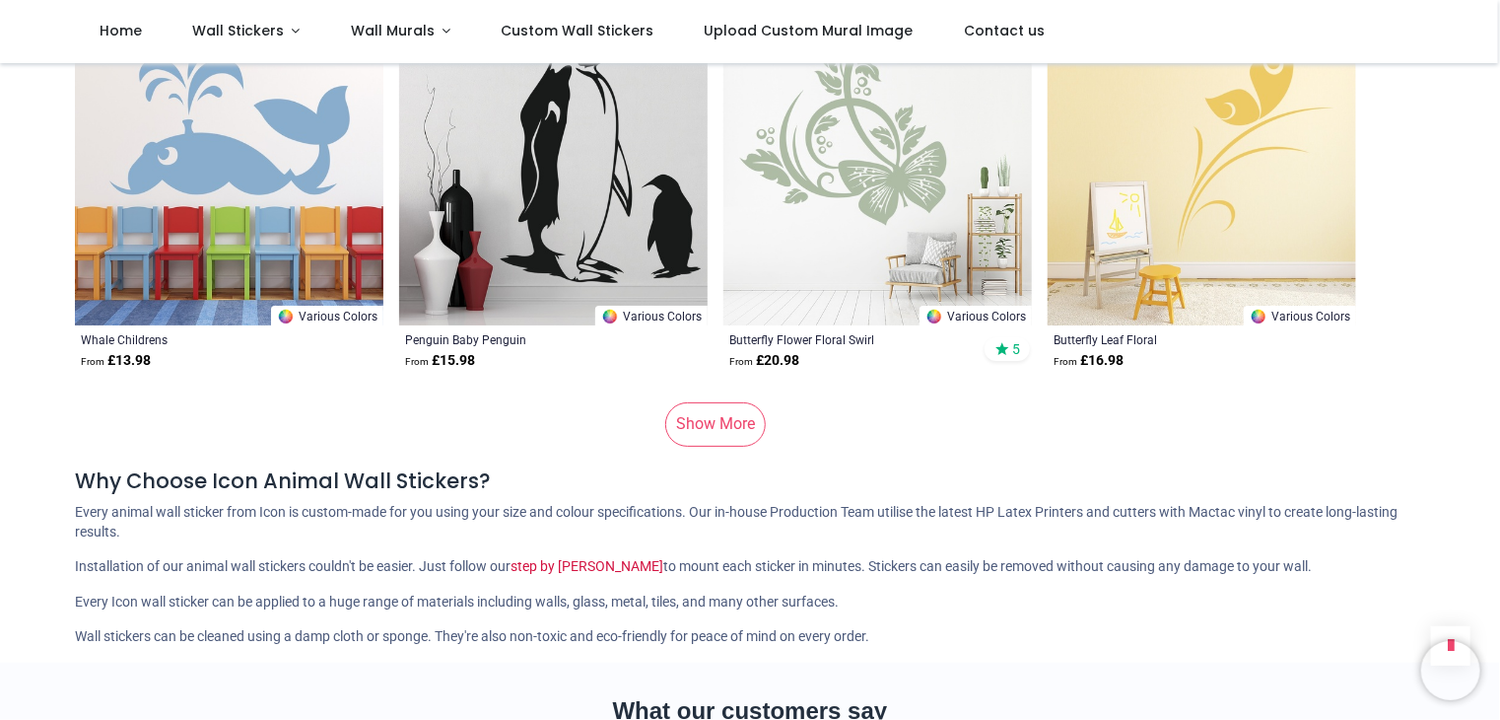
scroll to position [26417, 0]
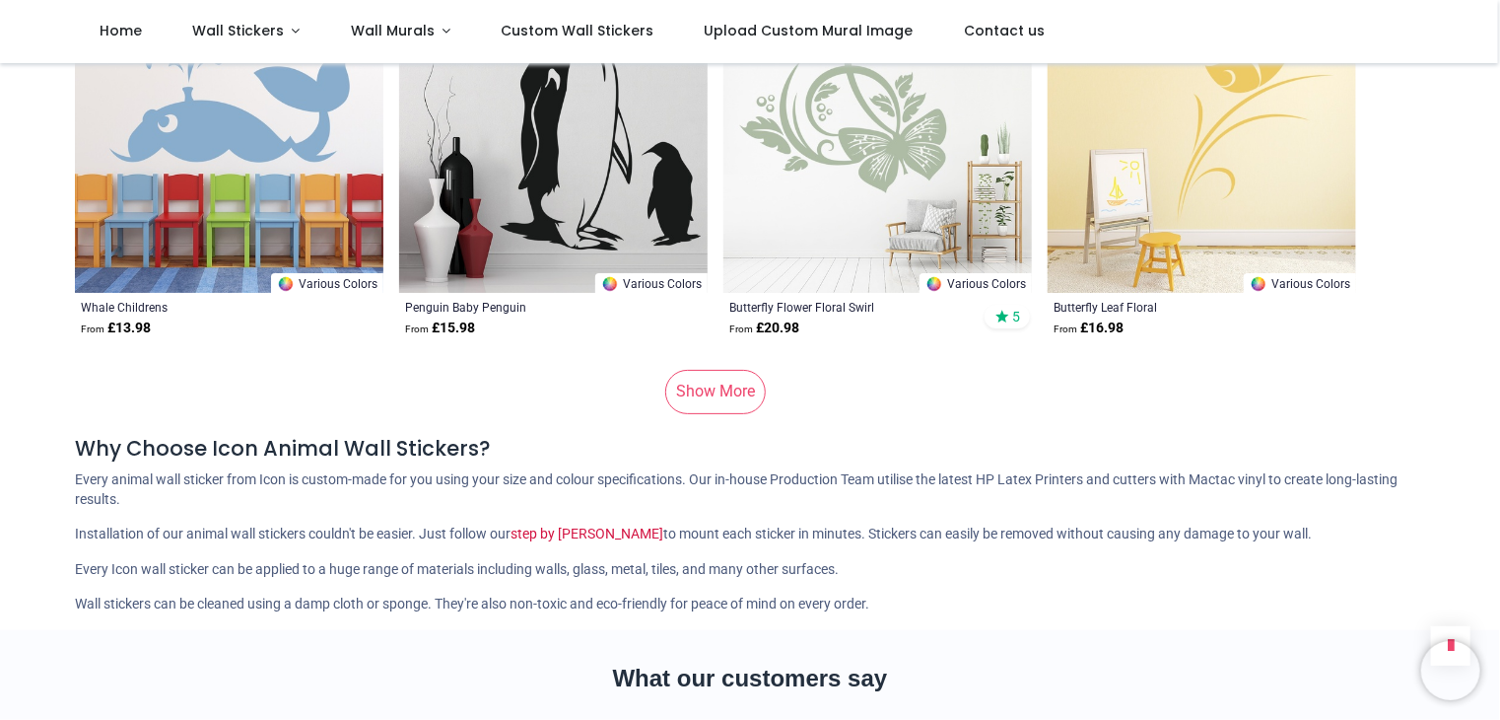
click at [725, 370] on link "Show More" at bounding box center [715, 391] width 101 height 43
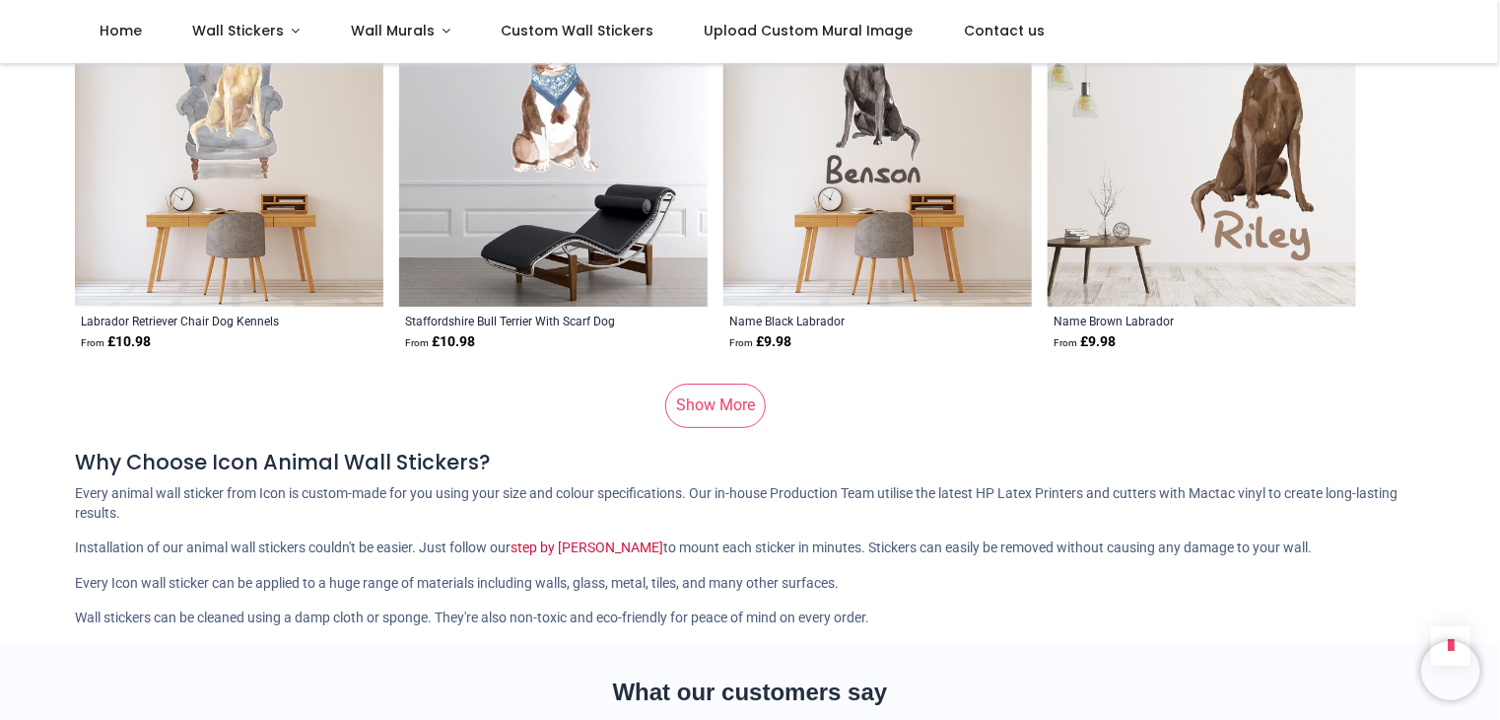
scroll to position [29079, 0]
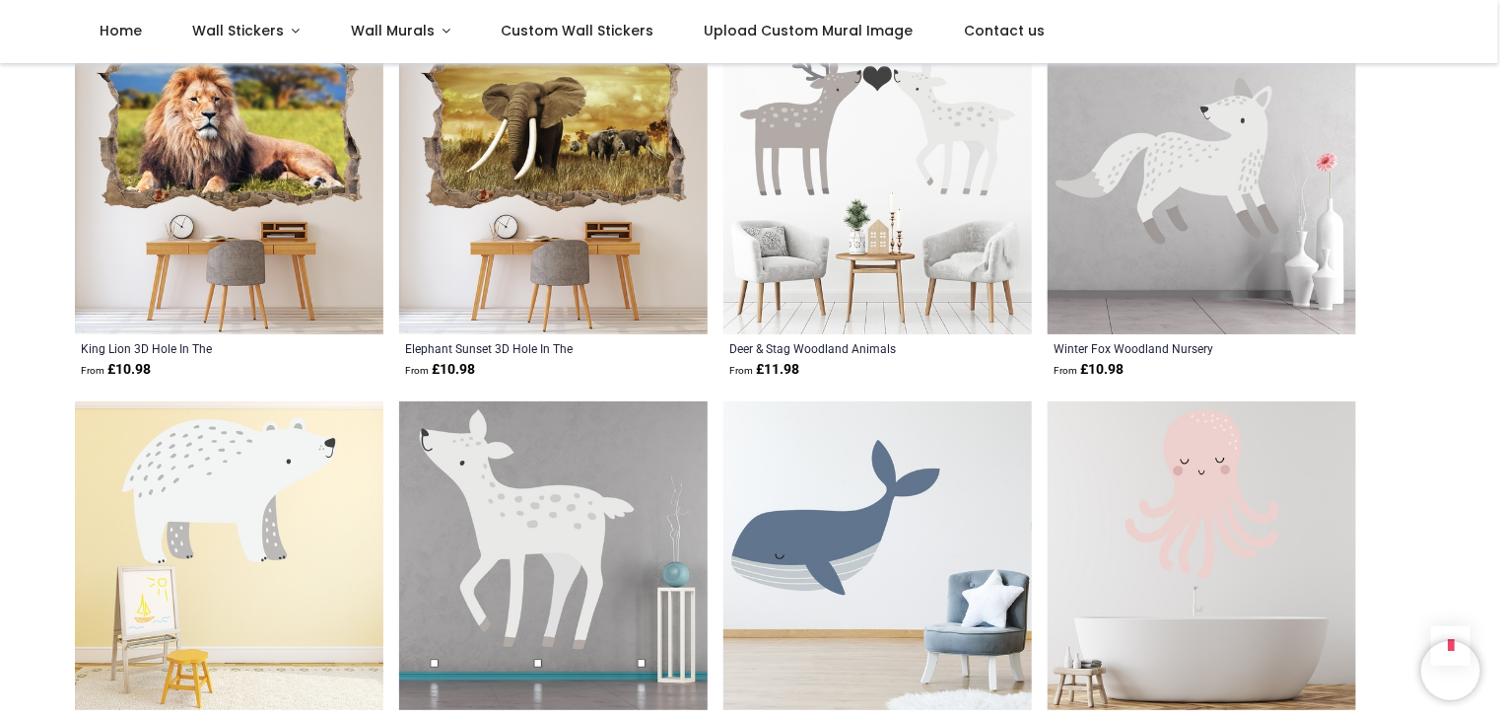
scroll to position [34204, 0]
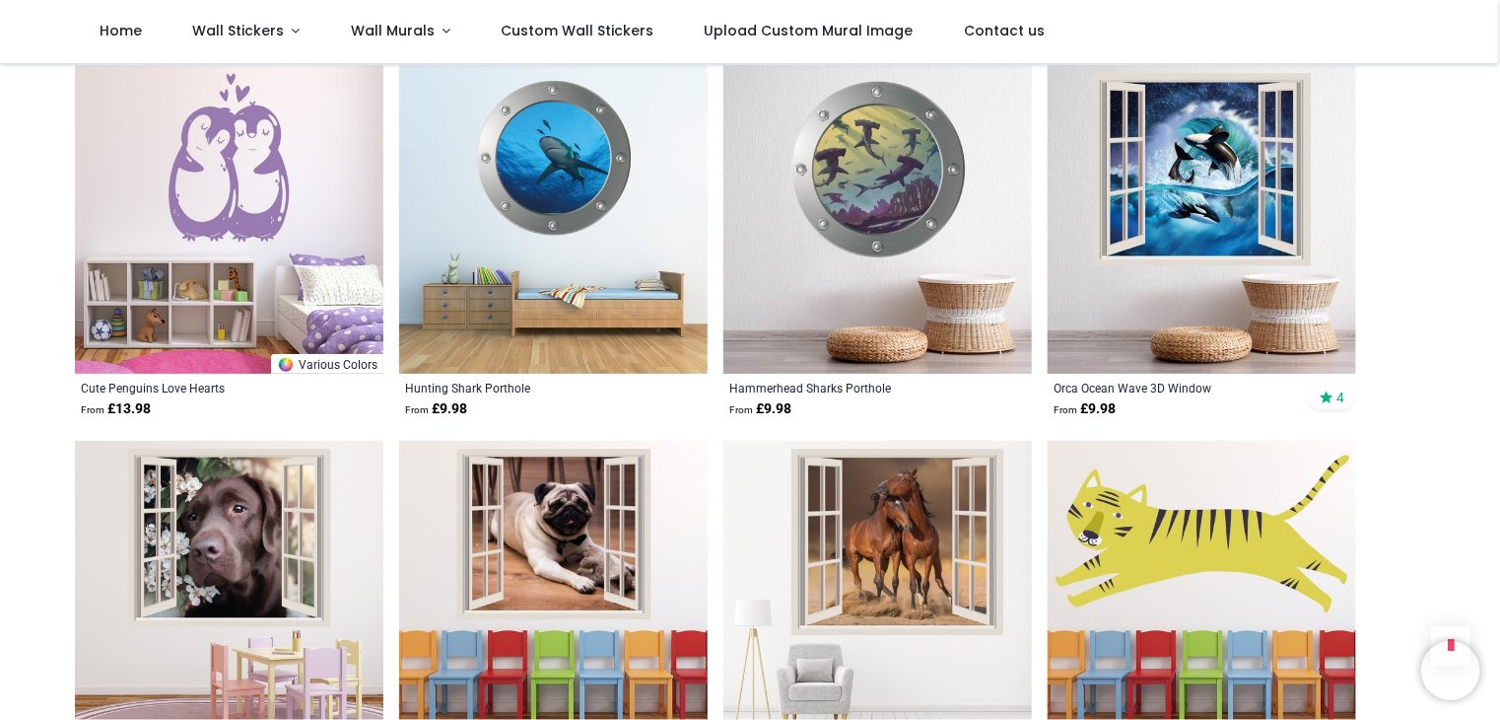
scroll to position [34697, 0]
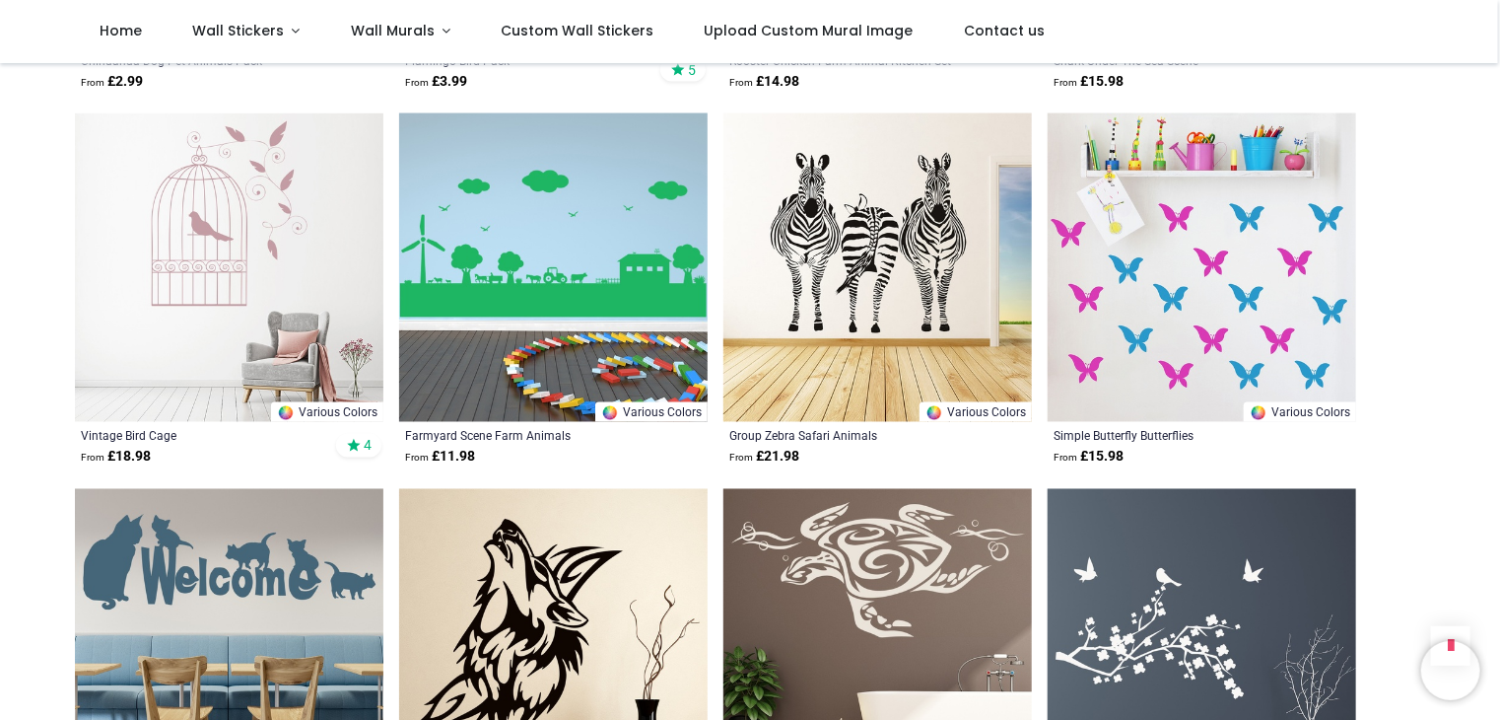
scroll to position [8872, 0]
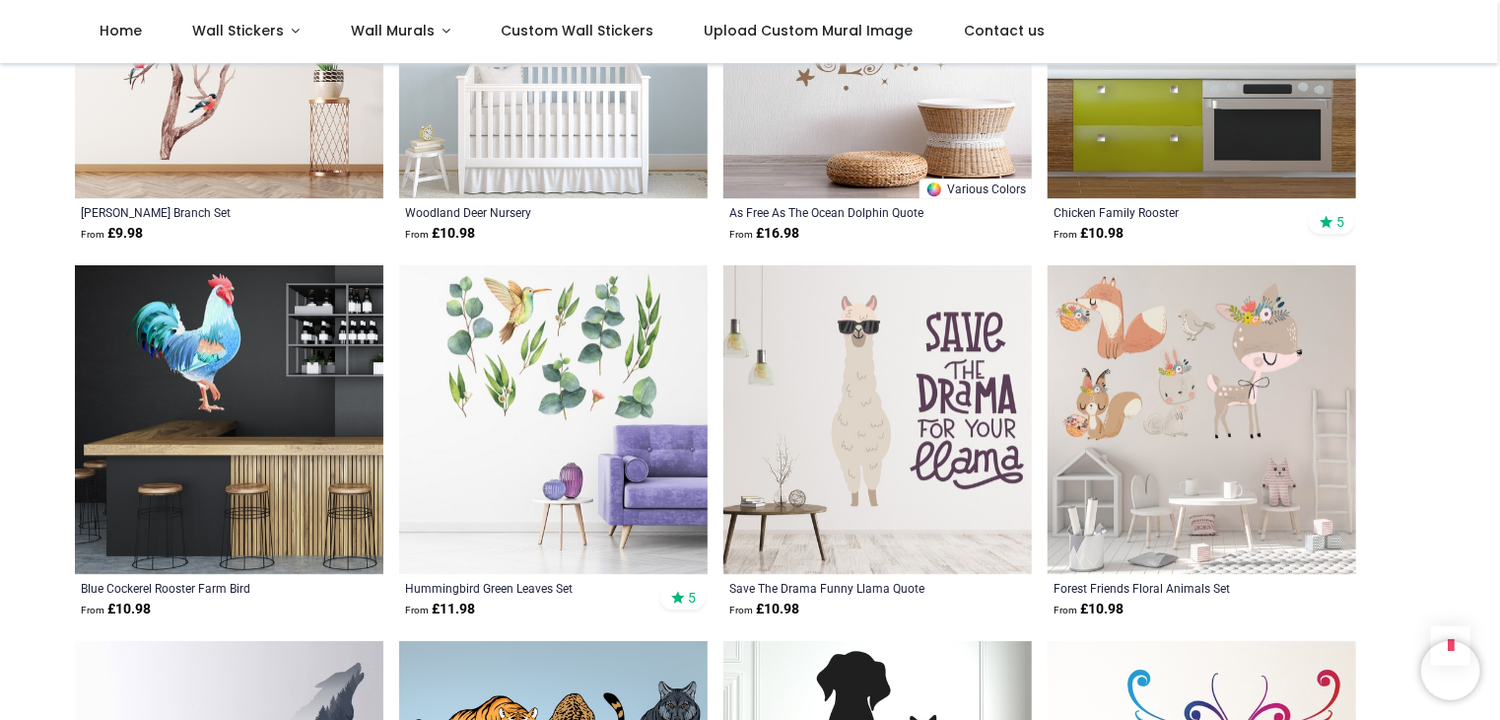
scroll to position [6605, 0]
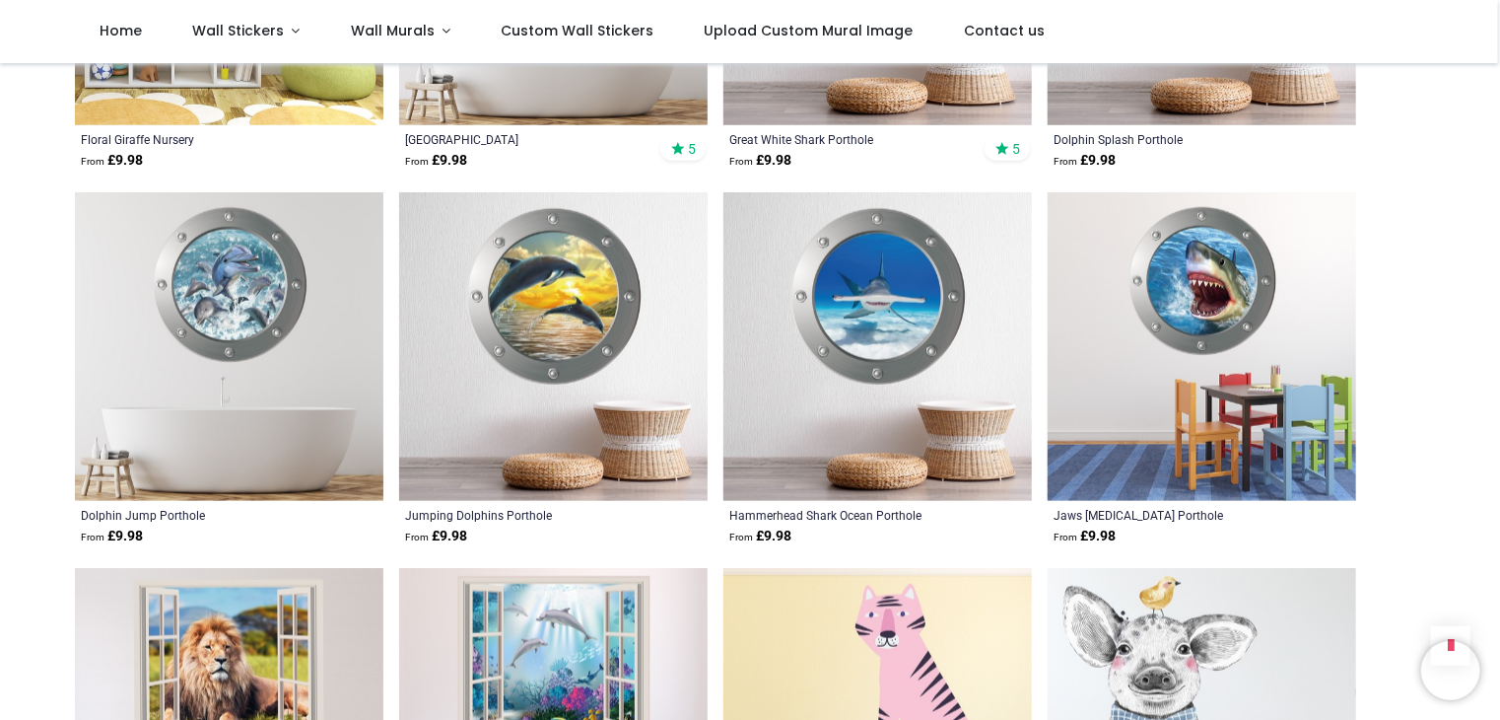
scroll to position [4732, 0]
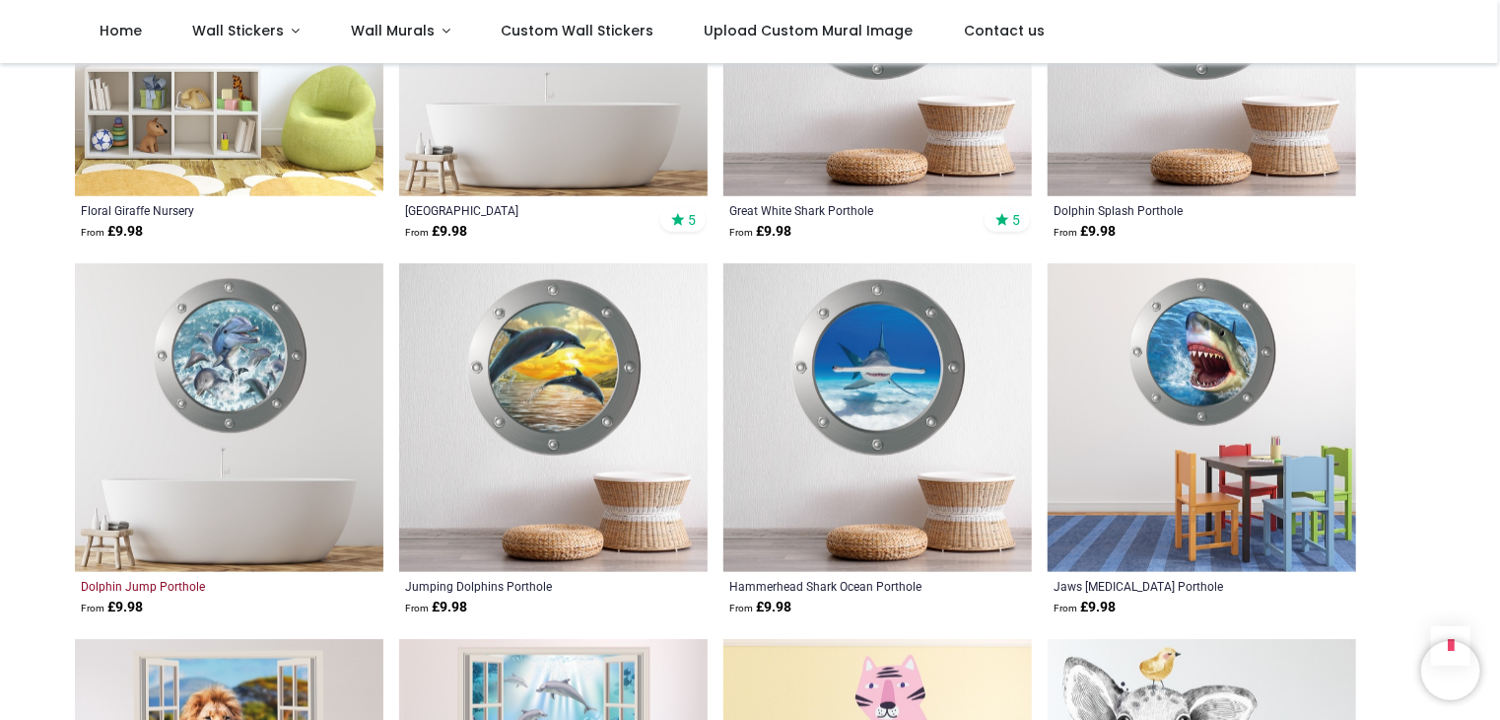
click at [180, 578] on div "Dolphin Jump Porthole" at bounding box center [200, 586] width 238 height 16
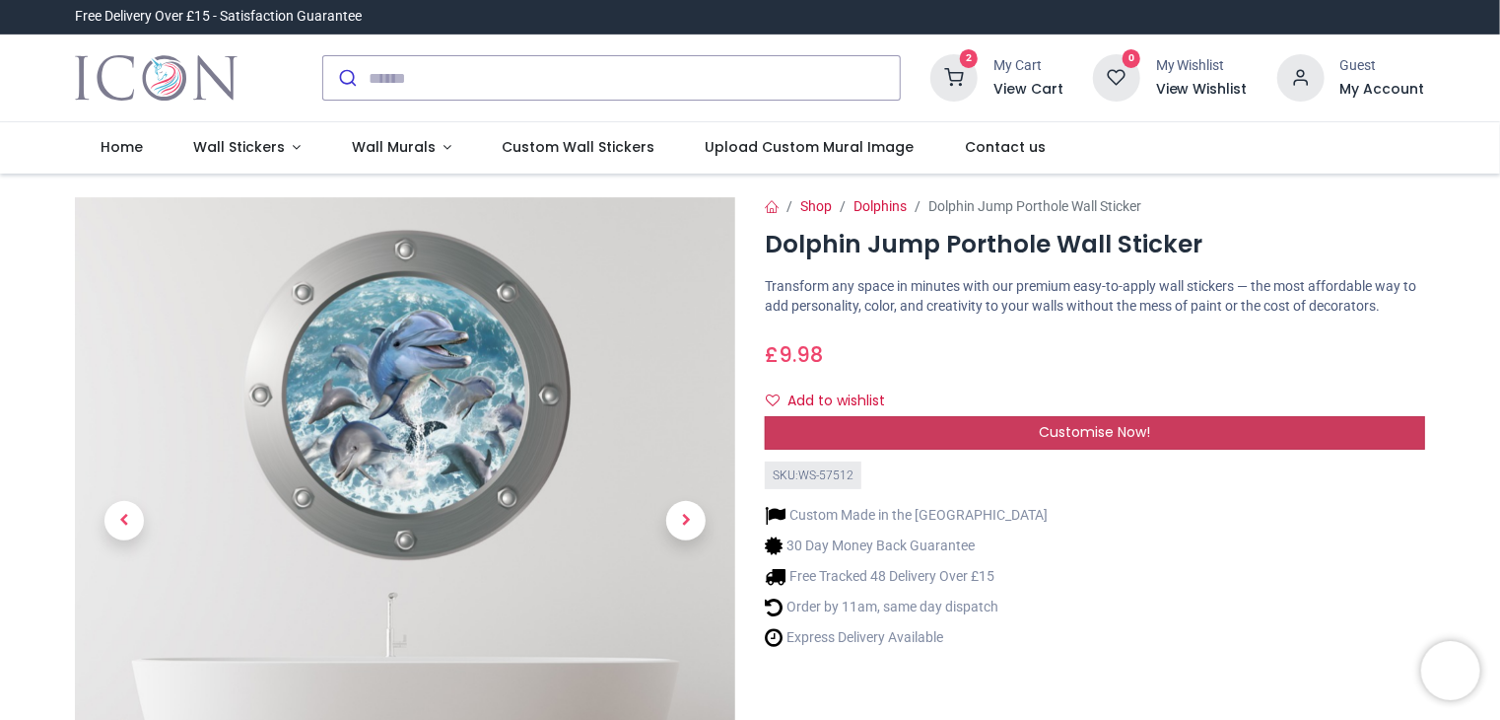
click at [1018, 430] on div "Customise Now!" at bounding box center [1095, 433] width 660 height 34
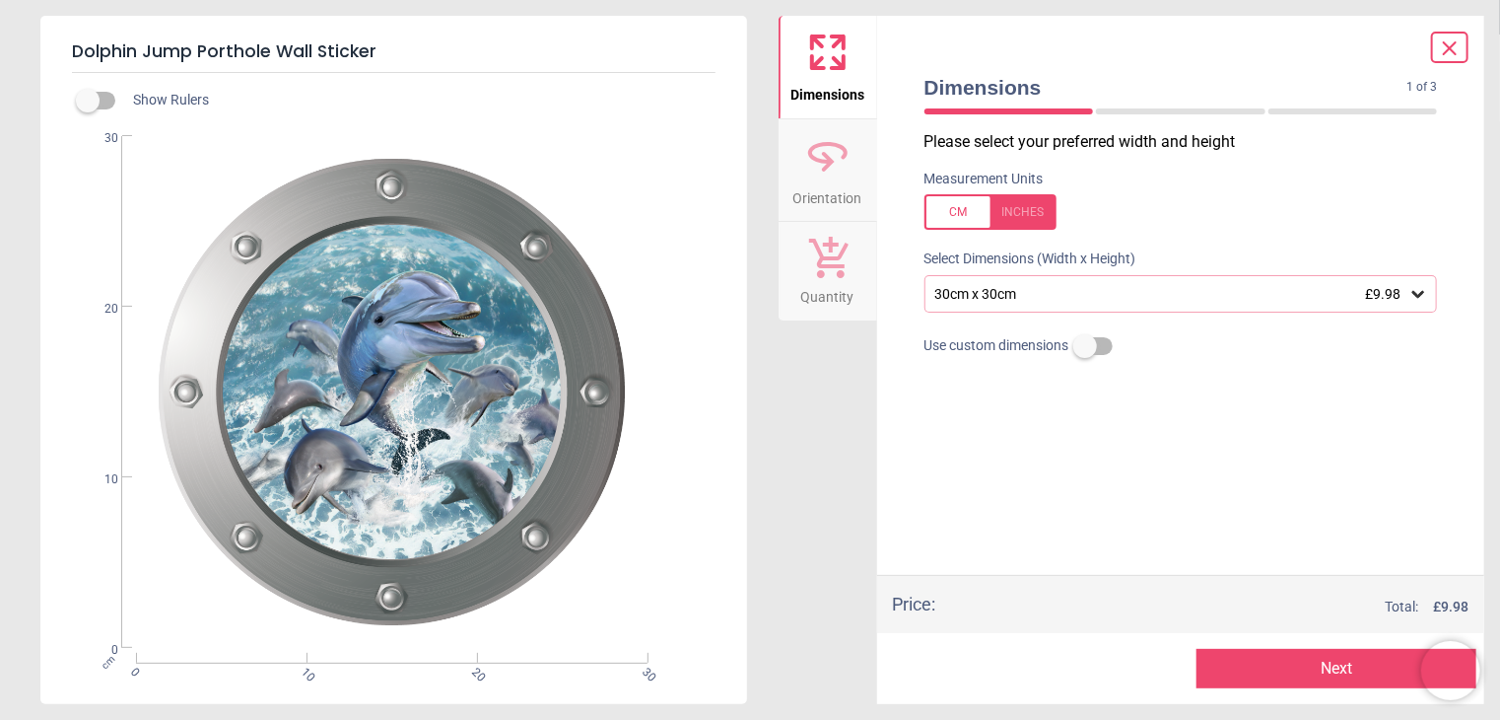
click at [1422, 296] on icon at bounding box center [1418, 294] width 12 height 7
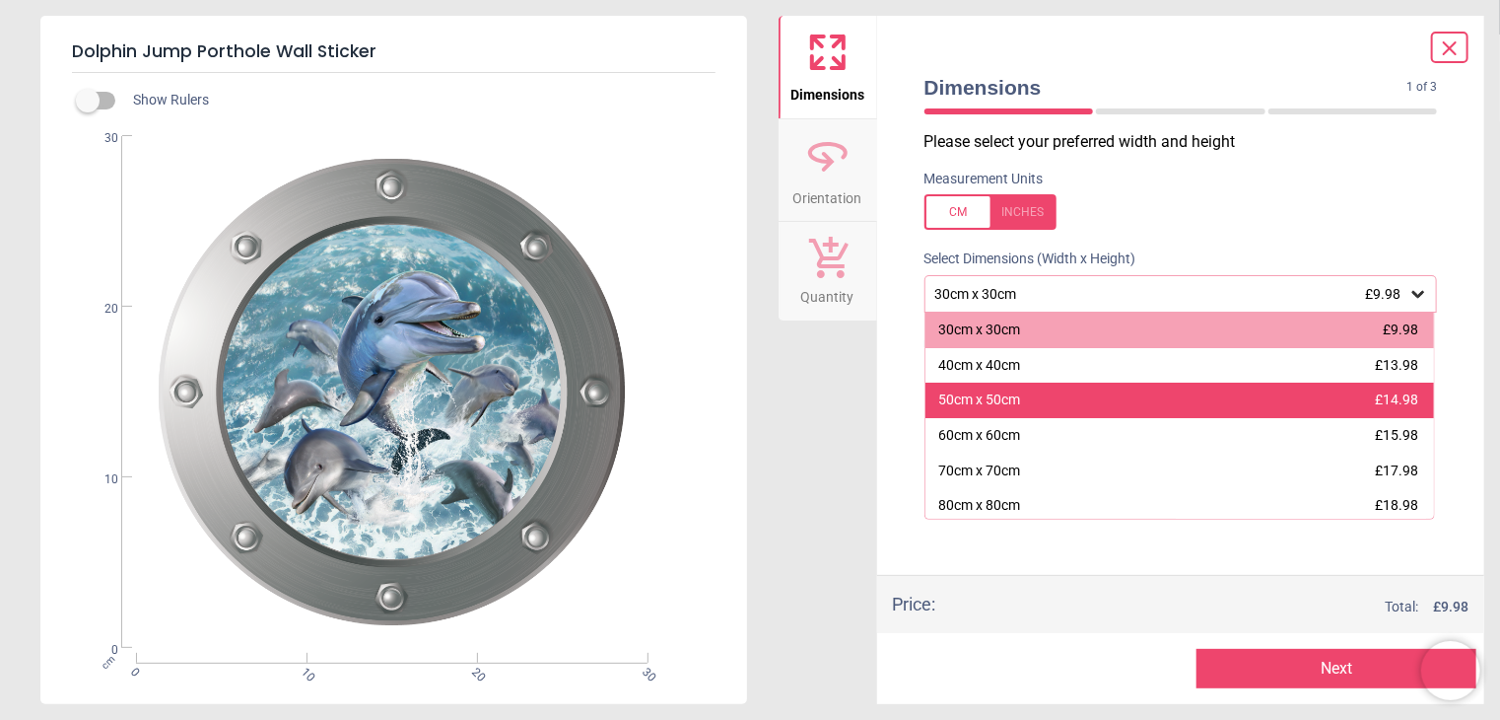
click at [1251, 400] on div "50cm x 50cm £14.98" at bounding box center [1181, 399] width 510 height 35
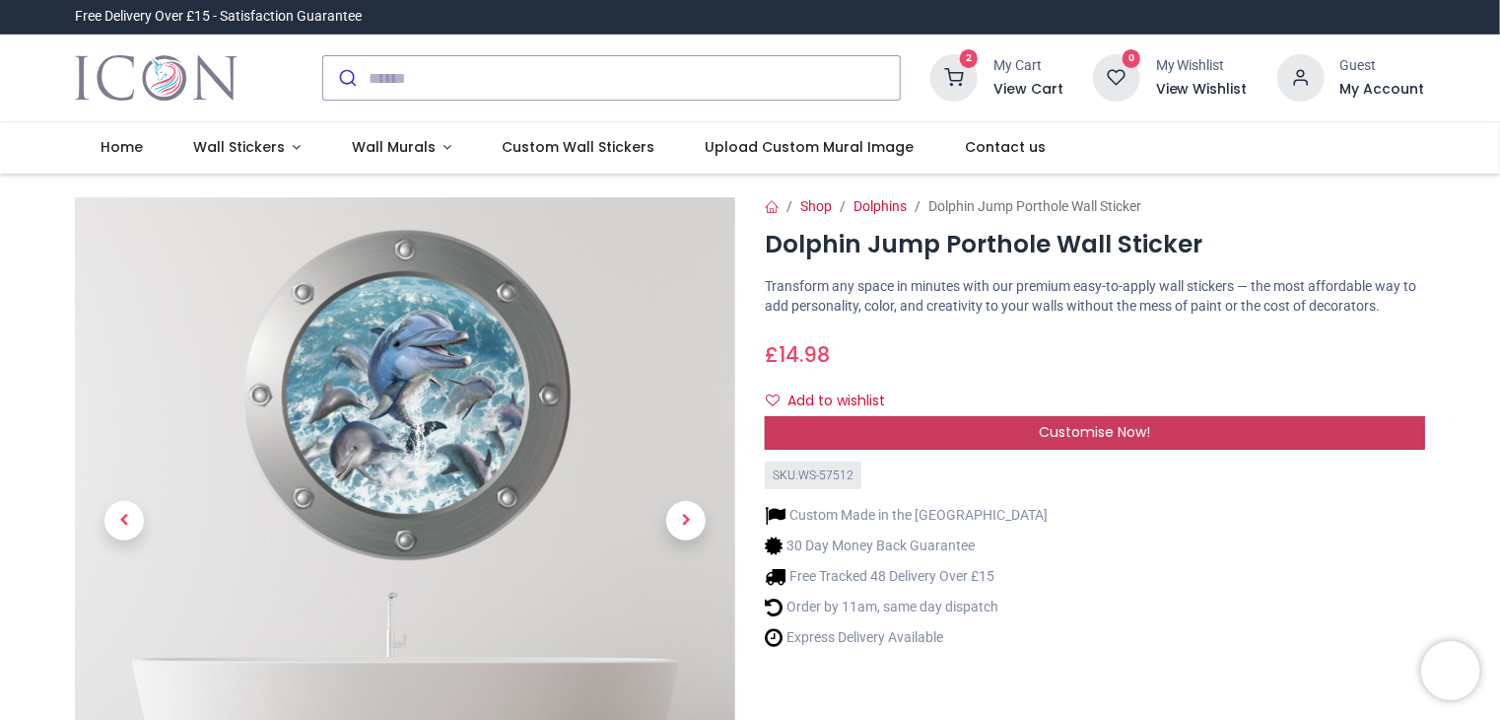
click at [1109, 438] on span "Customise Now!" at bounding box center [1094, 432] width 111 height 20
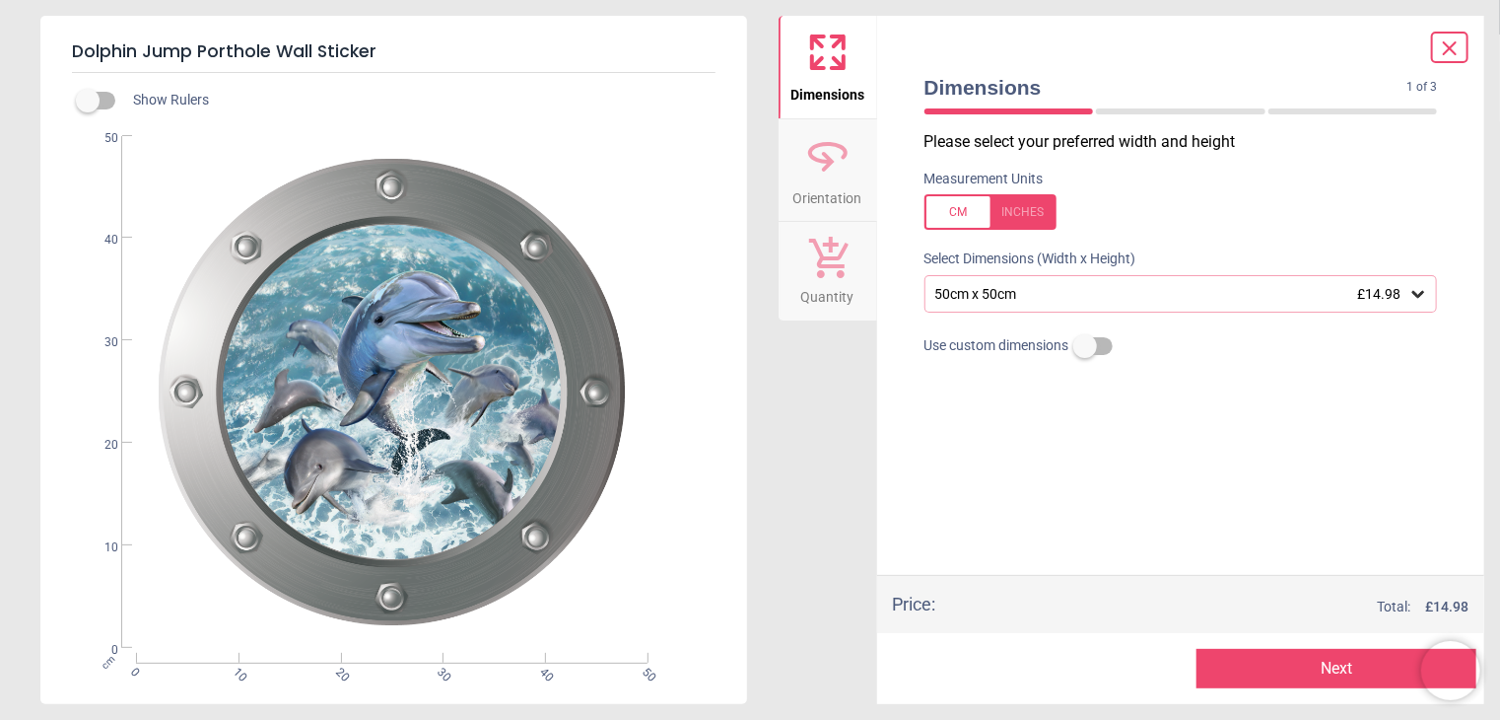
click at [1295, 667] on button "Next" at bounding box center [1337, 668] width 280 height 39
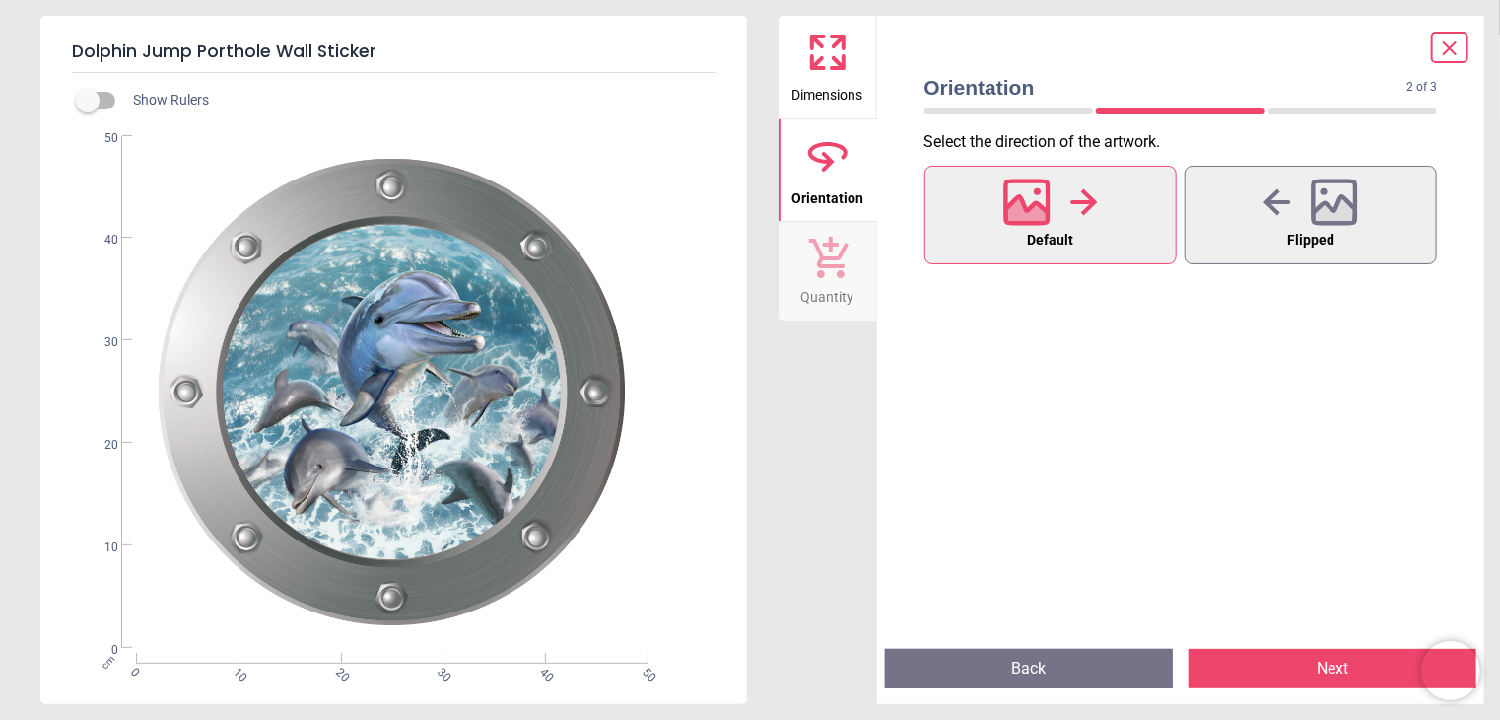
click at [1295, 667] on button "Next" at bounding box center [1333, 668] width 288 height 39
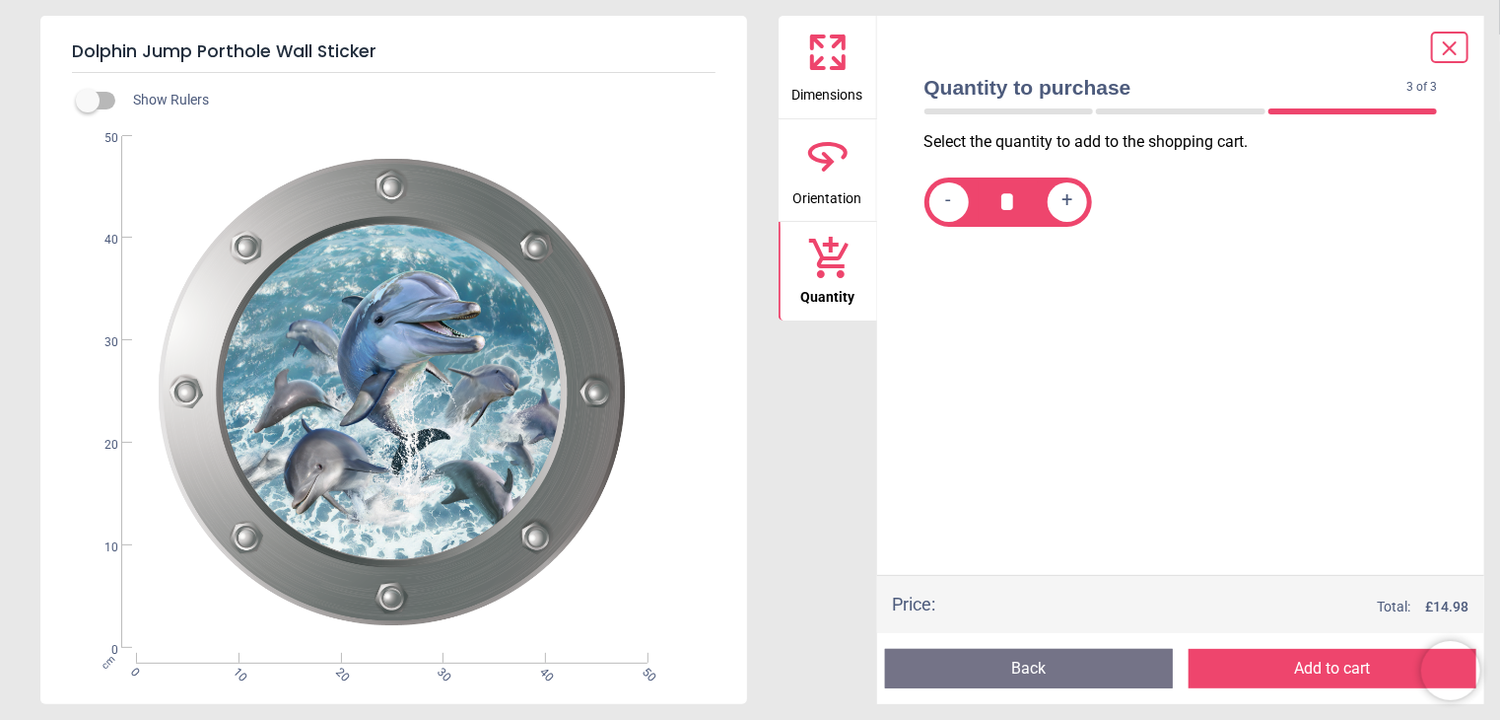
click at [1294, 670] on button "Add to cart" at bounding box center [1333, 668] width 288 height 39
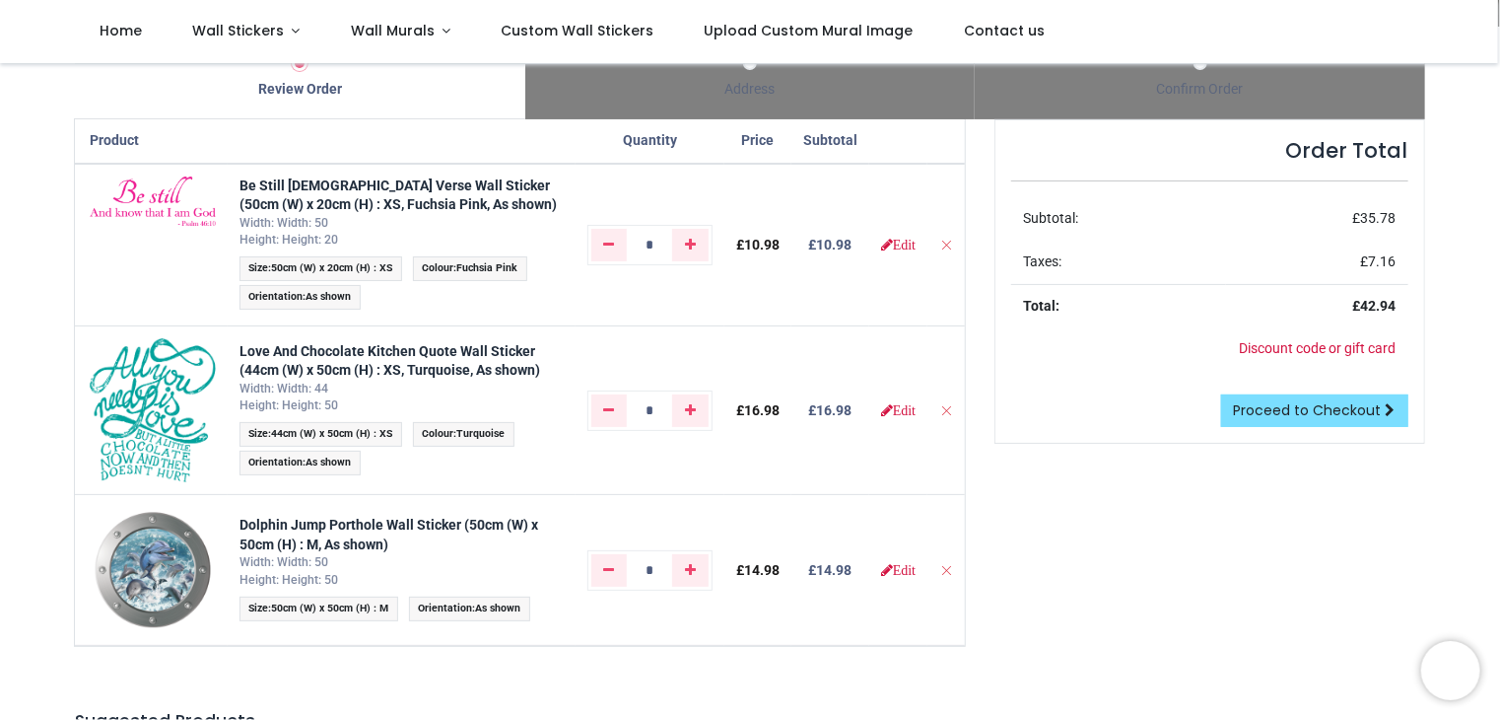
scroll to position [99, 0]
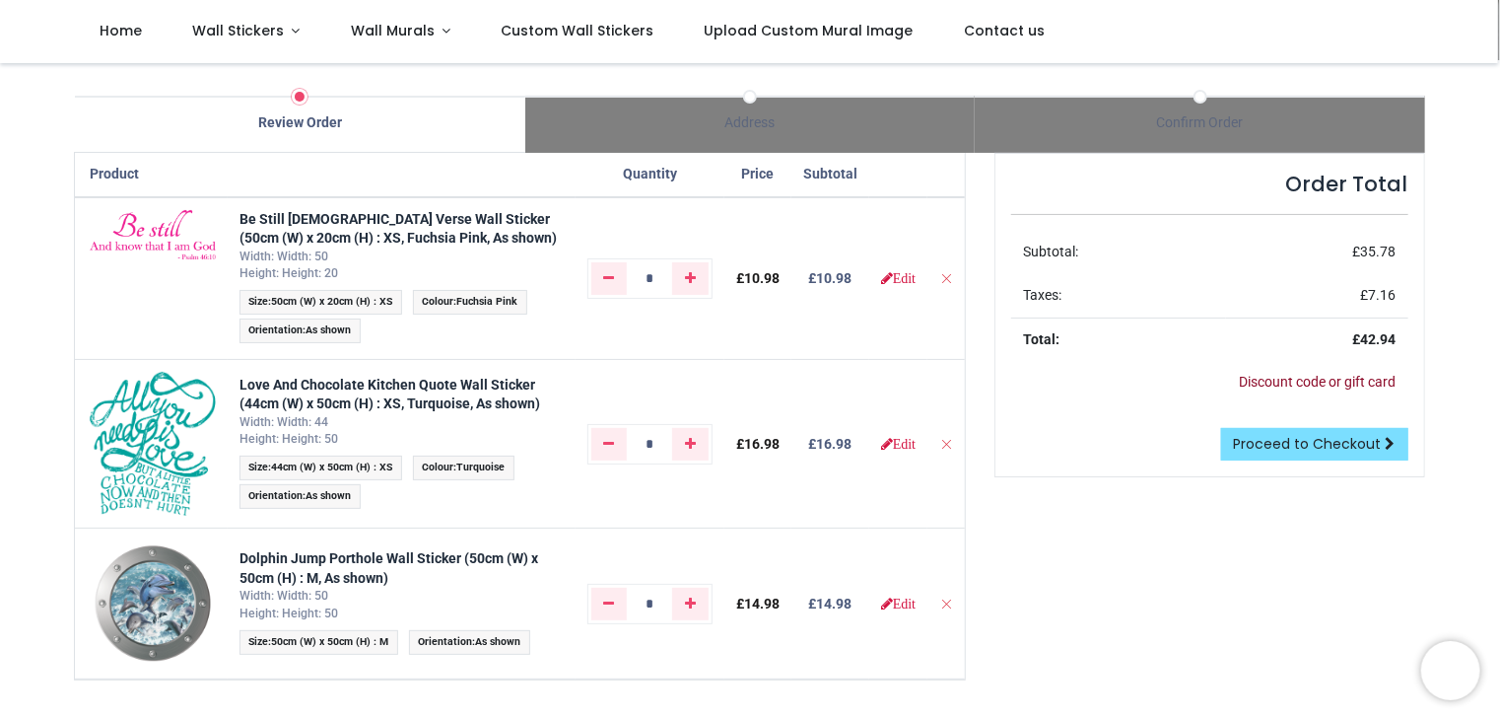
click at [1281, 383] on link "Discount code or gift card" at bounding box center [1318, 382] width 157 height 16
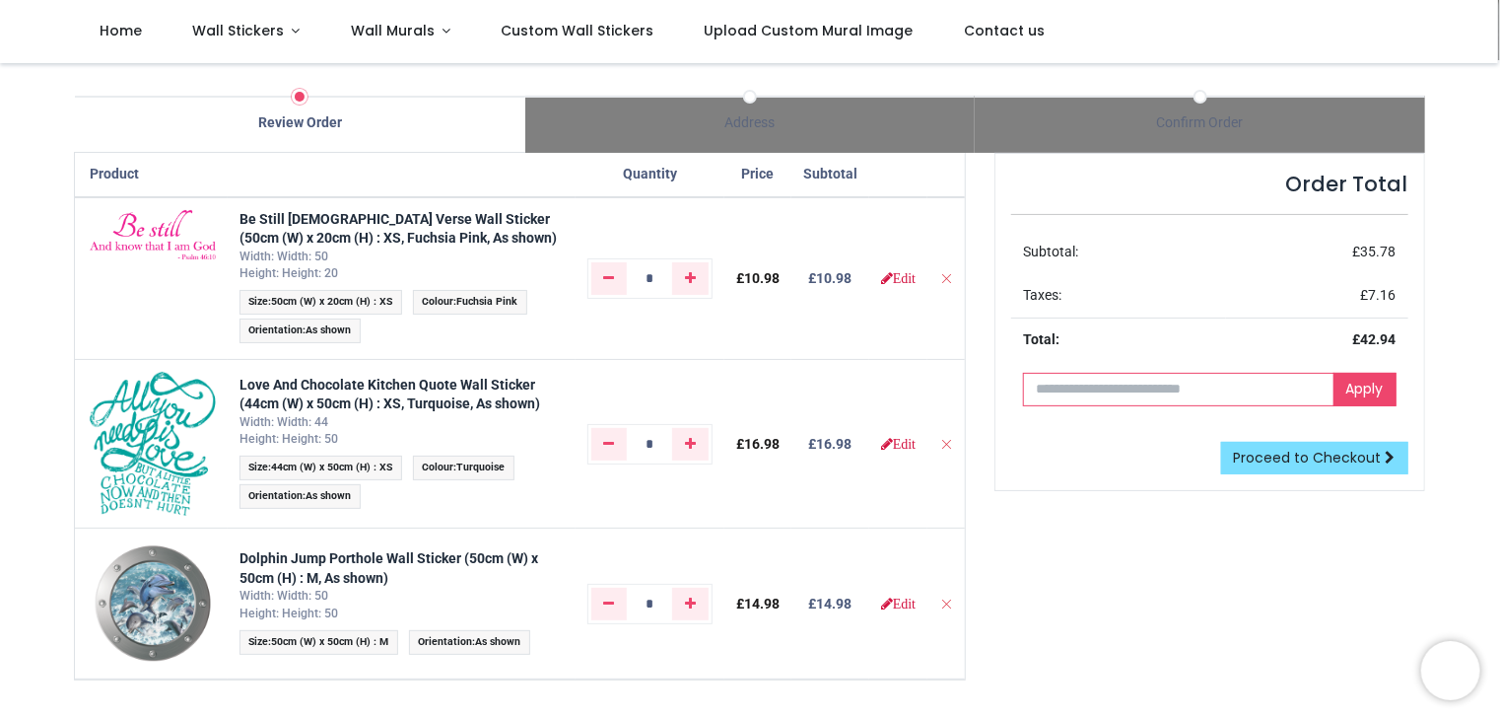
click at [1279, 385] on input "text" at bounding box center [1178, 390] width 311 height 34
type input "**********"
click at [1321, 462] on span "Proceed to Checkout" at bounding box center [1308, 457] width 148 height 20
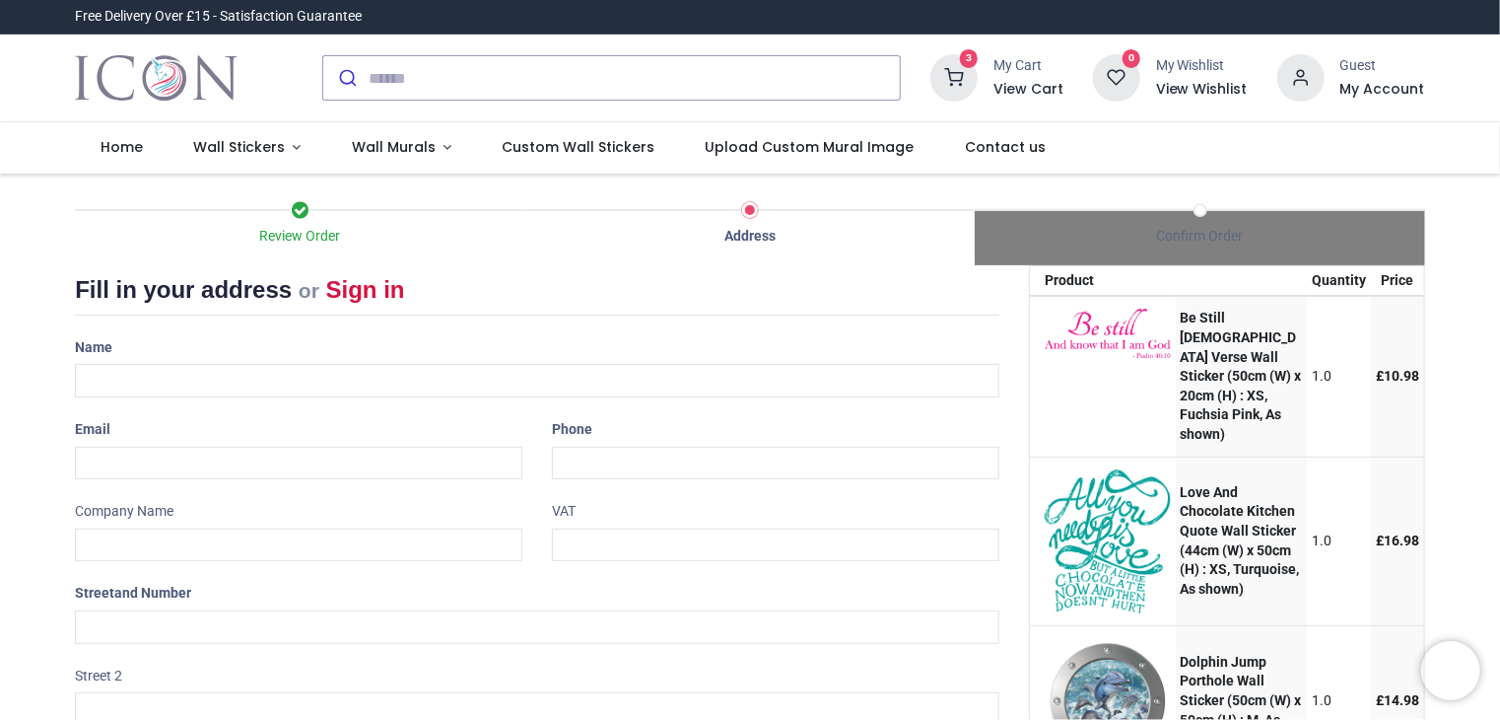
select select "***"
click at [105, 381] on input "text" at bounding box center [537, 381] width 925 height 34
type input "**********"
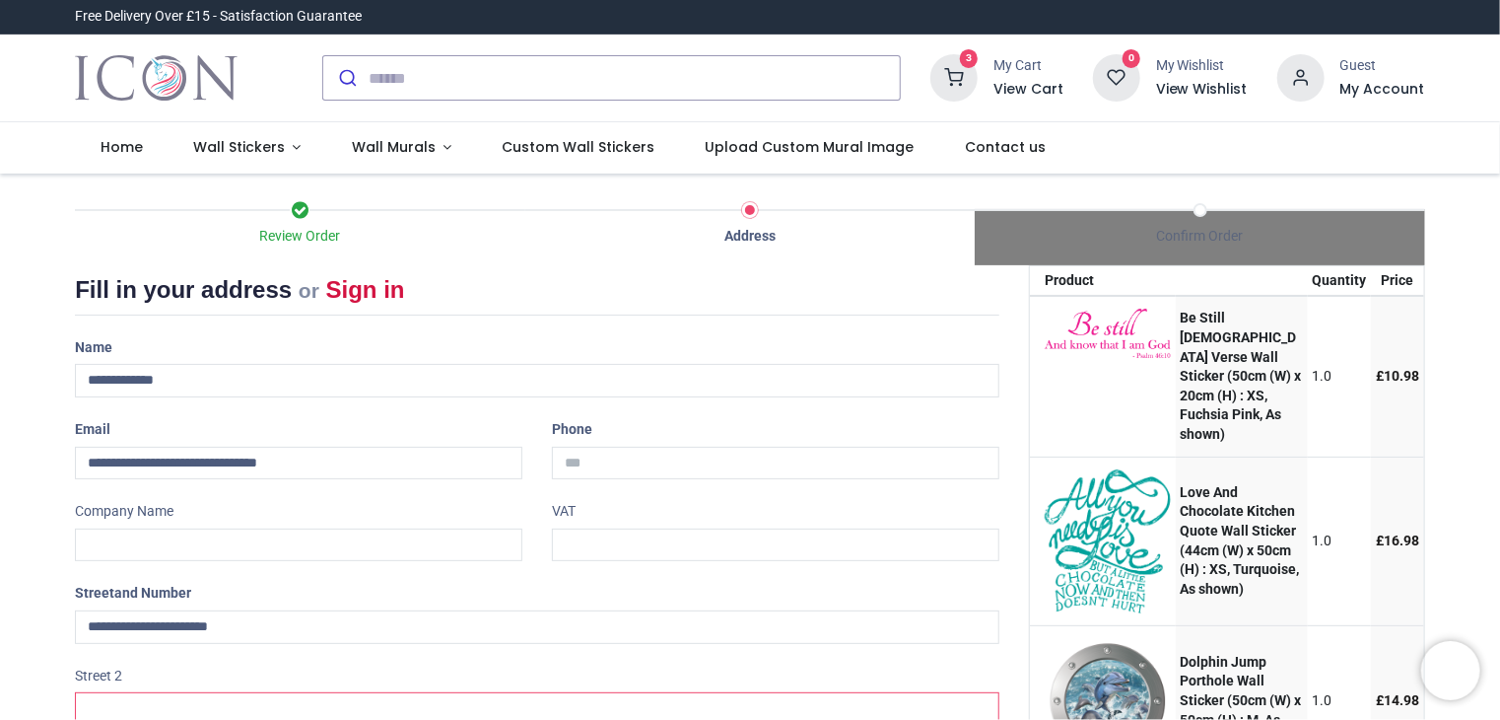
type input "**********"
type input "******"
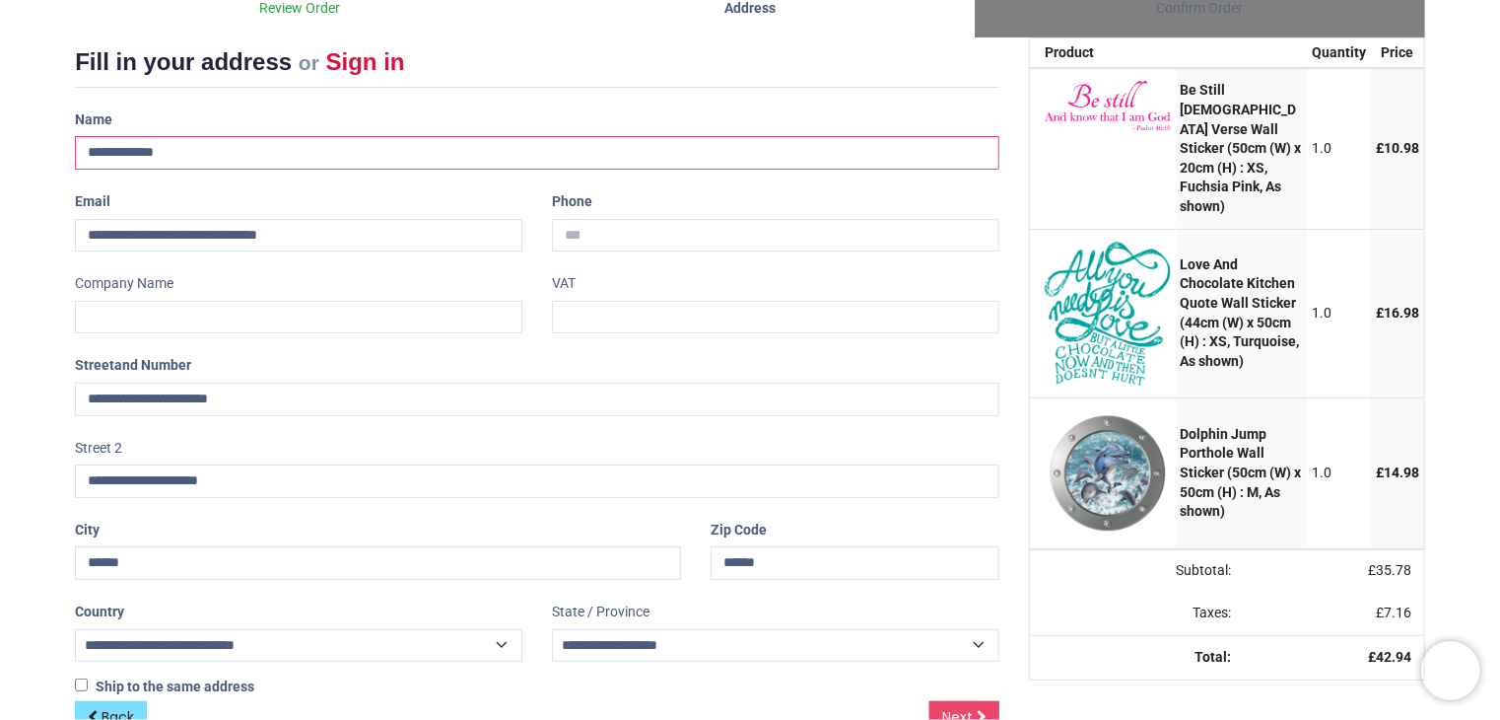
scroll to position [277, 0]
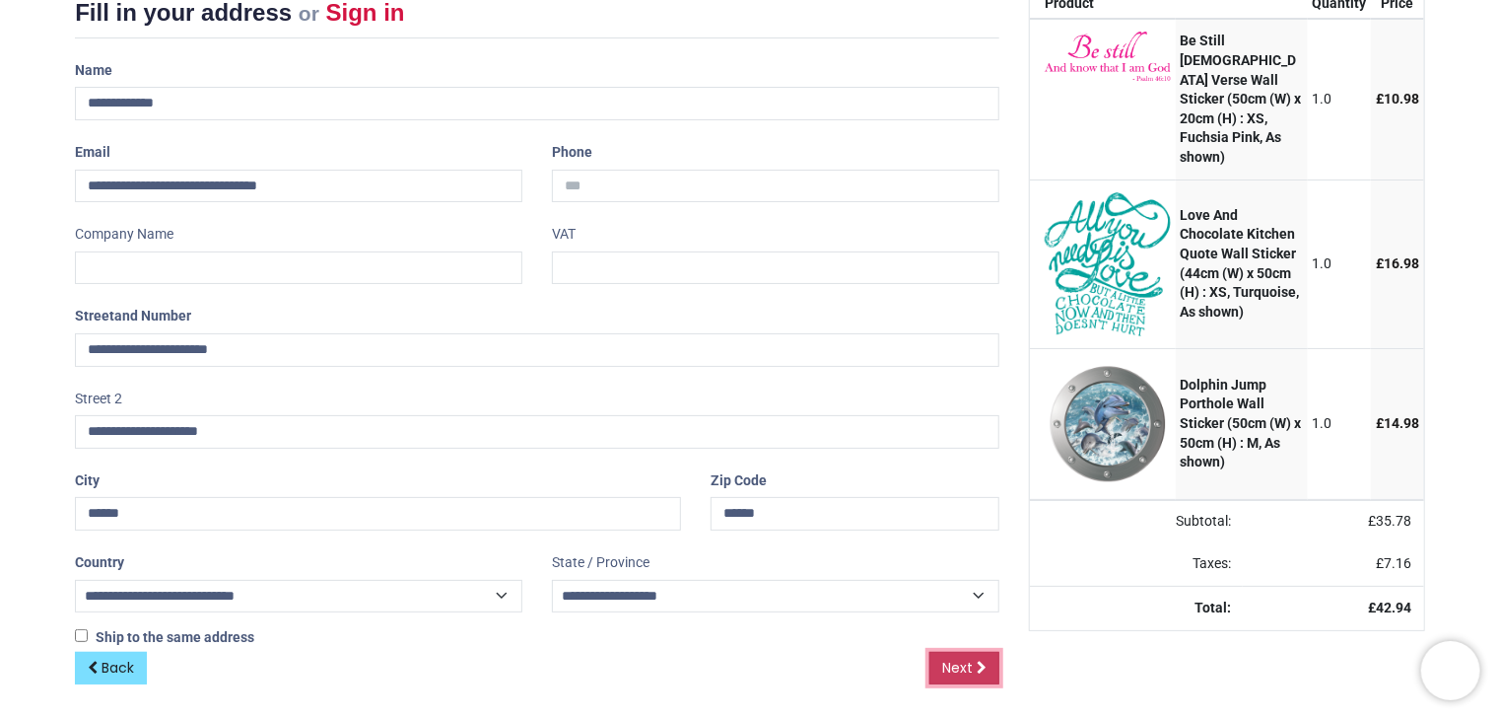
click at [967, 667] on span "Next" at bounding box center [957, 667] width 31 height 20
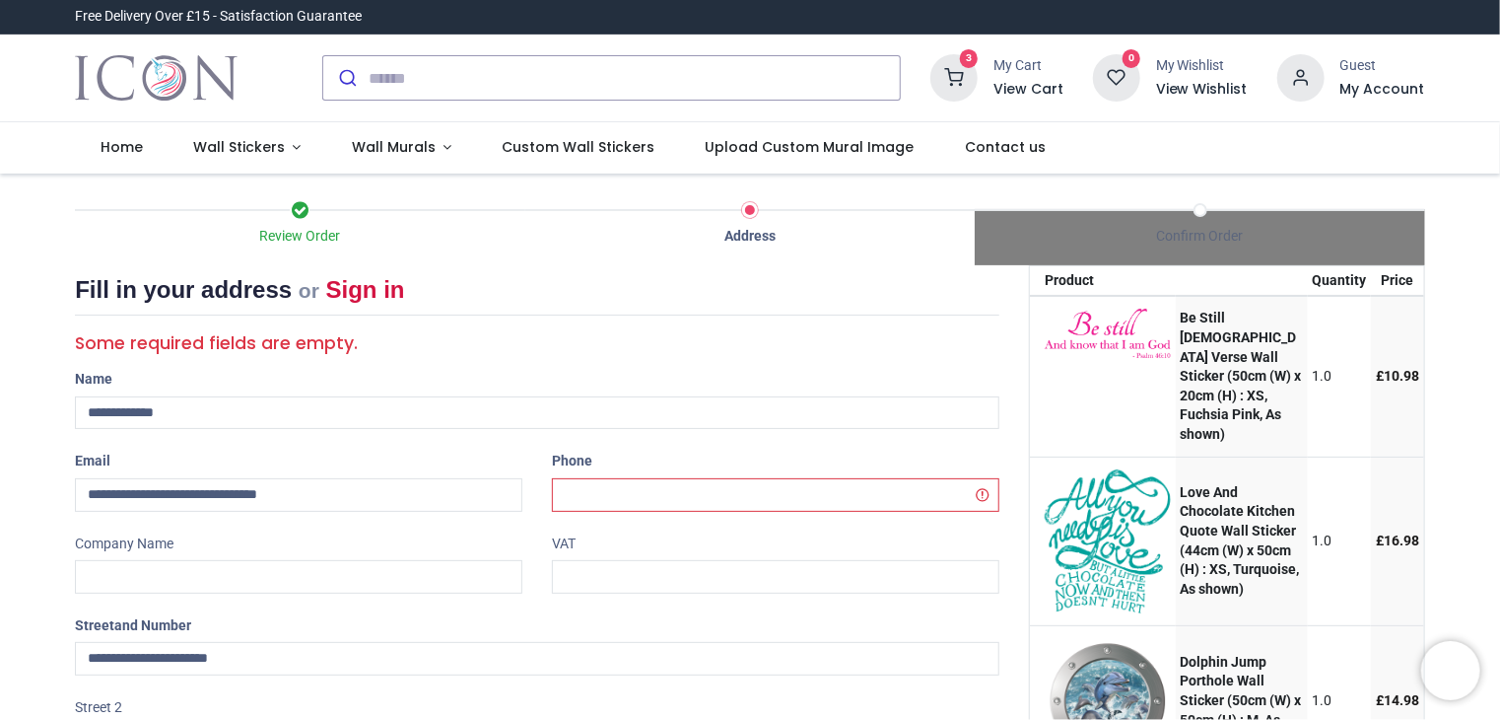
select select "***"
click at [627, 494] on input "tel" at bounding box center [775, 495] width 447 height 34
type input "**********"
click at [807, 447] on div "**********" at bounding box center [775, 478] width 477 height 66
click at [982, 611] on div "**********" at bounding box center [537, 642] width 954 height 66
